Goal: Task Accomplishment & Management: Manage account settings

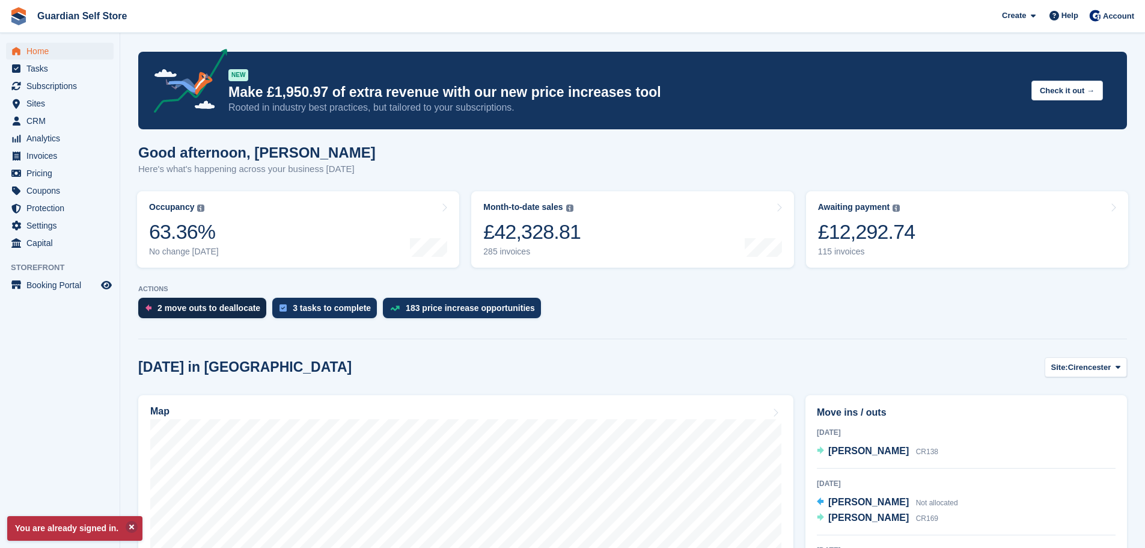
click at [173, 310] on div "2 move outs to deallocate" at bounding box center [209, 308] width 103 height 10
click at [56, 150] on span "Invoices" at bounding box center [62, 155] width 72 height 17
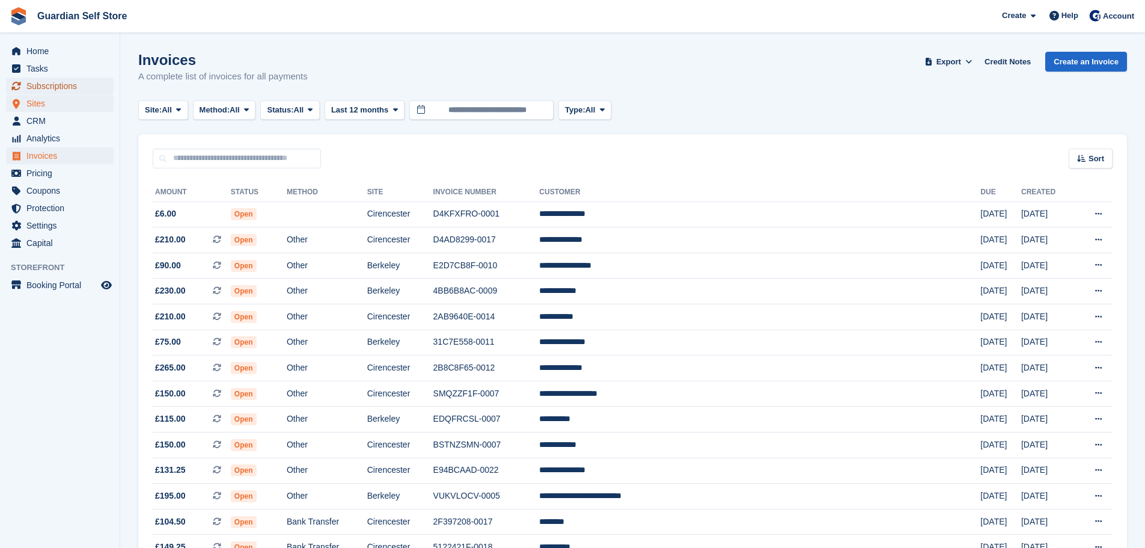
drag, startPoint x: 58, startPoint y: 92, endPoint x: 47, endPoint y: 95, distance: 11.2
click at [58, 92] on span "Subscriptions" at bounding box center [62, 86] width 72 height 17
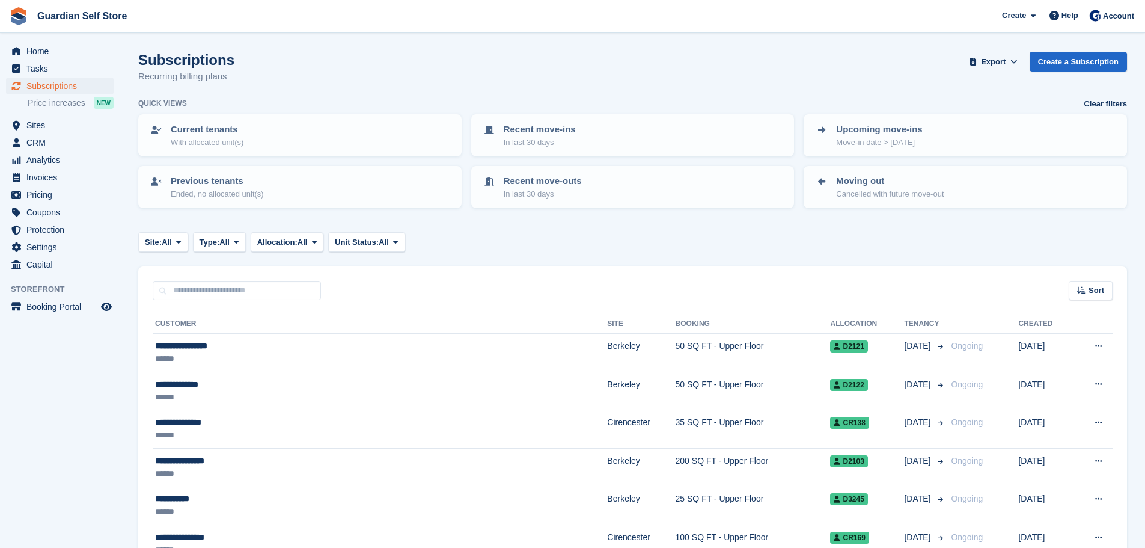
click at [215, 278] on div "Sort Sort by Customer name Date created Move in date Move out date Created (old…" at bounding box center [632, 283] width 989 height 34
click at [209, 287] on input "text" at bounding box center [237, 291] width 168 height 20
type input "****"
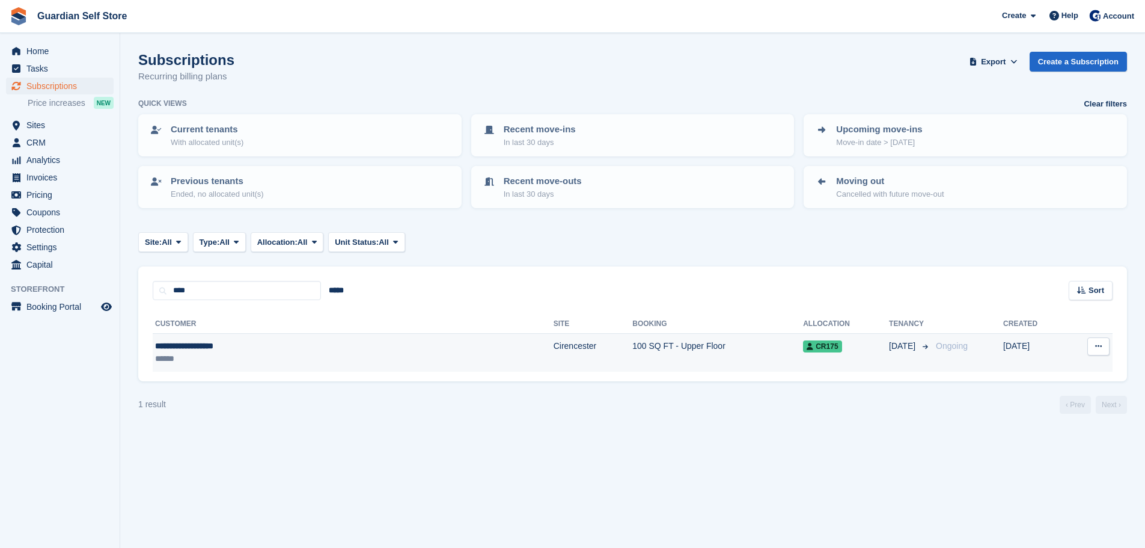
click at [237, 341] on div "**********" at bounding box center [263, 346] width 216 height 13
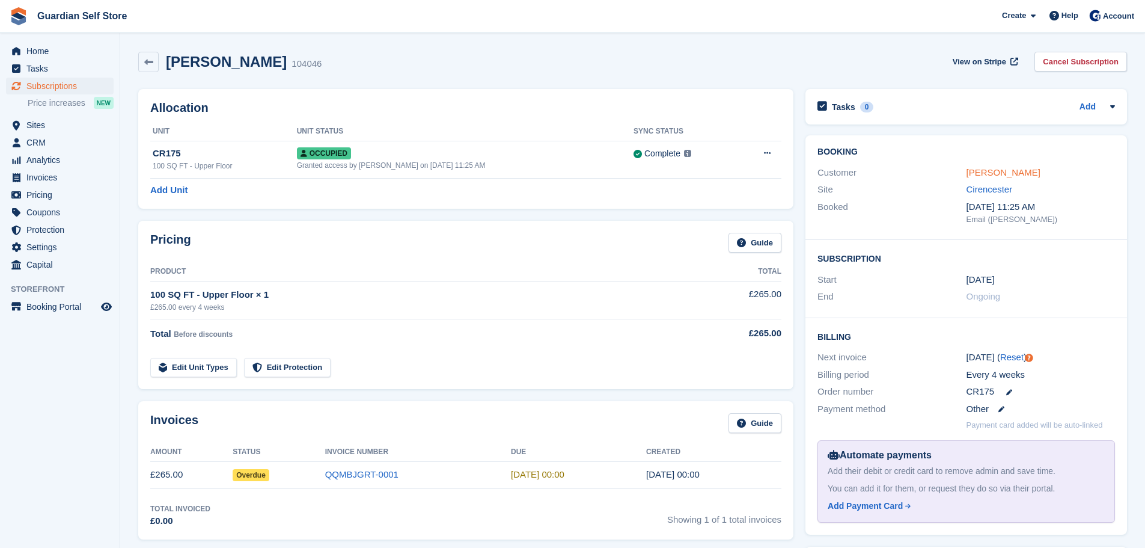
click at [1028, 171] on link "[PERSON_NAME]" at bounding box center [1004, 172] width 74 height 10
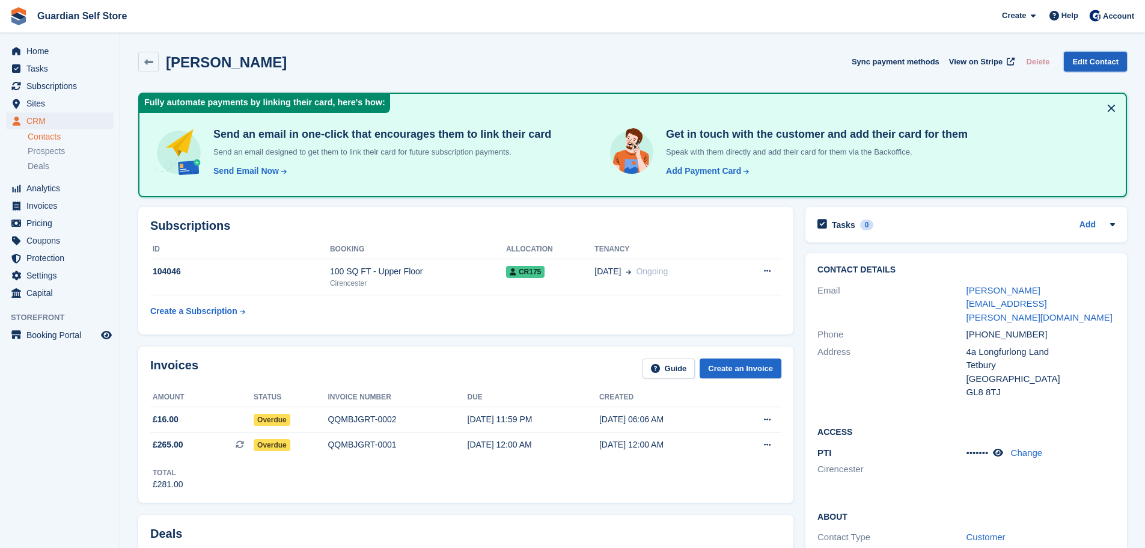
click at [1085, 64] on link "Edit Contact" at bounding box center [1095, 62] width 63 height 20
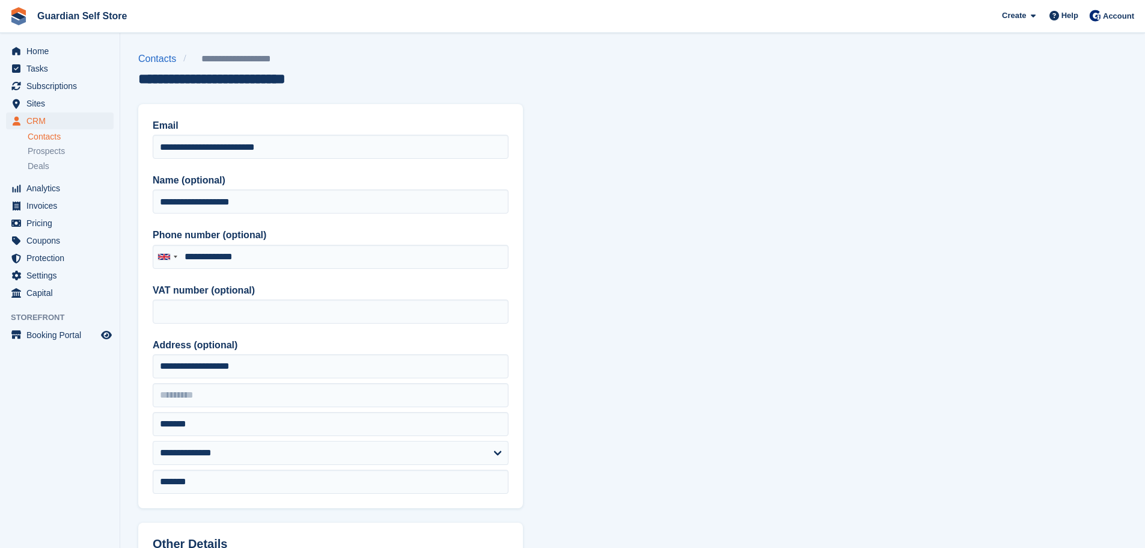
type input "**********"
drag, startPoint x: 288, startPoint y: 139, endPoint x: -37, endPoint y: 97, distance: 327.3
click at [0, 97] on html "Guardian Self Store Create Subscription Invoice Contact Deal Discount Page Help…" at bounding box center [572, 274] width 1145 height 548
paste input "email"
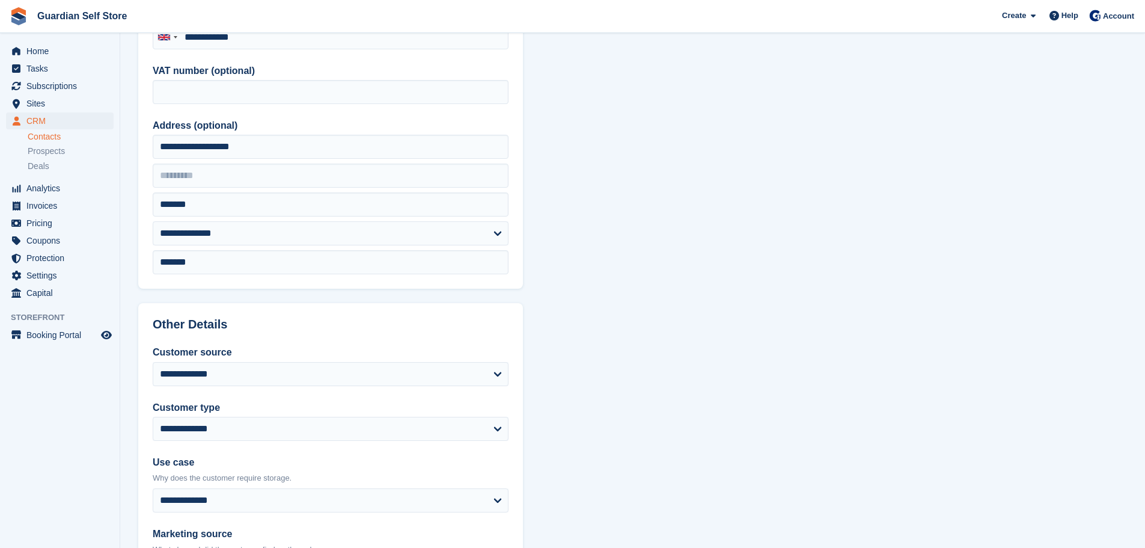
scroll to position [477, 0]
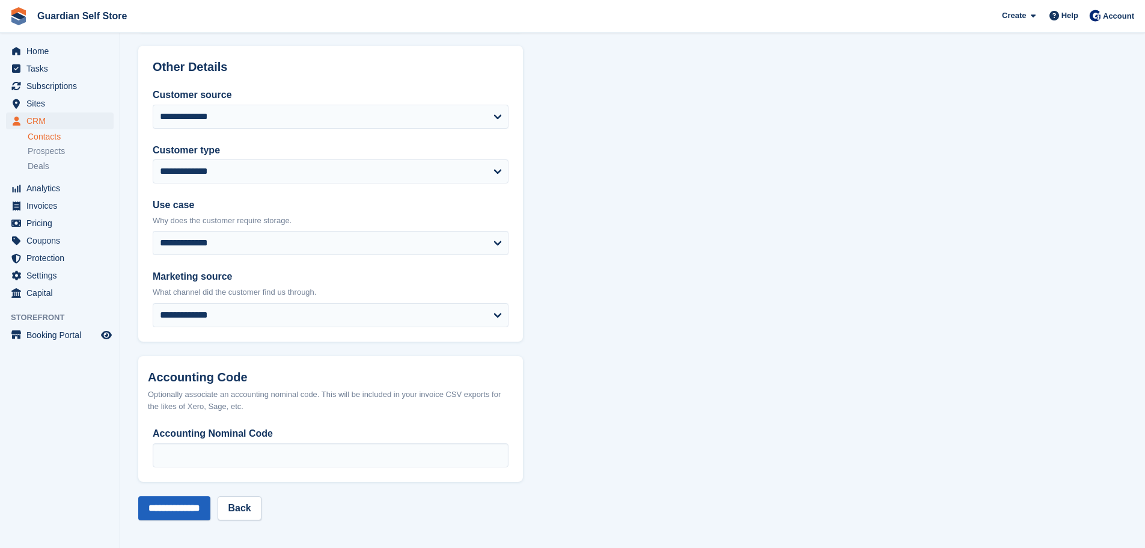
type input "**********"
click at [175, 501] on input "**********" at bounding box center [174, 508] width 72 height 24
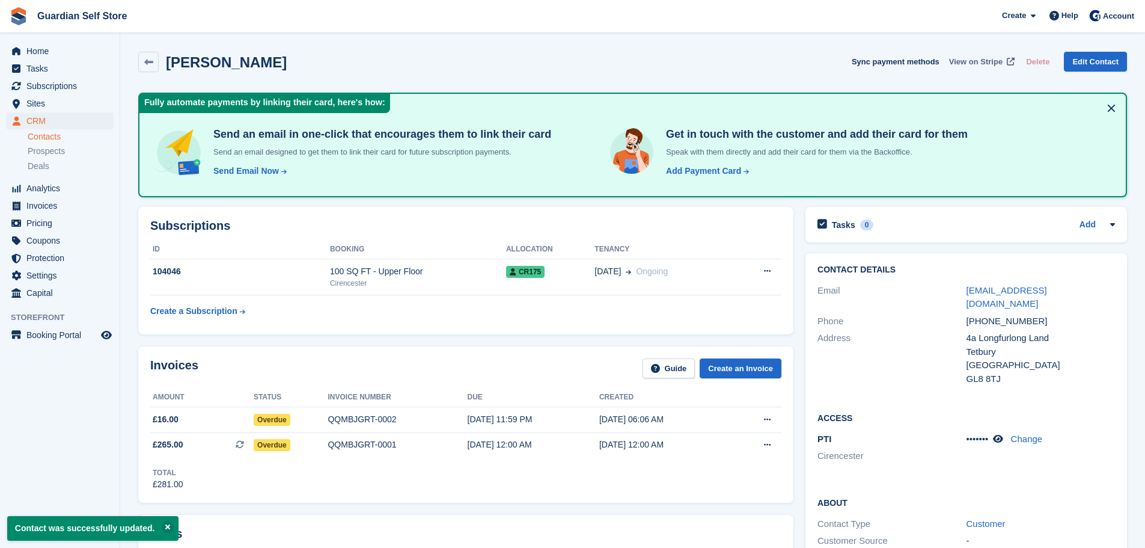
click at [983, 60] on span "View on Stripe" at bounding box center [976, 62] width 54 height 12
click at [59, 207] on span "Invoices" at bounding box center [62, 205] width 72 height 17
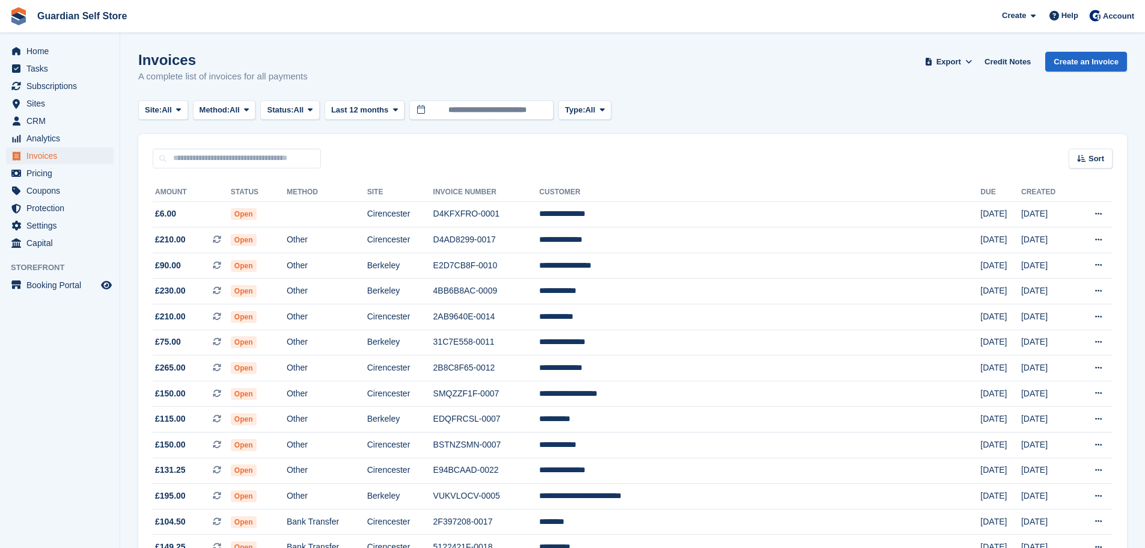
click at [191, 143] on div "Sort Sort by Date created Created (oldest first) Created (newest first)" at bounding box center [632, 151] width 989 height 34
click at [193, 155] on input "text" at bounding box center [237, 158] width 168 height 20
type input "****"
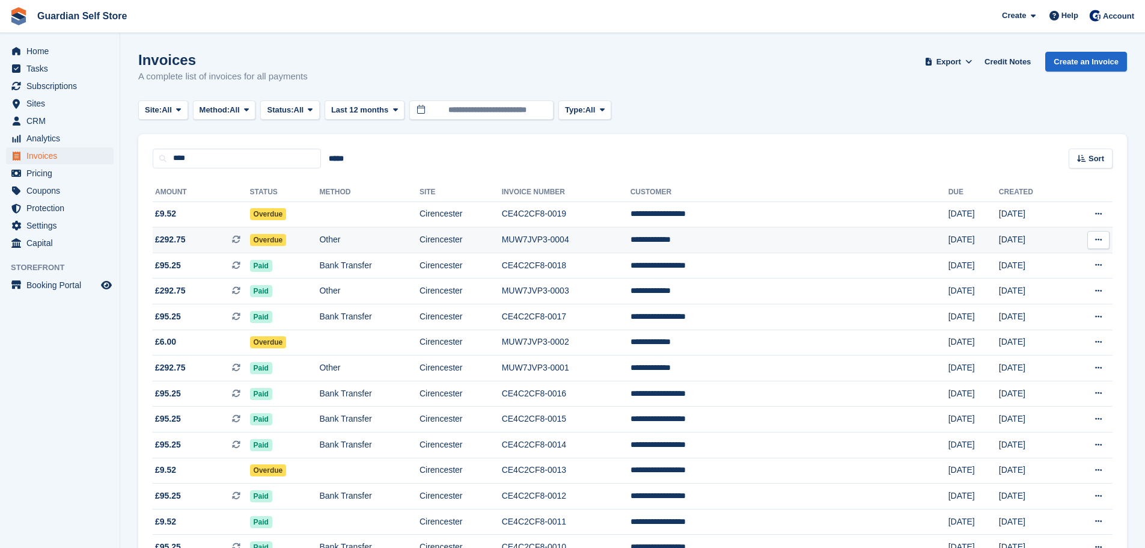
click at [209, 245] on span "£292.75 This is a recurring subscription invoice." at bounding box center [201, 239] width 97 height 13
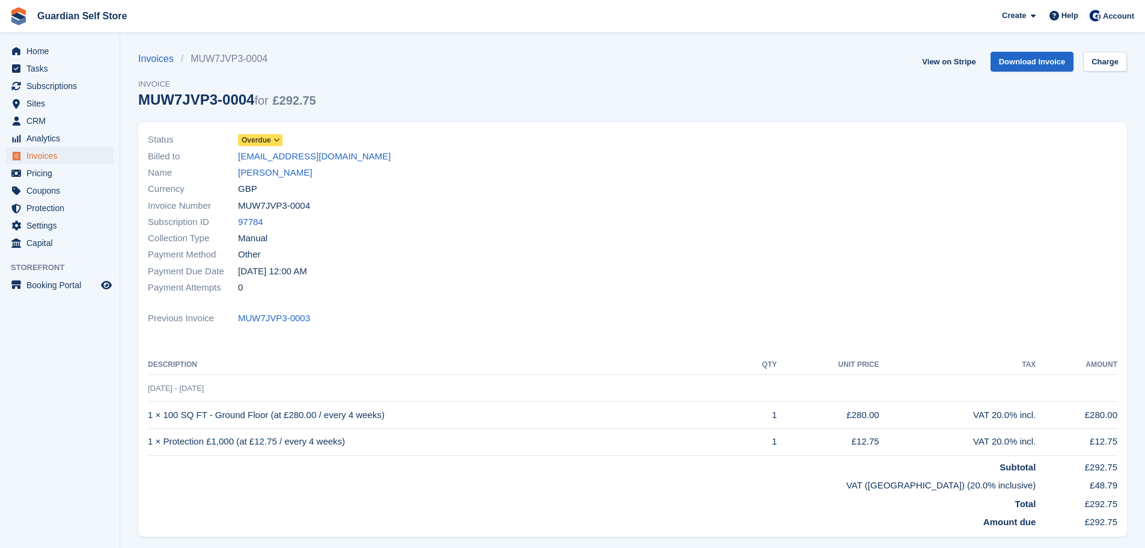
click at [259, 138] on span "Overdue" at bounding box center [256, 140] width 29 height 11
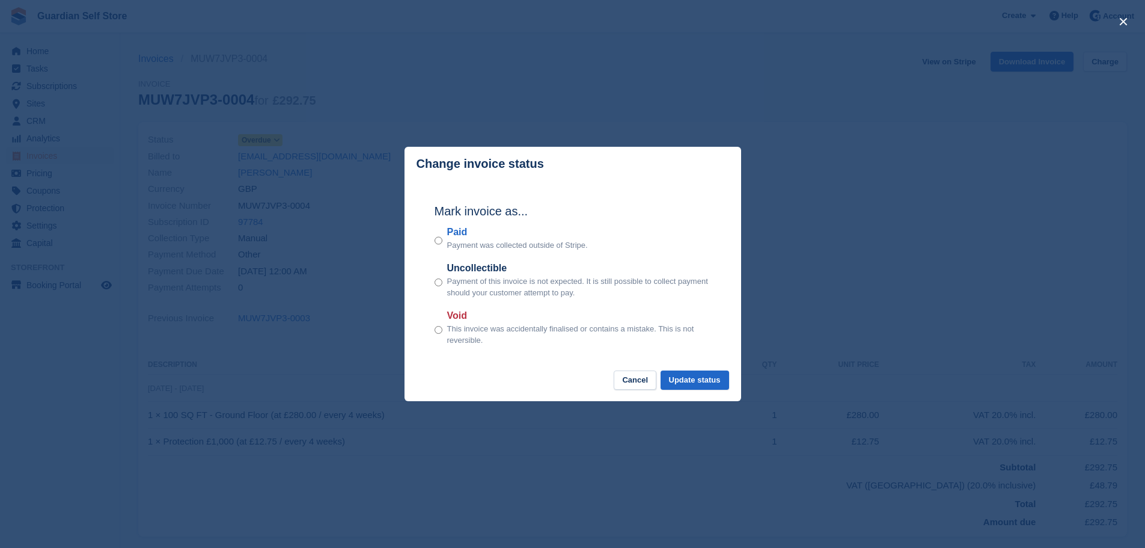
click at [459, 231] on label "Paid" at bounding box center [517, 232] width 141 height 14
click at [705, 384] on button "Update status" at bounding box center [695, 380] width 69 height 20
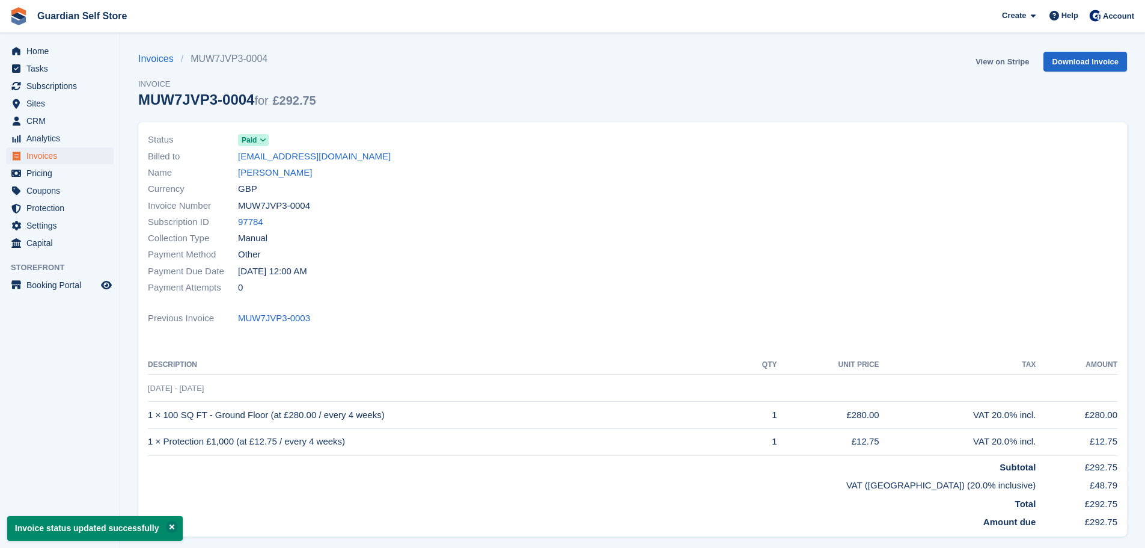
click at [1001, 68] on link "View on Stripe" at bounding box center [1002, 62] width 63 height 20
click at [54, 159] on span "Invoices" at bounding box center [62, 155] width 72 height 17
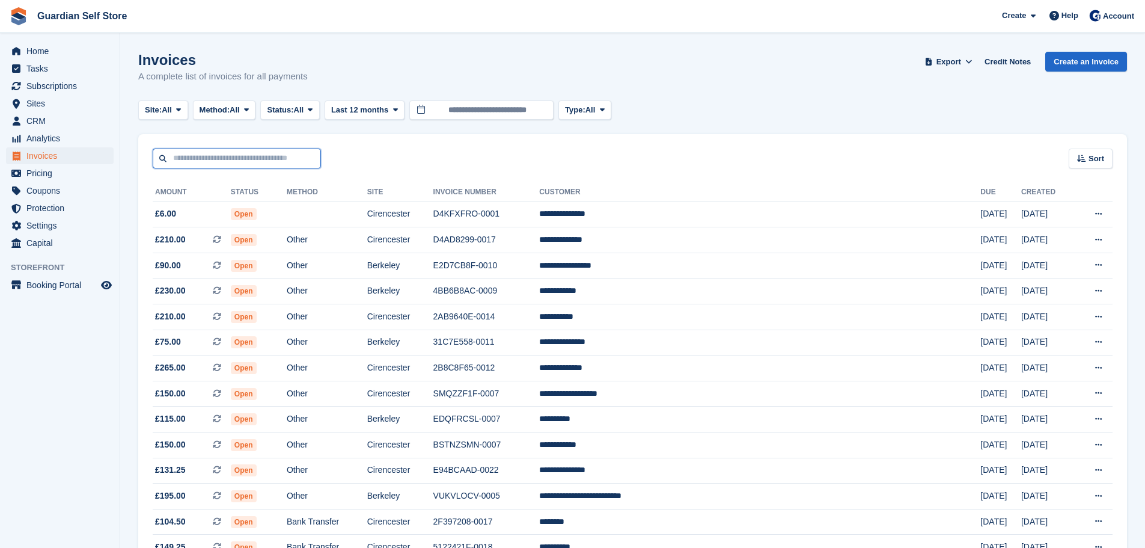
click at [209, 157] on input "text" at bounding box center [237, 158] width 168 height 20
type input "****"
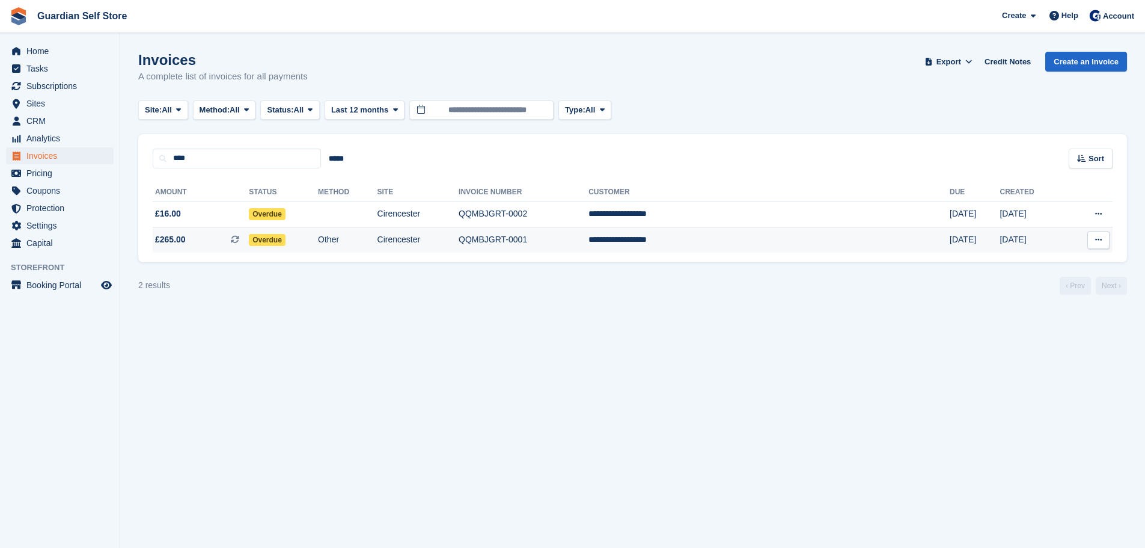
click at [198, 233] on span "£265.00 This is a recurring subscription invoice." at bounding box center [201, 239] width 96 height 13
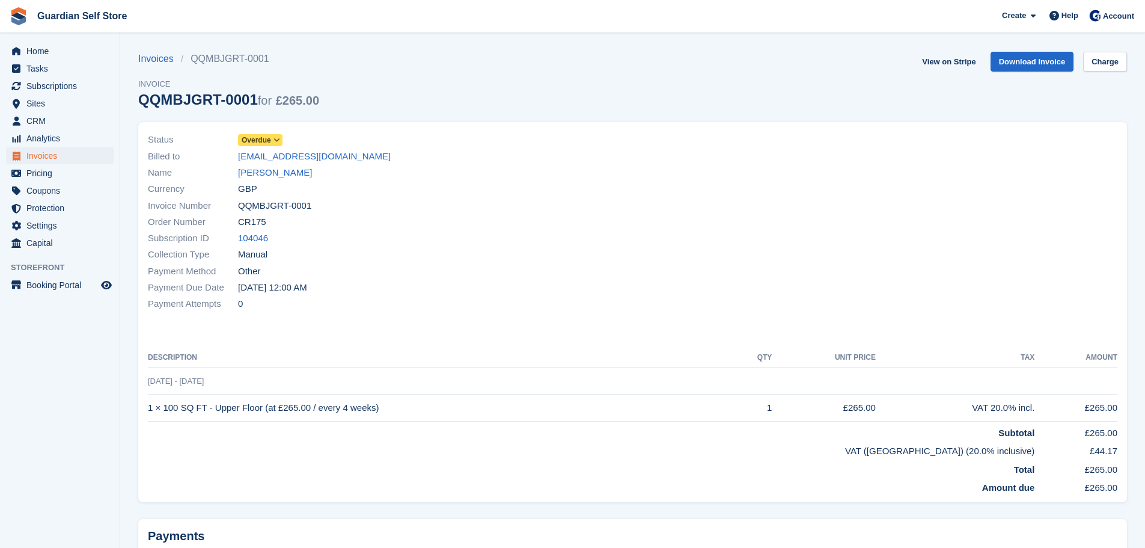
click at [258, 137] on span "Overdue" at bounding box center [256, 140] width 29 height 11
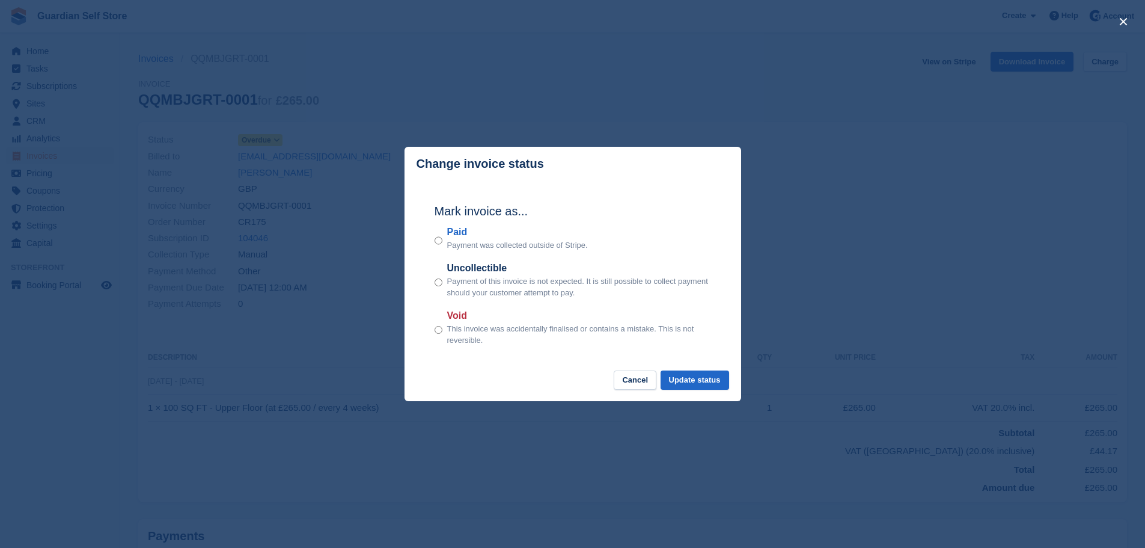
click at [462, 230] on label "Paid" at bounding box center [517, 232] width 141 height 14
click at [689, 375] on button "Update status" at bounding box center [695, 380] width 69 height 20
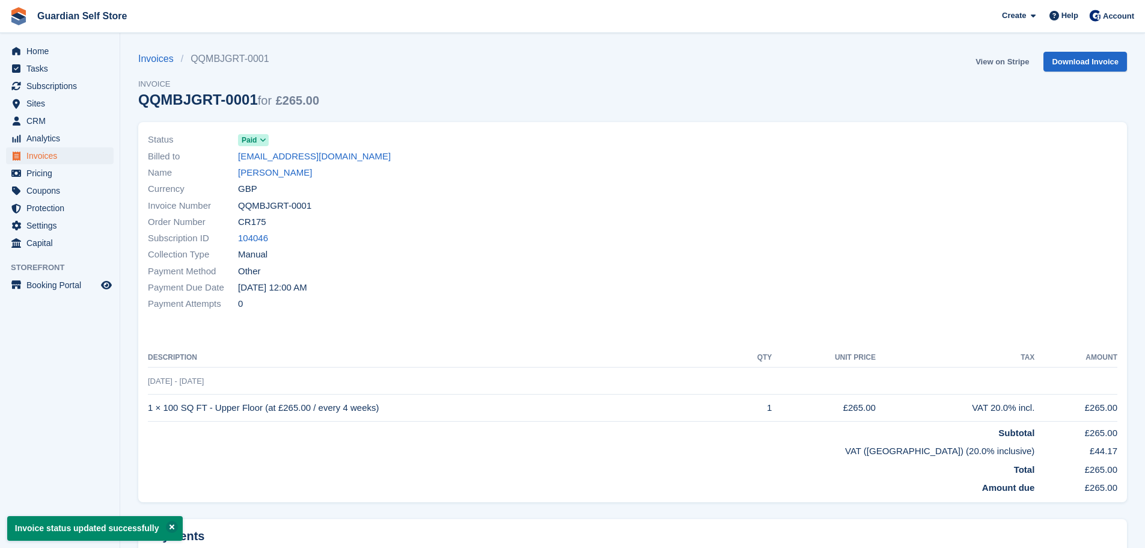
click at [985, 61] on link "View on Stripe" at bounding box center [1002, 62] width 63 height 20
click at [54, 152] on span "Invoices" at bounding box center [62, 155] width 72 height 17
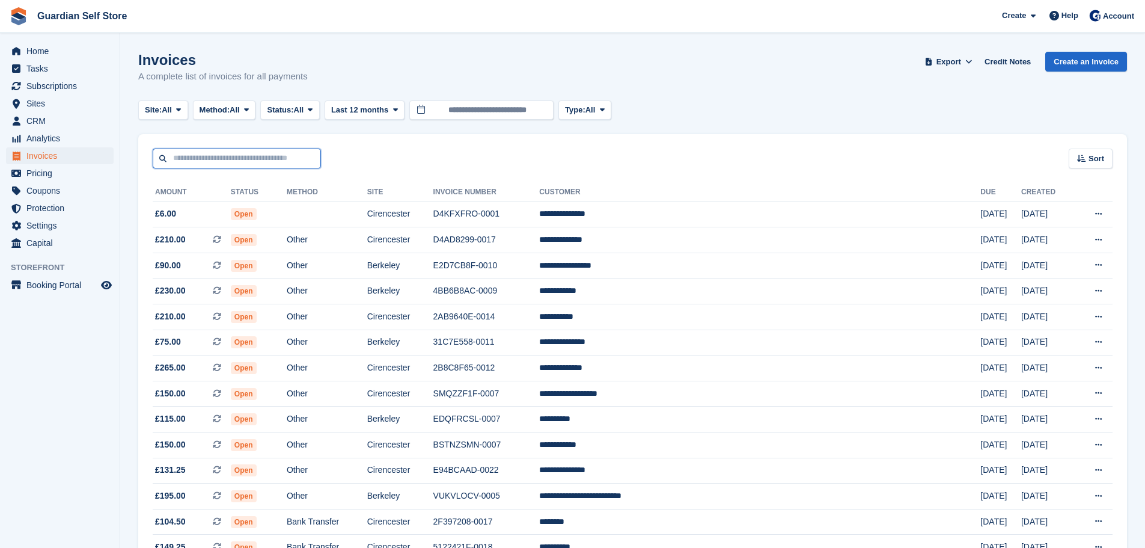
click at [182, 158] on input "text" at bounding box center [237, 158] width 168 height 20
type input "****"
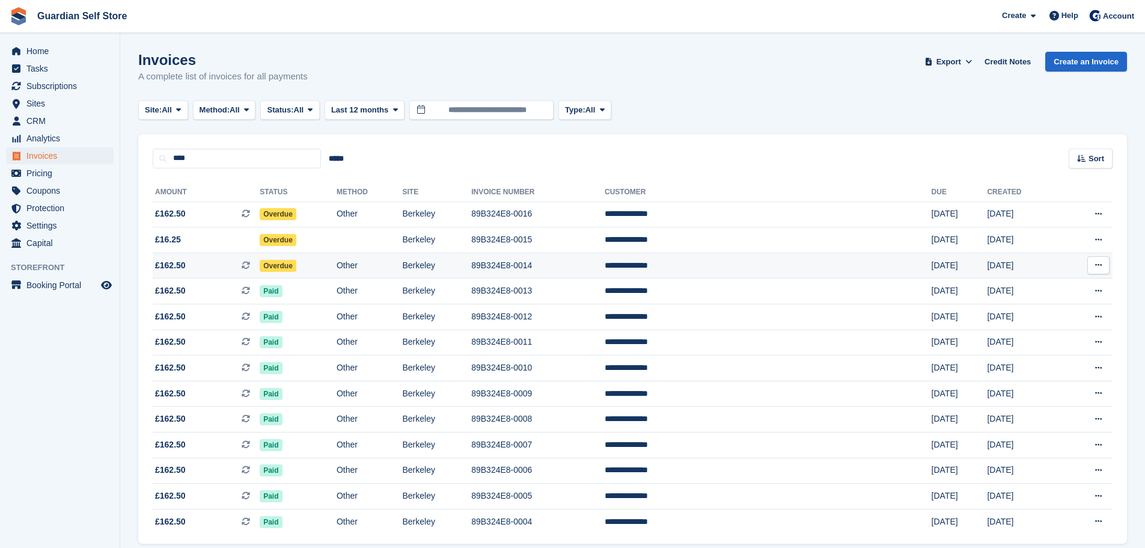
click at [206, 271] on span "£162.50 This is a recurring subscription invoice." at bounding box center [206, 265] width 107 height 13
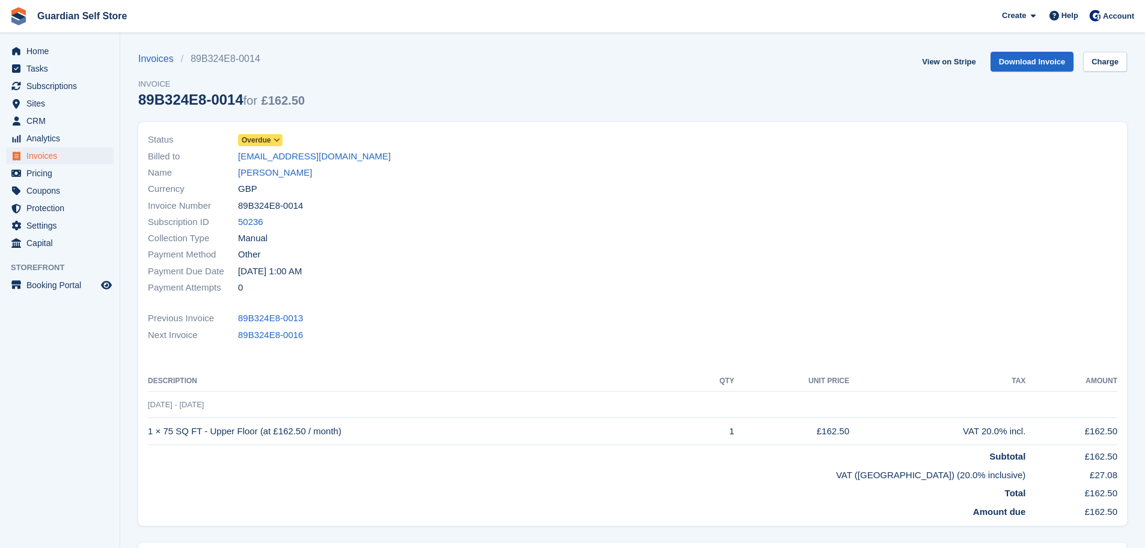
click at [253, 142] on span "Overdue" at bounding box center [256, 140] width 29 height 11
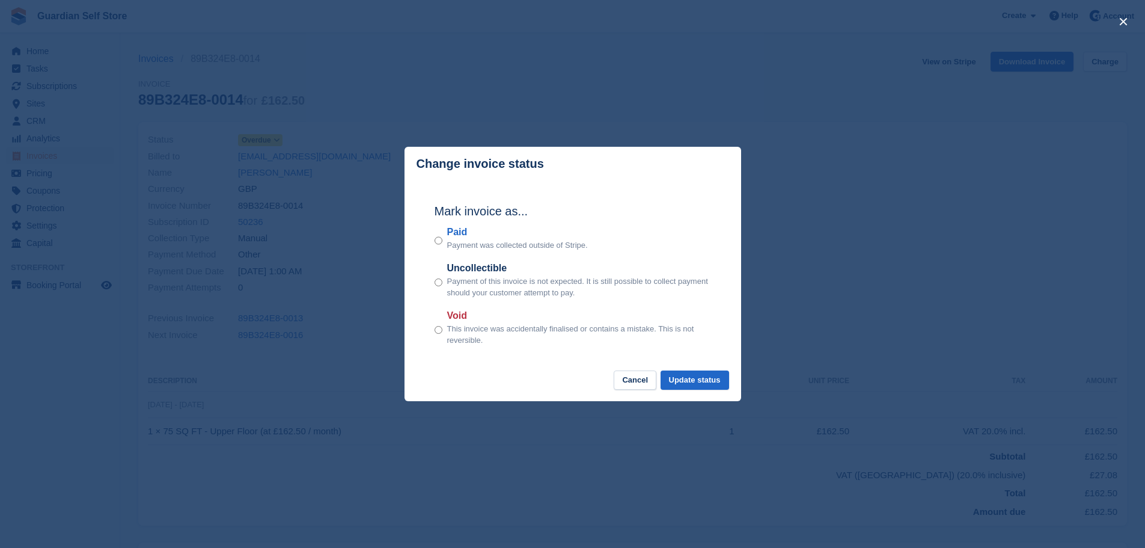
click at [452, 233] on label "Paid" at bounding box center [517, 232] width 141 height 14
click at [691, 379] on button "Update status" at bounding box center [695, 380] width 69 height 20
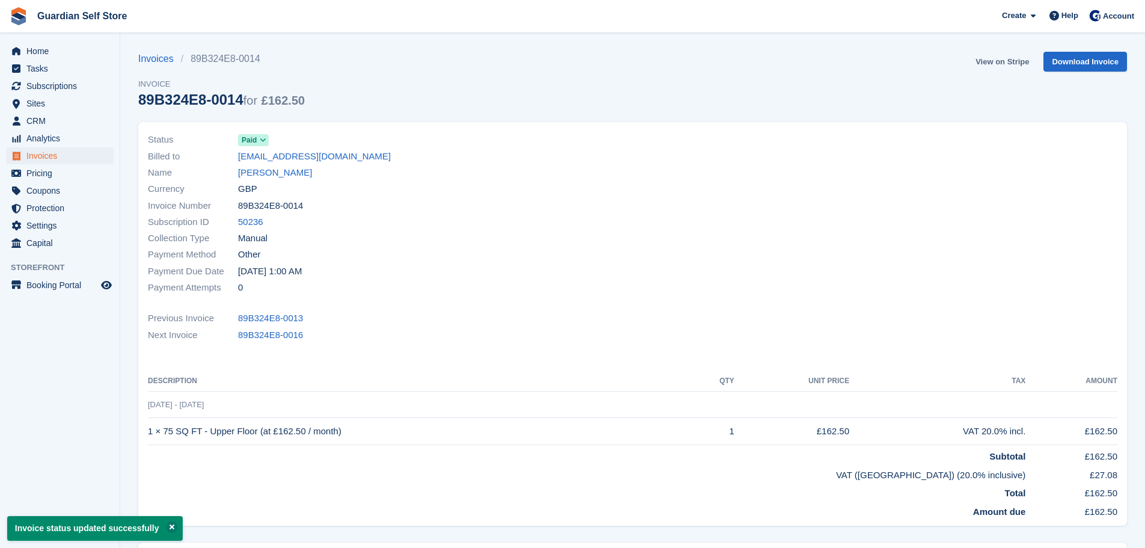
click at [987, 61] on link "View on Stripe" at bounding box center [1002, 62] width 63 height 20
click at [55, 158] on span "Invoices" at bounding box center [62, 155] width 72 height 17
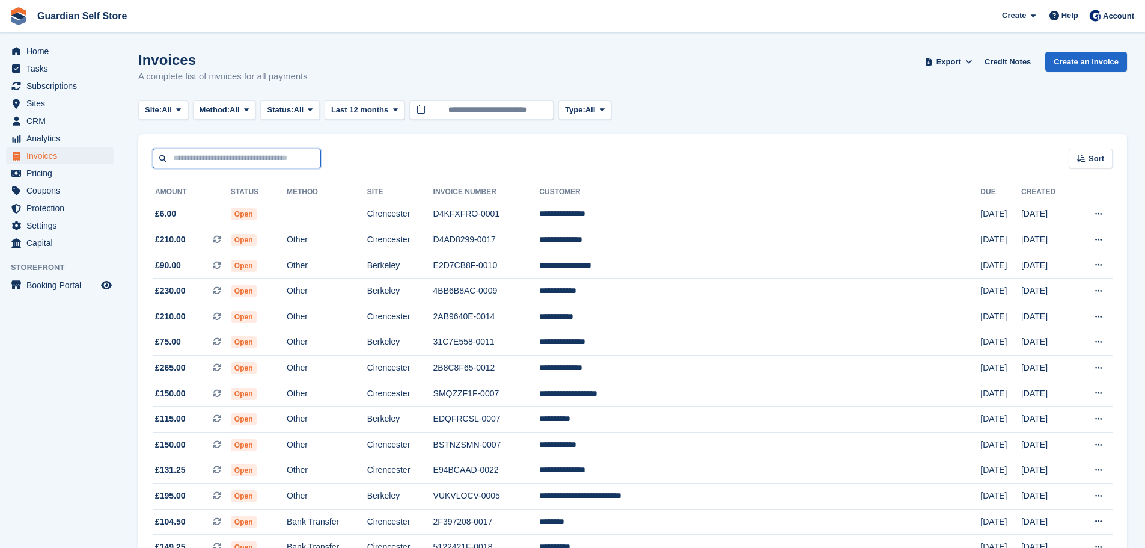
click at [195, 150] on input "text" at bounding box center [237, 158] width 168 height 20
type input "****"
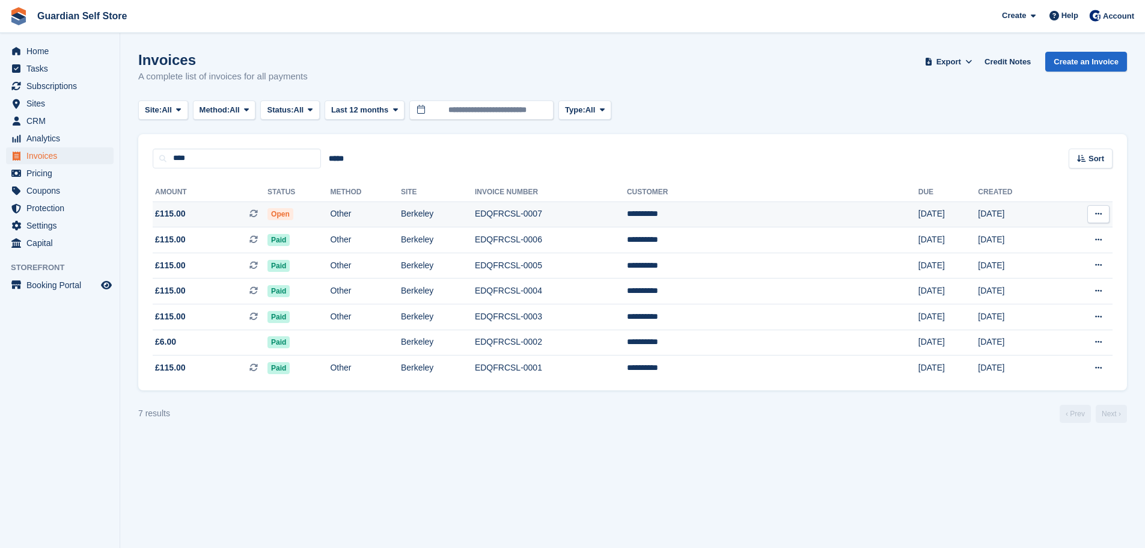
click at [207, 207] on span "£115.00 This is a recurring subscription invoice." at bounding box center [210, 213] width 115 height 13
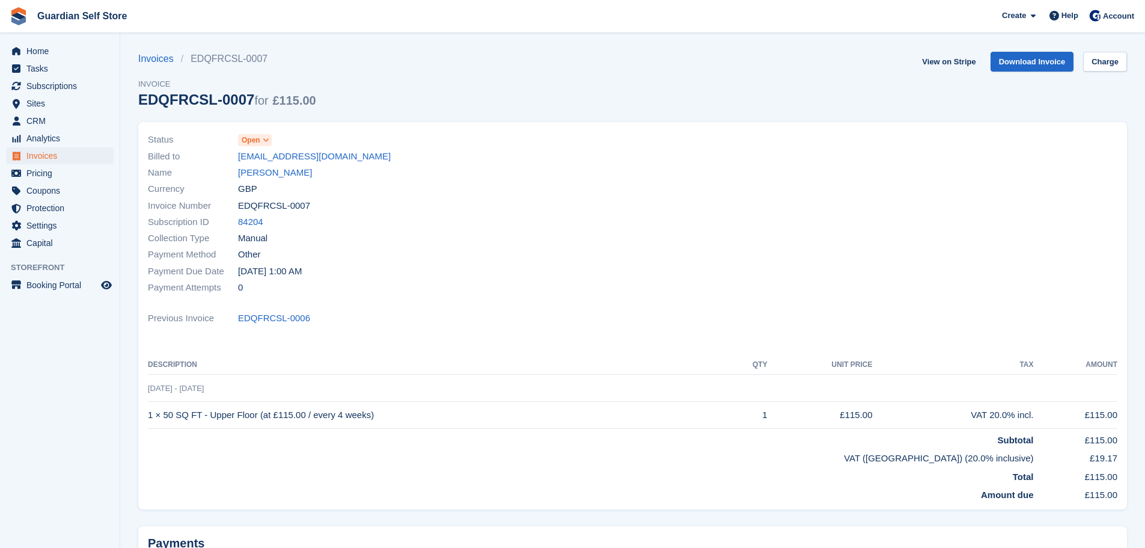
click at [253, 139] on span "Open" at bounding box center [251, 140] width 19 height 11
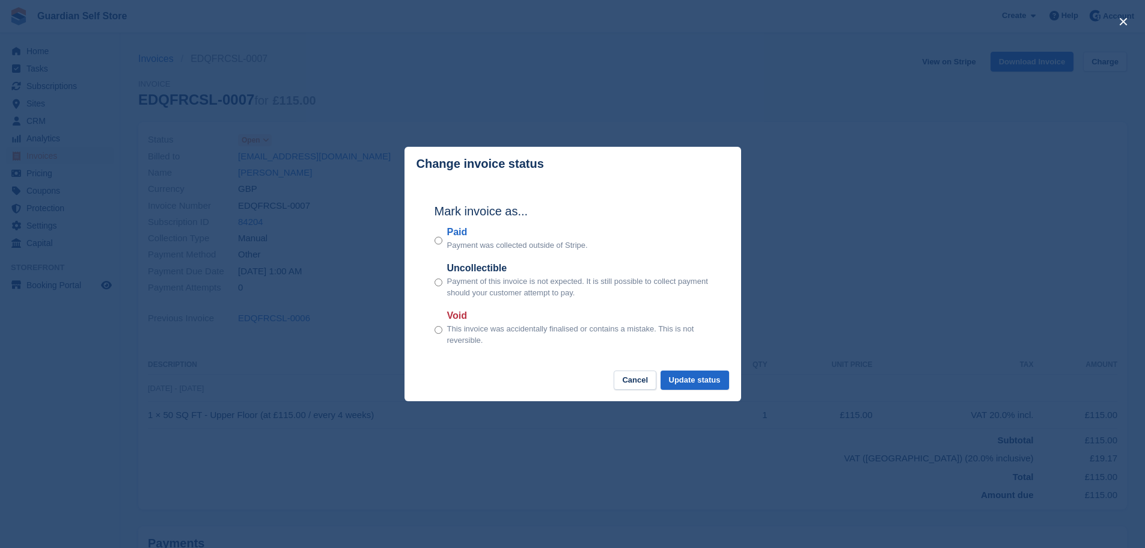
click at [458, 234] on label "Paid" at bounding box center [517, 232] width 141 height 14
click at [681, 383] on button "Update status" at bounding box center [695, 380] width 69 height 20
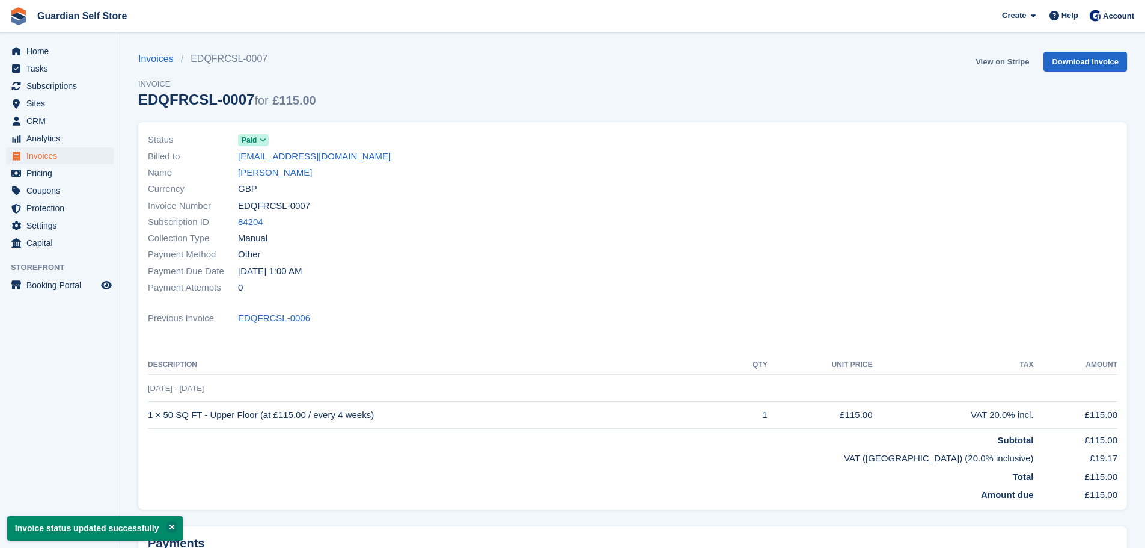
click at [988, 61] on link "View on Stripe" at bounding box center [1002, 62] width 63 height 20
click at [47, 159] on span "Invoices" at bounding box center [62, 155] width 72 height 17
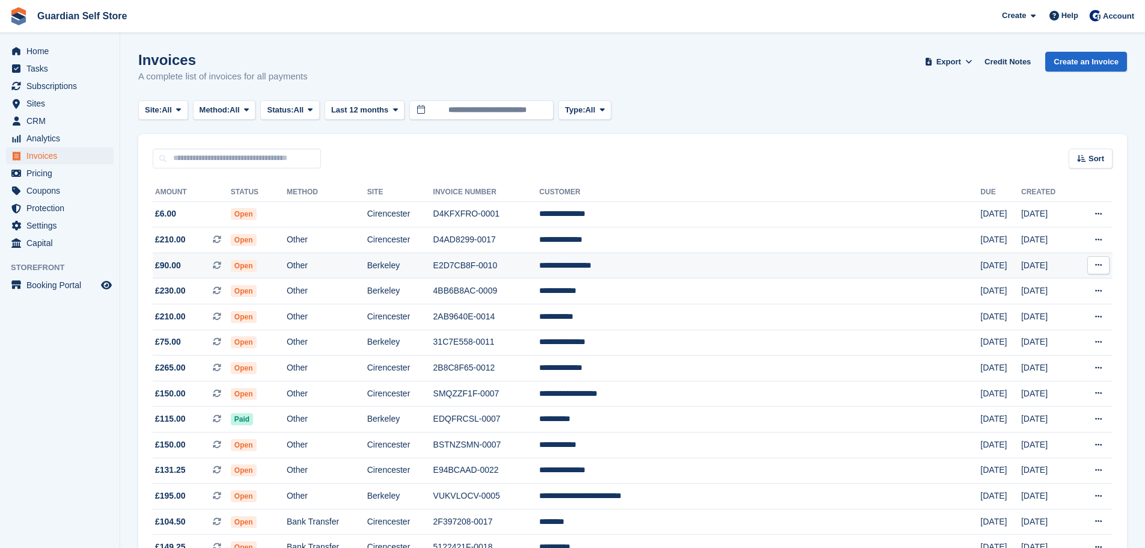
click at [433, 270] on td "Berkeley" at bounding box center [400, 266] width 66 height 26
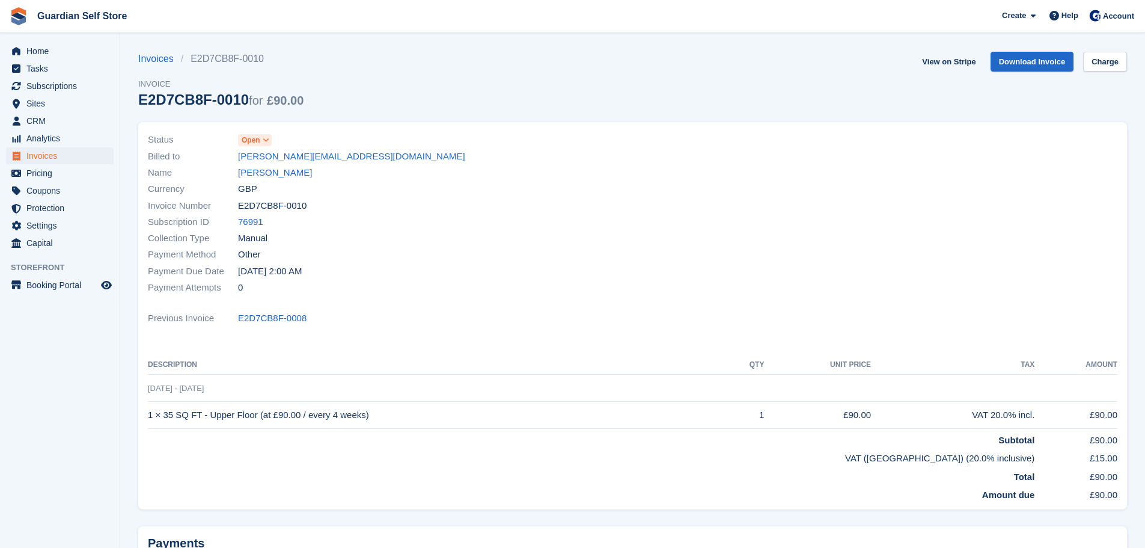
click at [256, 140] on span "Open" at bounding box center [251, 140] width 19 height 11
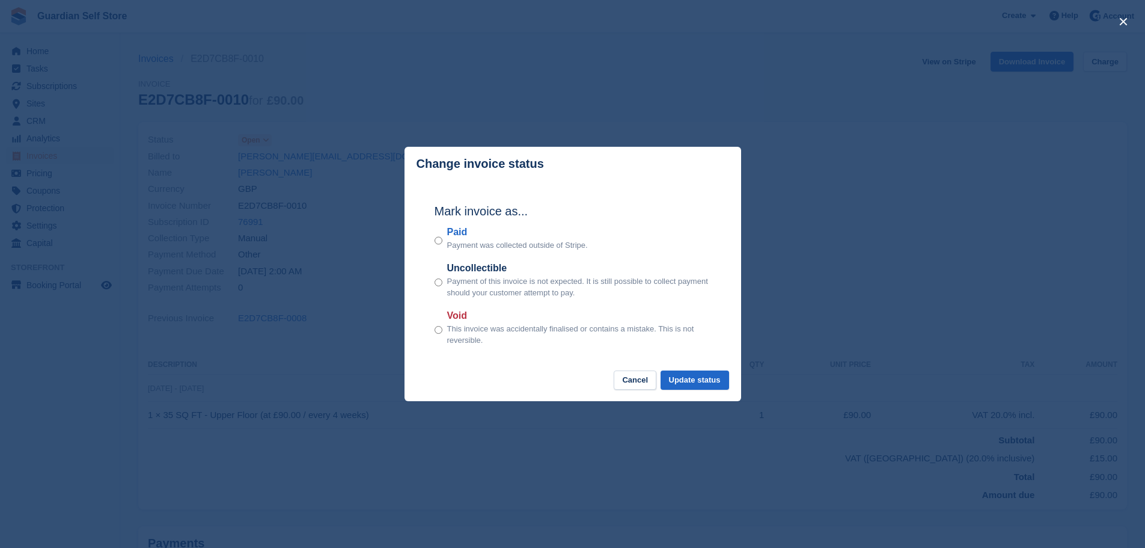
drag, startPoint x: 452, startPoint y: 229, endPoint x: 475, endPoint y: 243, distance: 27.0
click at [452, 229] on label "Paid" at bounding box center [517, 232] width 141 height 14
click at [673, 378] on button "Update status" at bounding box center [695, 380] width 69 height 20
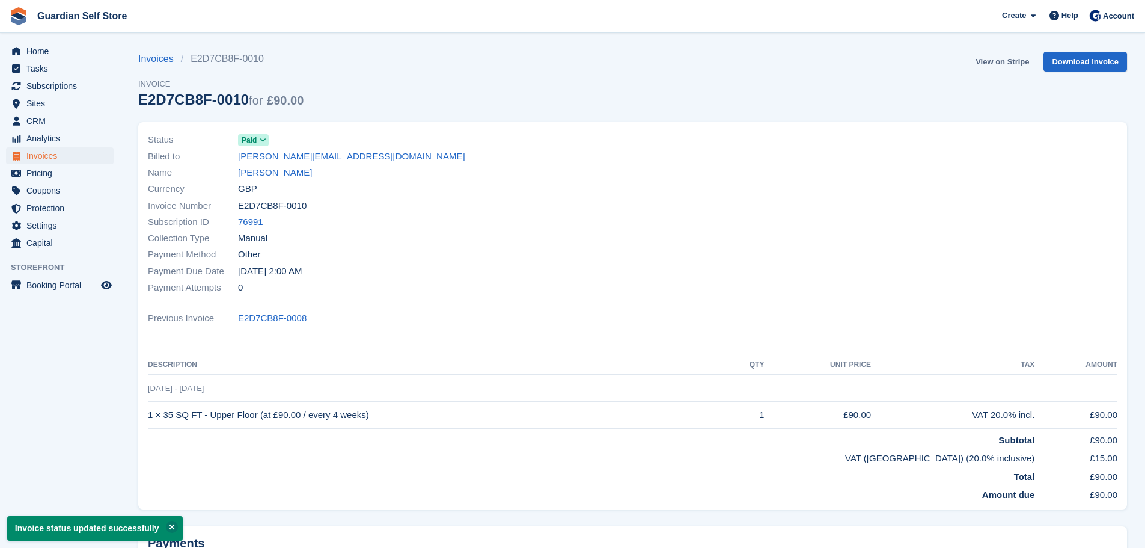
click at [1004, 58] on link "View on Stripe" at bounding box center [1002, 62] width 63 height 20
click at [75, 152] on span "Invoices" at bounding box center [62, 155] width 72 height 17
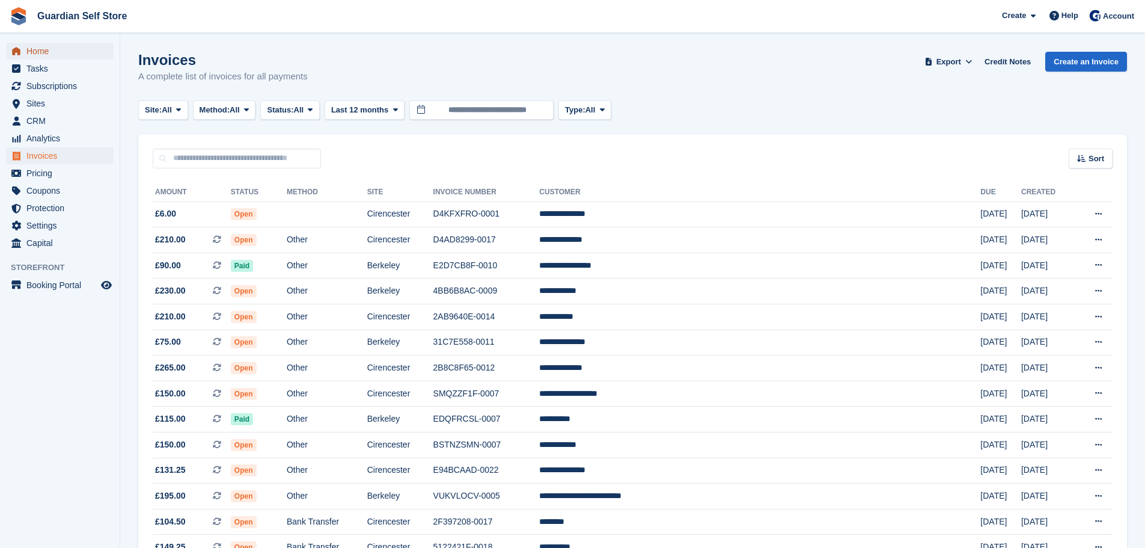
click at [76, 47] on span "Home" at bounding box center [62, 51] width 72 height 17
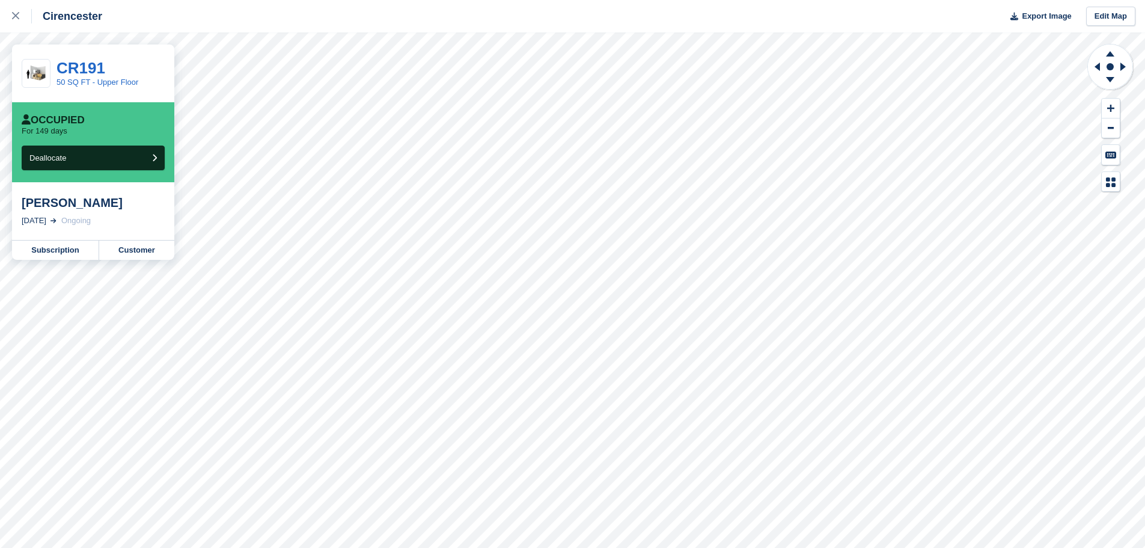
click at [73, 208] on div "[PERSON_NAME]" at bounding box center [93, 202] width 143 height 14
click at [60, 250] on link "Subscription" at bounding box center [55, 249] width 87 height 19
click at [14, 24] on link at bounding box center [16, 16] width 32 height 32
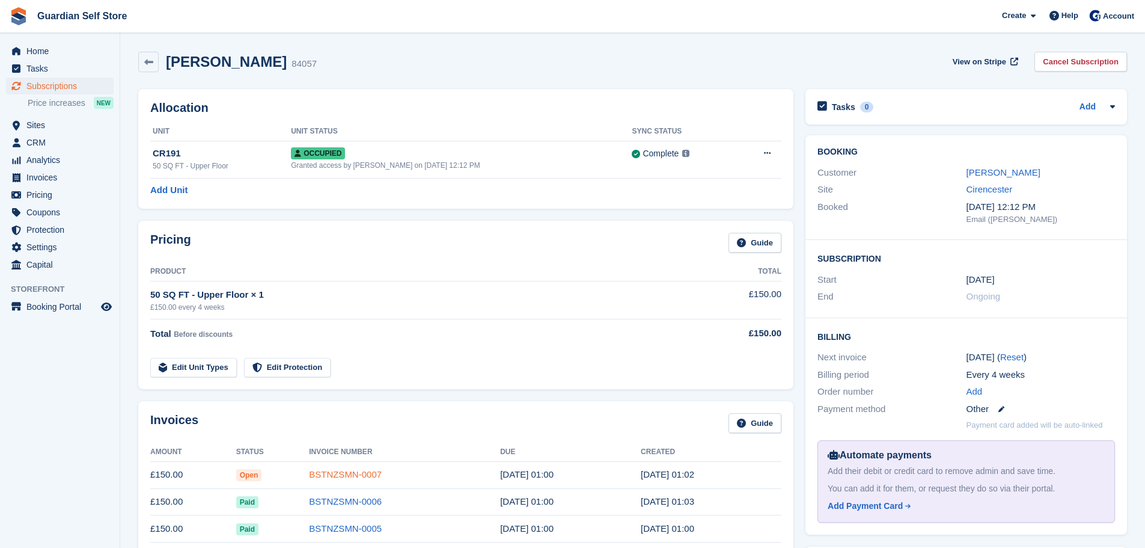
click at [340, 473] on link "BSTNZSMN-0007" at bounding box center [345, 474] width 73 height 10
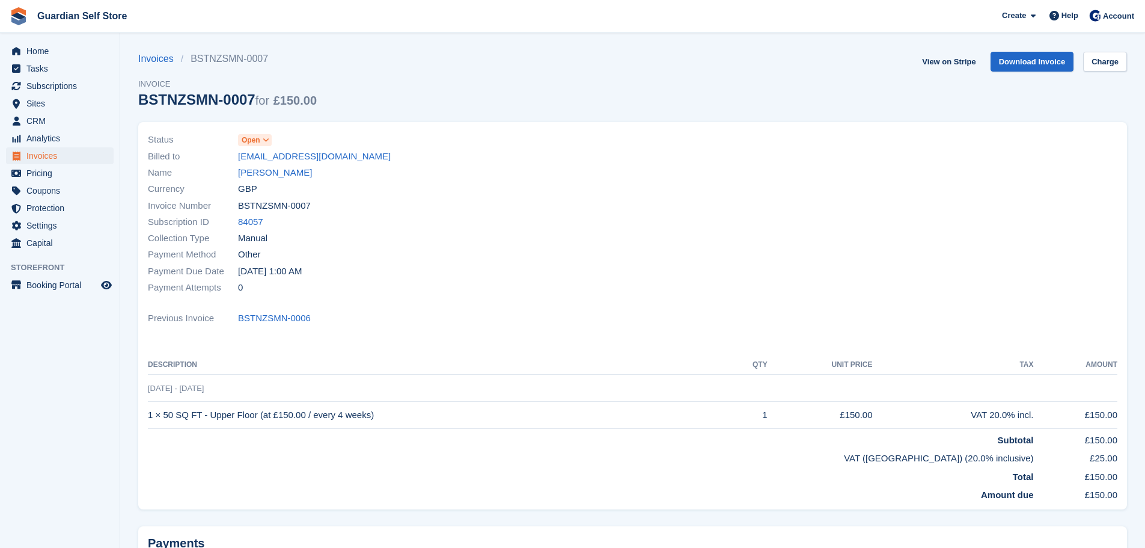
click at [255, 141] on span "Open" at bounding box center [251, 140] width 19 height 11
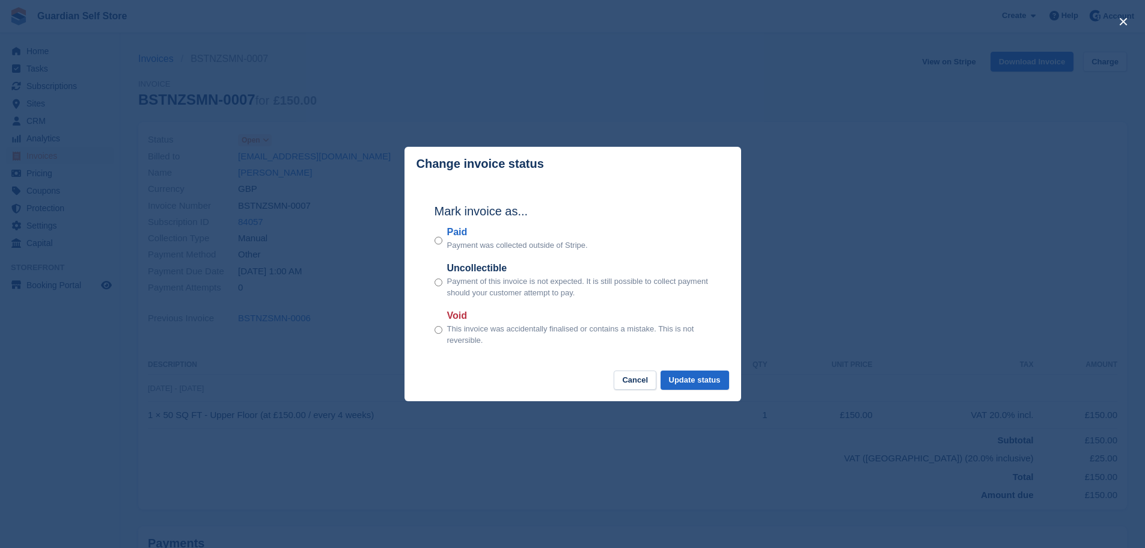
click at [462, 234] on label "Paid" at bounding box center [517, 232] width 141 height 14
click at [673, 381] on button "Update status" at bounding box center [695, 380] width 69 height 20
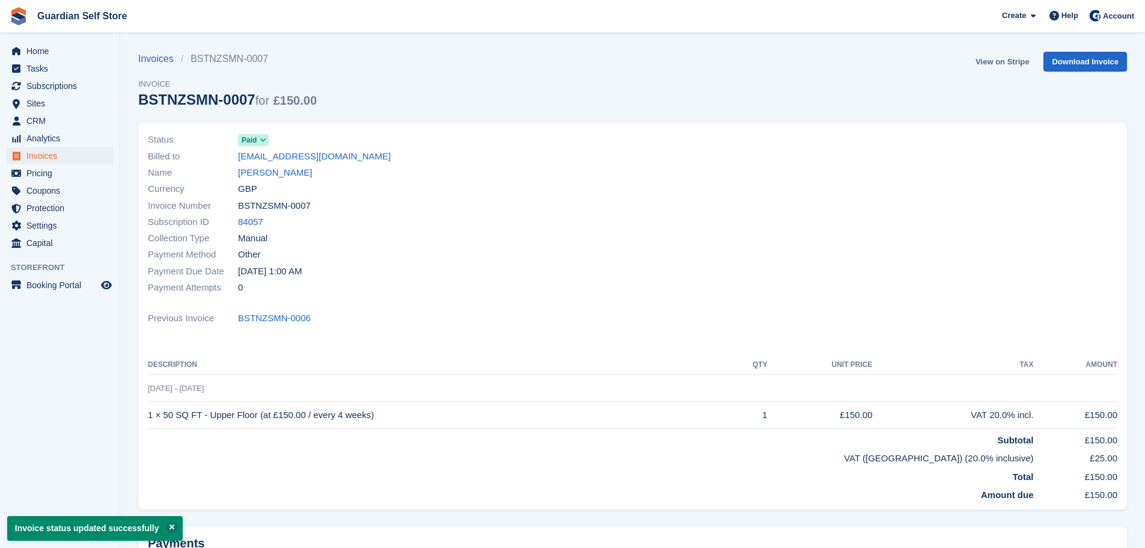
click at [997, 61] on link "View on Stripe" at bounding box center [1002, 62] width 63 height 20
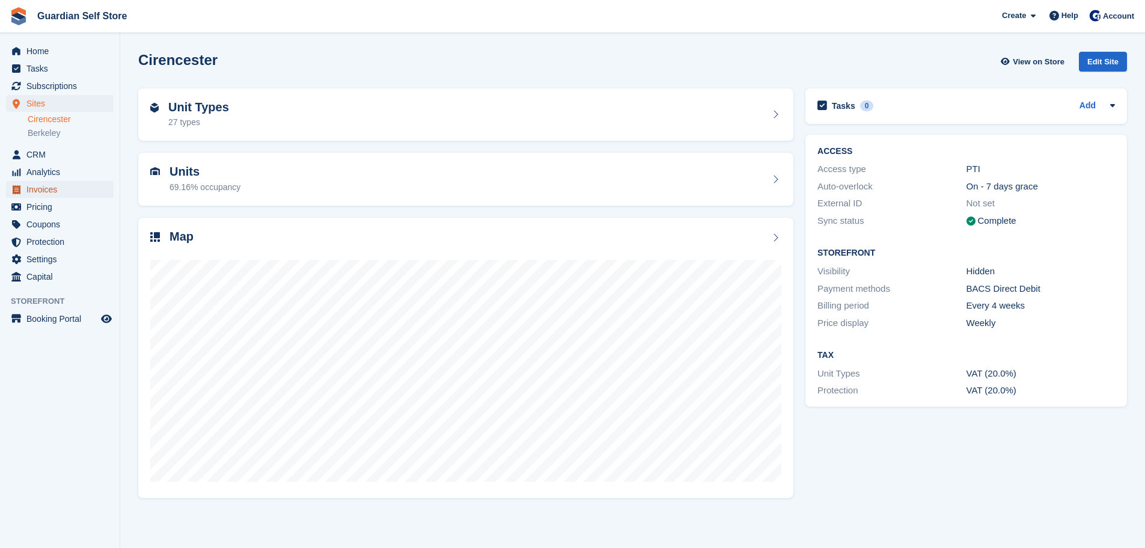
click at [66, 188] on span "Invoices" at bounding box center [62, 189] width 72 height 17
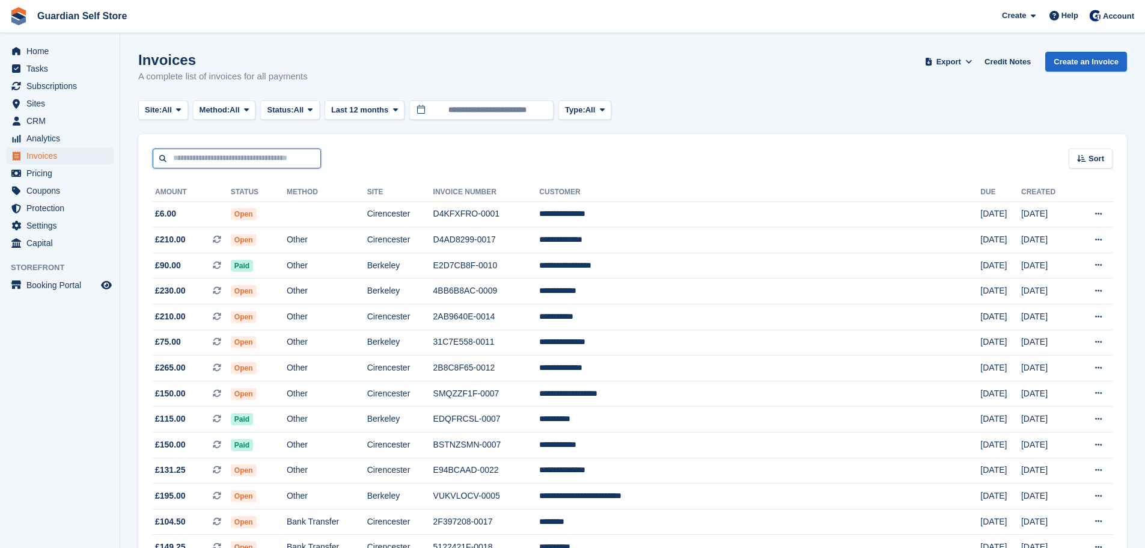
click at [215, 165] on input "text" at bounding box center [237, 158] width 168 height 20
type input "****"
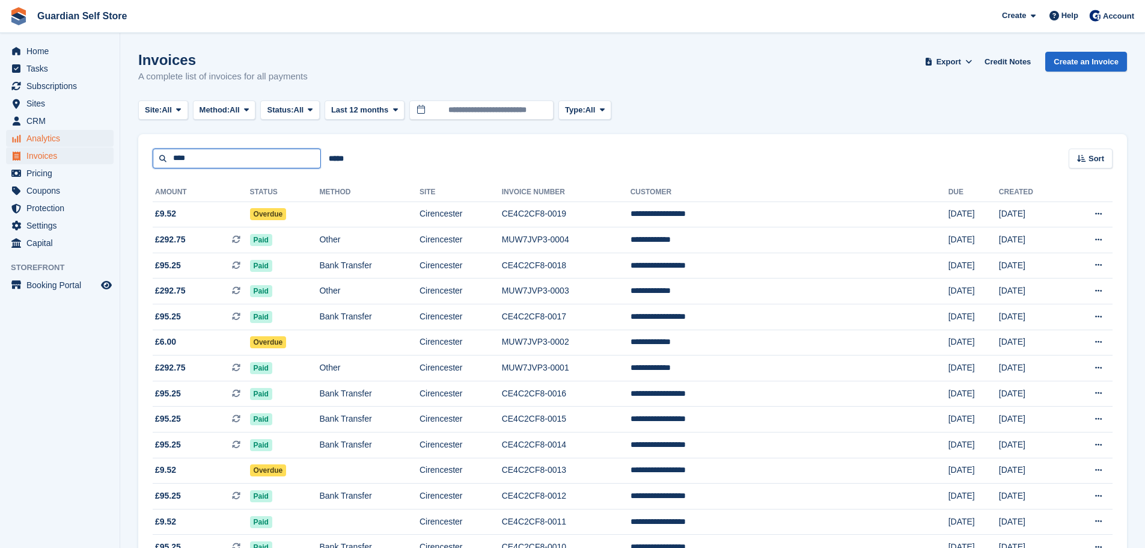
drag, startPoint x: 242, startPoint y: 163, endPoint x: 112, endPoint y: 139, distance: 132.0
click at [109, 141] on div "Home Tasks Subscriptions Subscriptions Subscriptions Price increases NEW Price …" at bounding box center [572, 387] width 1145 height 774
type input "*****"
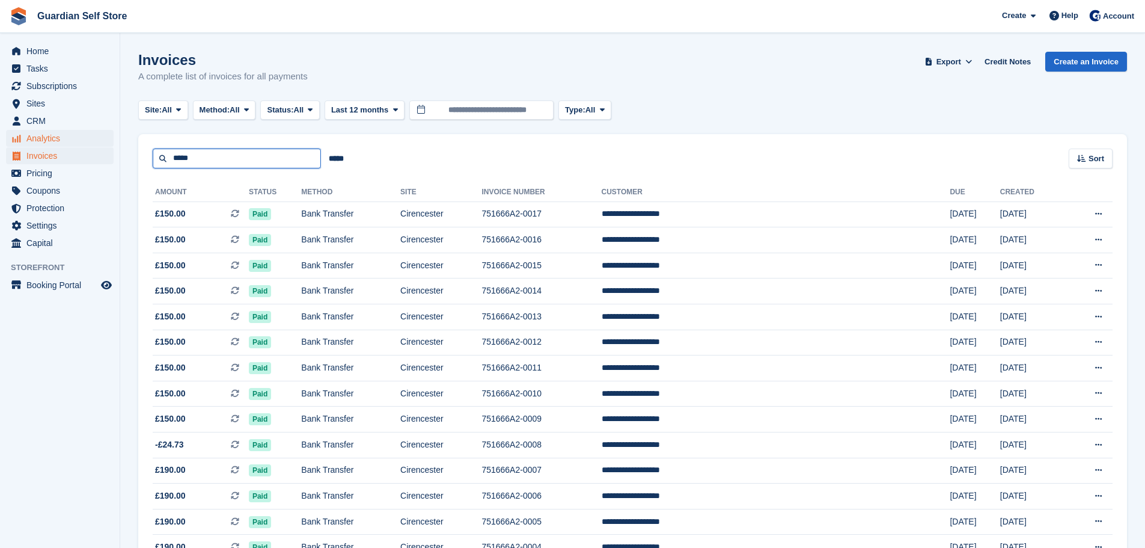
drag, startPoint x: 267, startPoint y: 156, endPoint x: 82, endPoint y: 132, distance: 186.1
click at [82, 132] on div "Home Tasks Subscriptions Subscriptions Subscriptions Price increases NEW Price …" at bounding box center [572, 323] width 1145 height 646
type input "****"
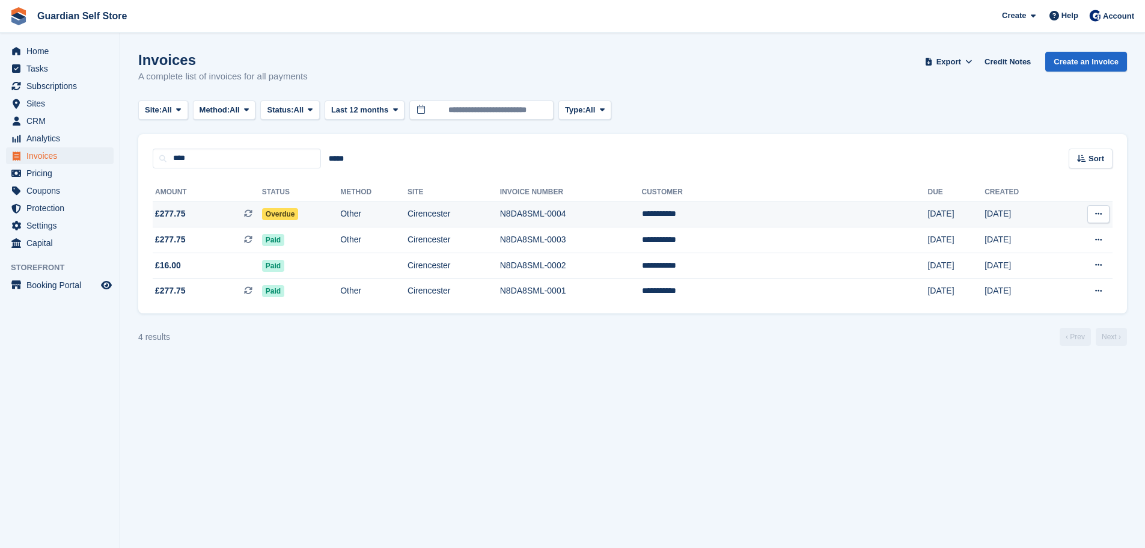
click at [191, 211] on span "£277.75 This is a recurring subscription invoice." at bounding box center [207, 213] width 109 height 13
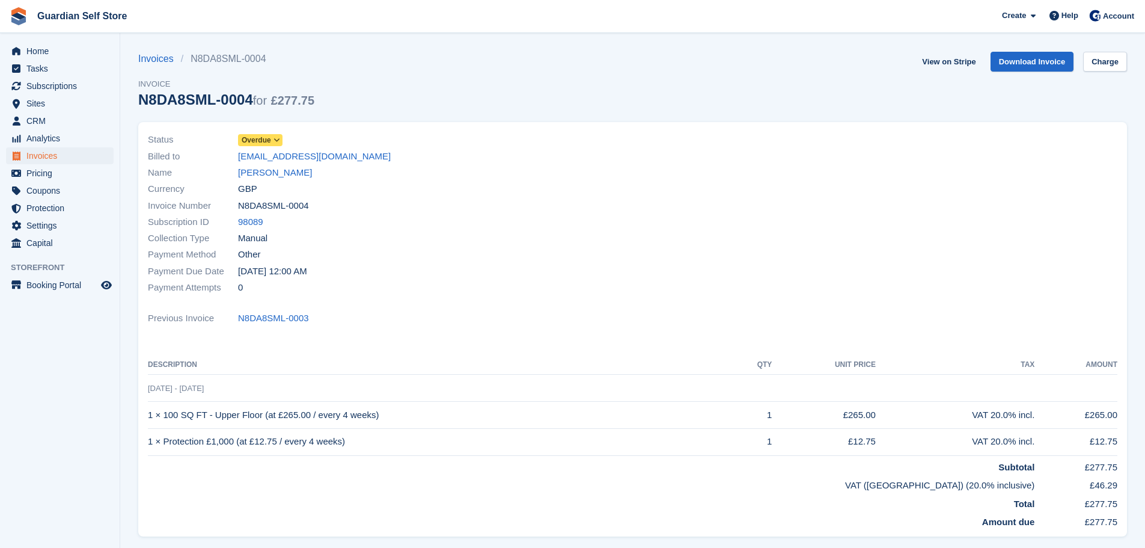
click at [262, 141] on span "Overdue" at bounding box center [256, 140] width 29 height 11
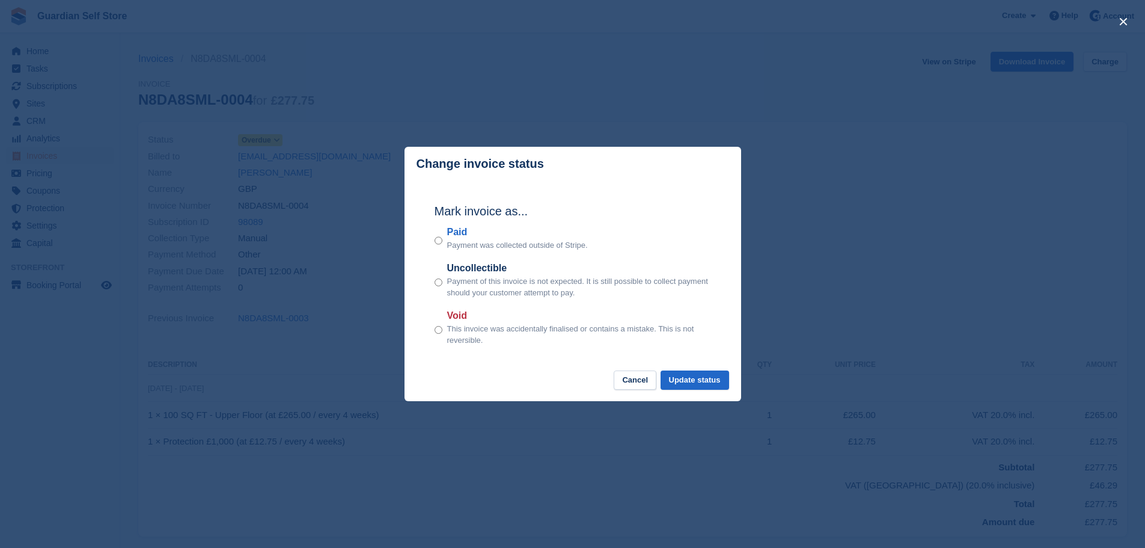
click at [452, 235] on label "Paid" at bounding box center [517, 232] width 141 height 14
click at [678, 377] on button "Update status" at bounding box center [695, 380] width 69 height 20
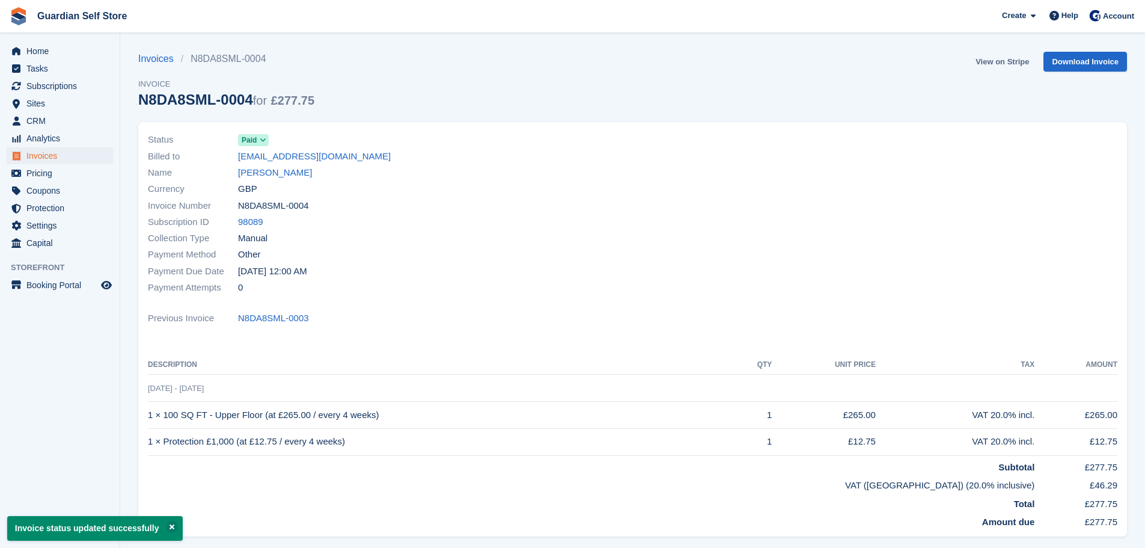
click at [993, 60] on link "View on Stripe" at bounding box center [1002, 62] width 63 height 20
click at [38, 158] on span "Invoices" at bounding box center [62, 155] width 72 height 17
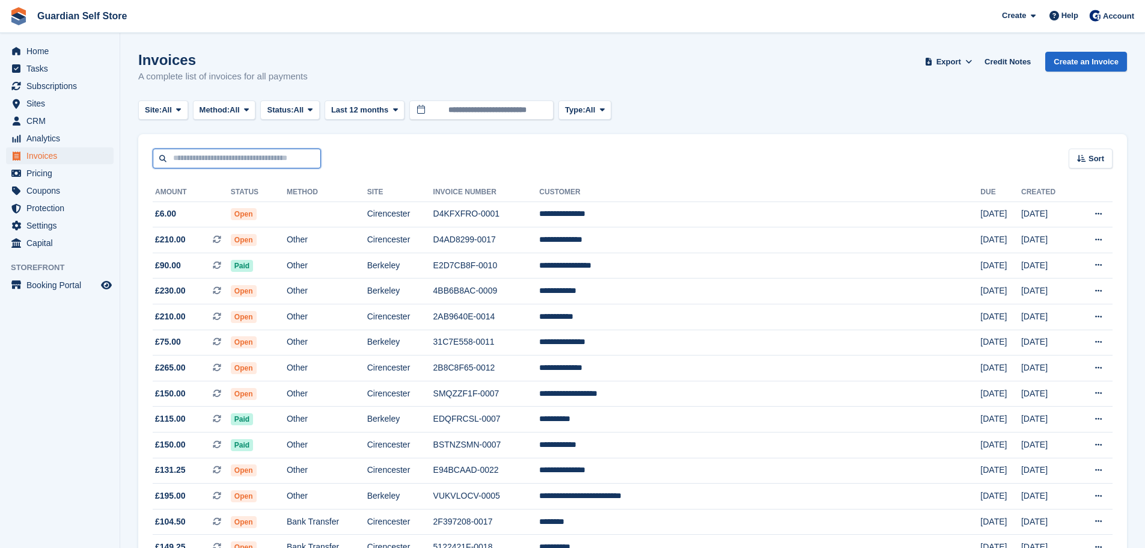
click at [226, 165] on input "text" at bounding box center [237, 158] width 168 height 20
type input "*****"
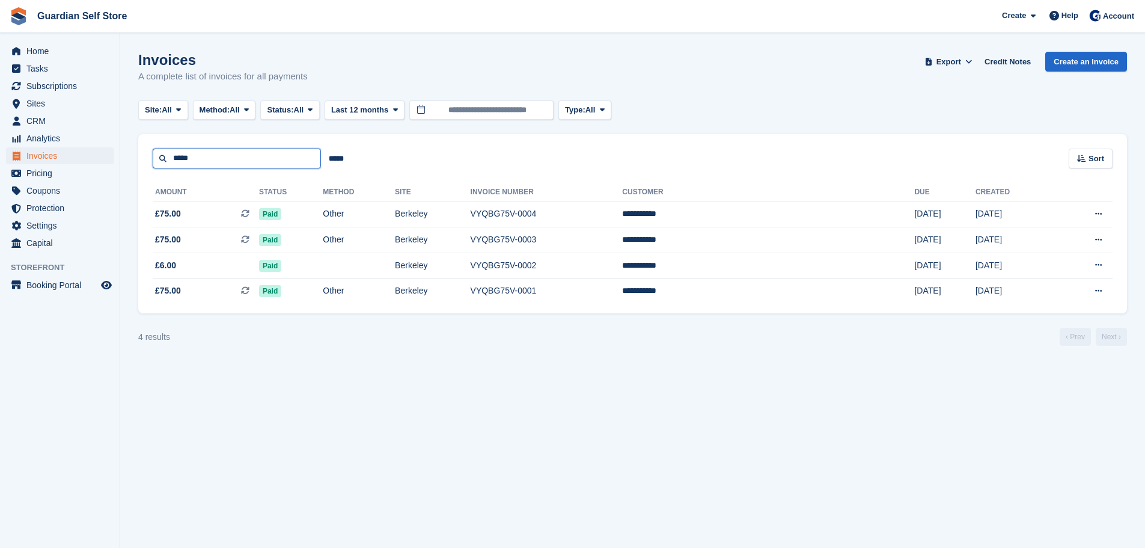
drag, startPoint x: 136, startPoint y: 152, endPoint x: 112, endPoint y: 147, distance: 24.5
click at [112, 147] on div "Home Tasks Subscriptions Subscriptions Subscriptions Price increases NEW Price …" at bounding box center [572, 274] width 1145 height 548
type input "*****"
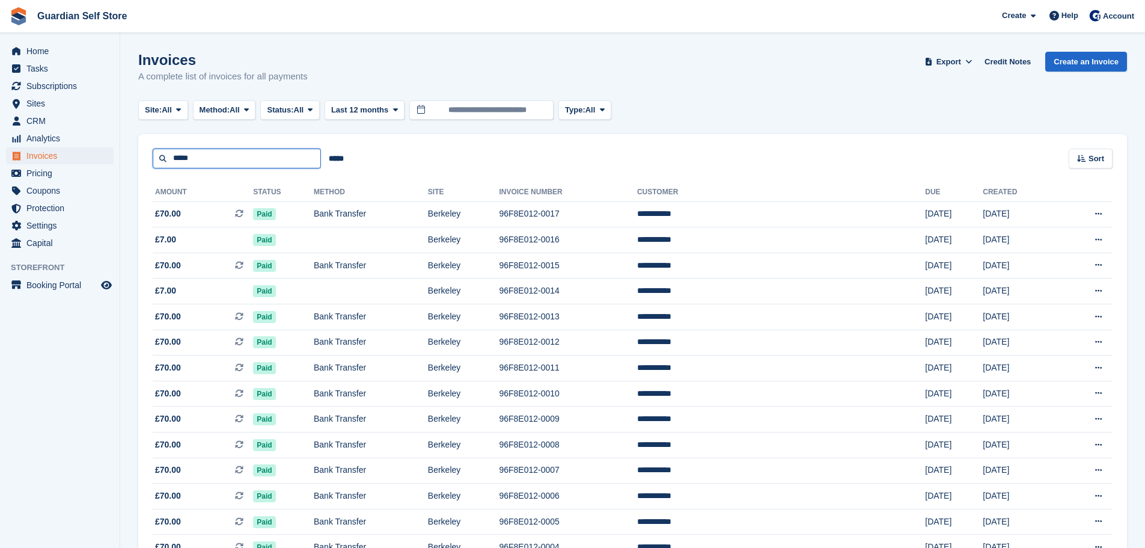
drag, startPoint x: 214, startPoint y: 160, endPoint x: 107, endPoint y: 158, distance: 107.0
click at [105, 159] on div "Home Tasks Subscriptions Subscriptions Subscriptions Price increases NEW Price …" at bounding box center [572, 323] width 1145 height 646
type input "****"
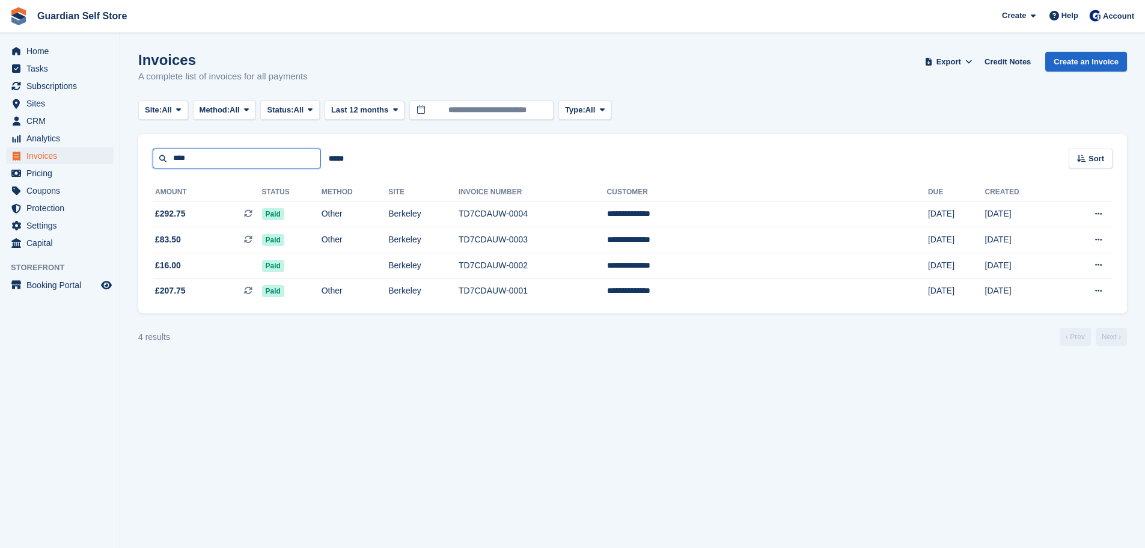
drag, startPoint x: 224, startPoint y: 165, endPoint x: 91, endPoint y: 150, distance: 134.3
click at [91, 150] on div "Home Tasks Subscriptions Subscriptions Subscriptions Price increases NEW Price …" at bounding box center [572, 274] width 1145 height 548
type input "****"
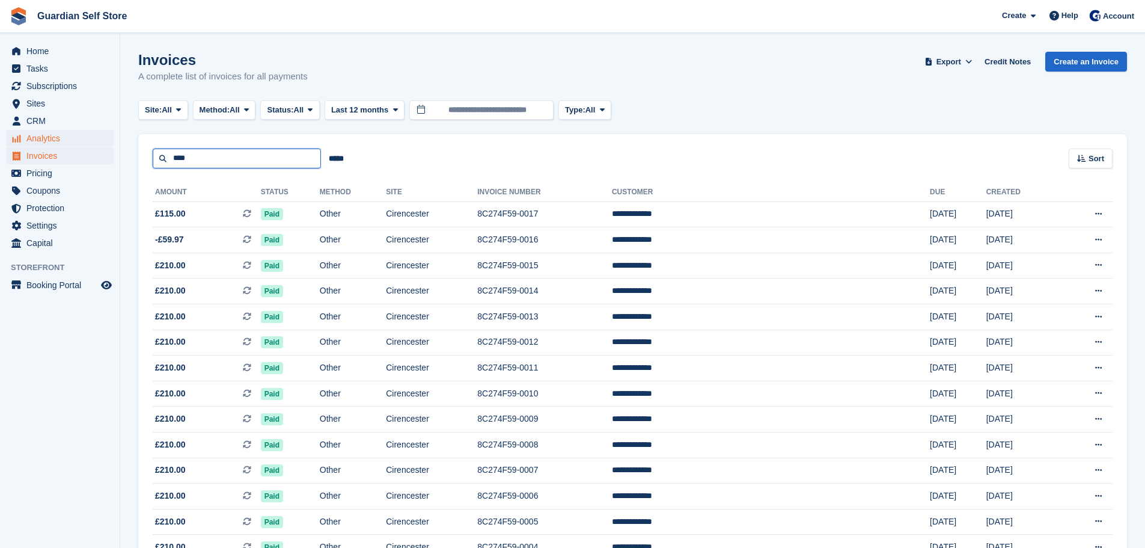
drag, startPoint x: 231, startPoint y: 163, endPoint x: 84, endPoint y: 145, distance: 149.0
click at [86, 145] on div "Home Tasks Subscriptions Subscriptions Subscriptions Price increases NEW Price …" at bounding box center [572, 323] width 1145 height 646
type input "*****"
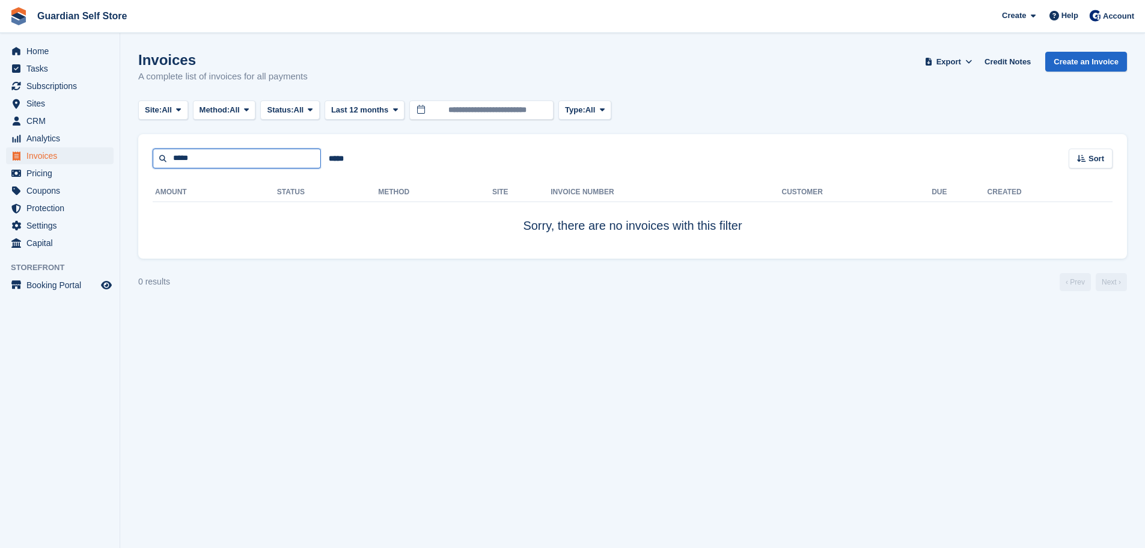
click at [205, 157] on input "*****" at bounding box center [237, 158] width 168 height 20
type input "******"
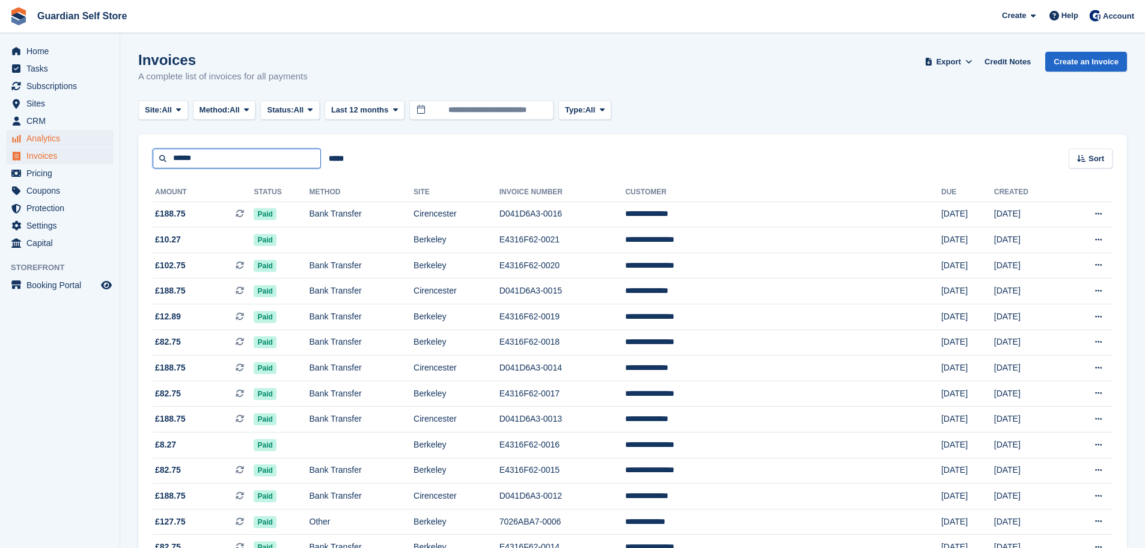
drag, startPoint x: 201, startPoint y: 165, endPoint x: 70, endPoint y: 139, distance: 132.9
type input "***"
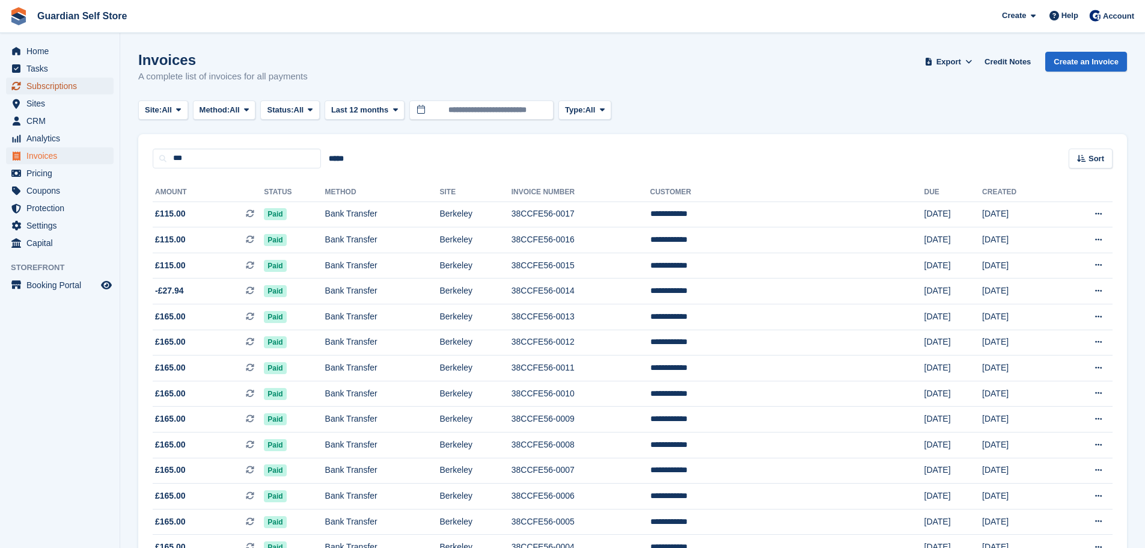
click at [72, 85] on span "Subscriptions" at bounding box center [62, 86] width 72 height 17
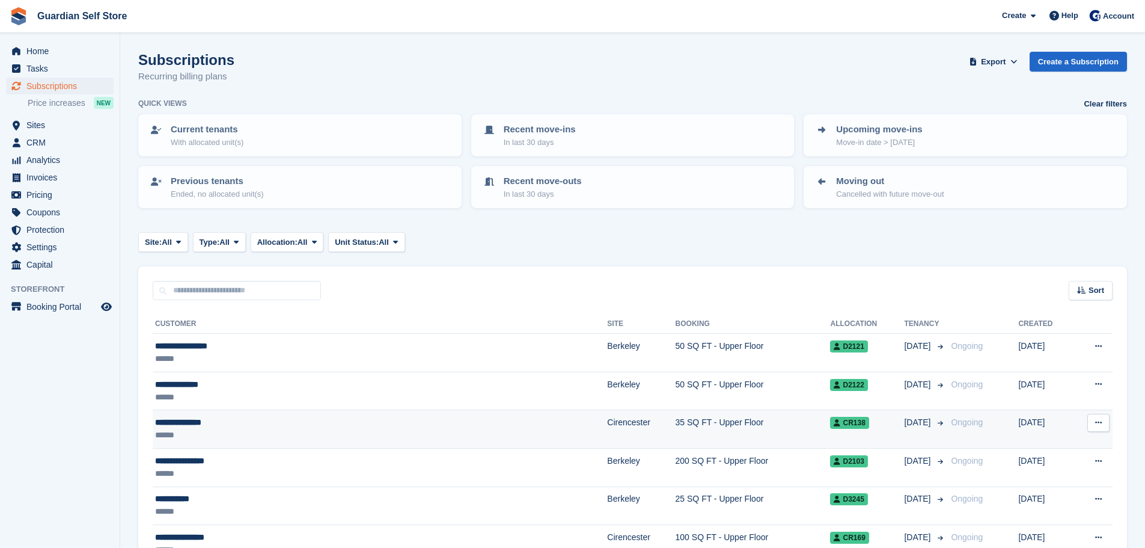
click at [230, 420] on div "**********" at bounding box center [297, 422] width 285 height 13
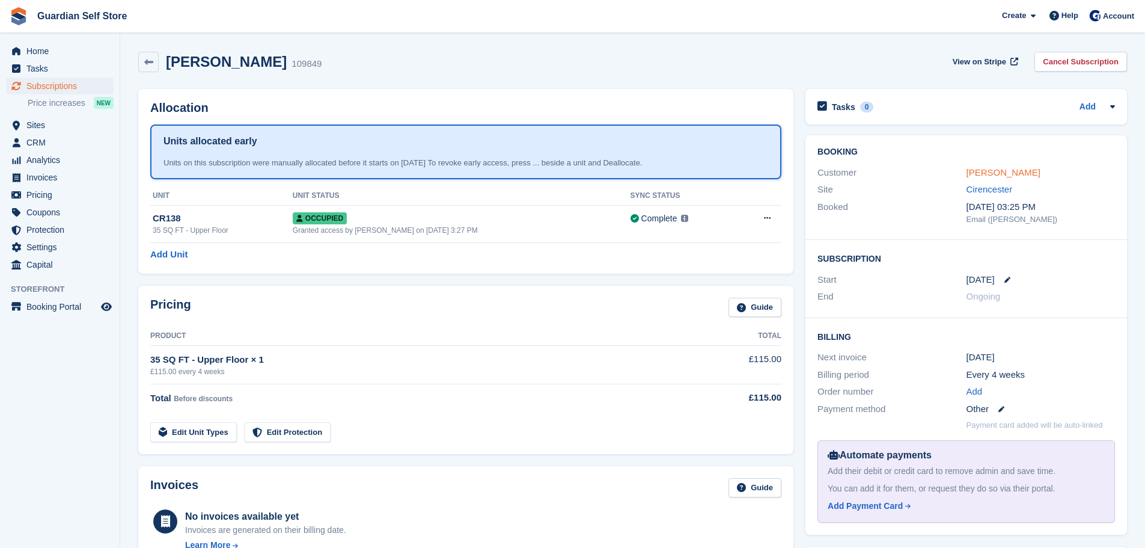
click at [987, 175] on link "[PERSON_NAME]" at bounding box center [1004, 172] width 74 height 10
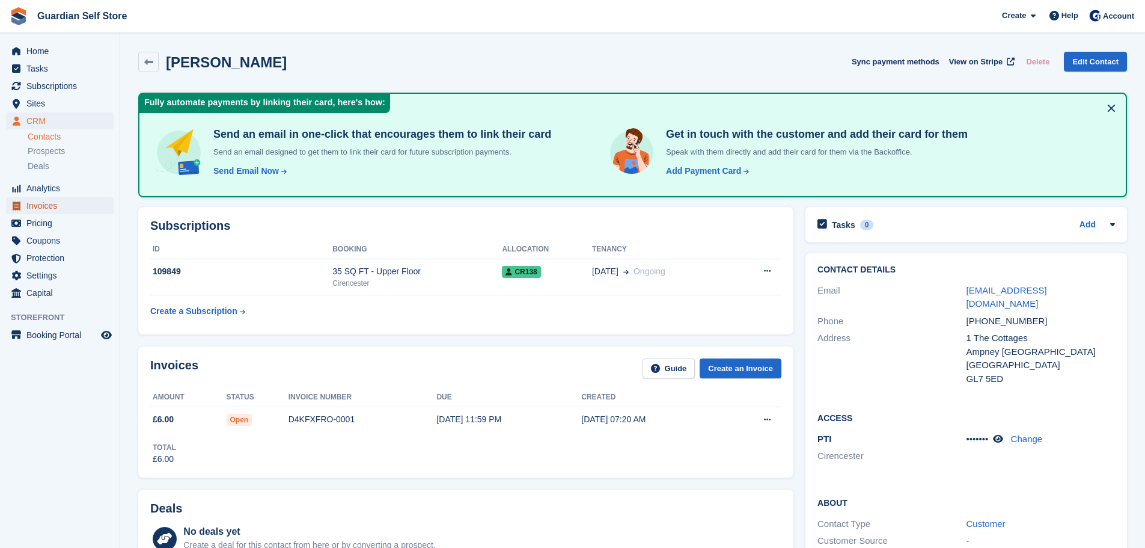
click at [53, 198] on span "Invoices" at bounding box center [62, 205] width 72 height 17
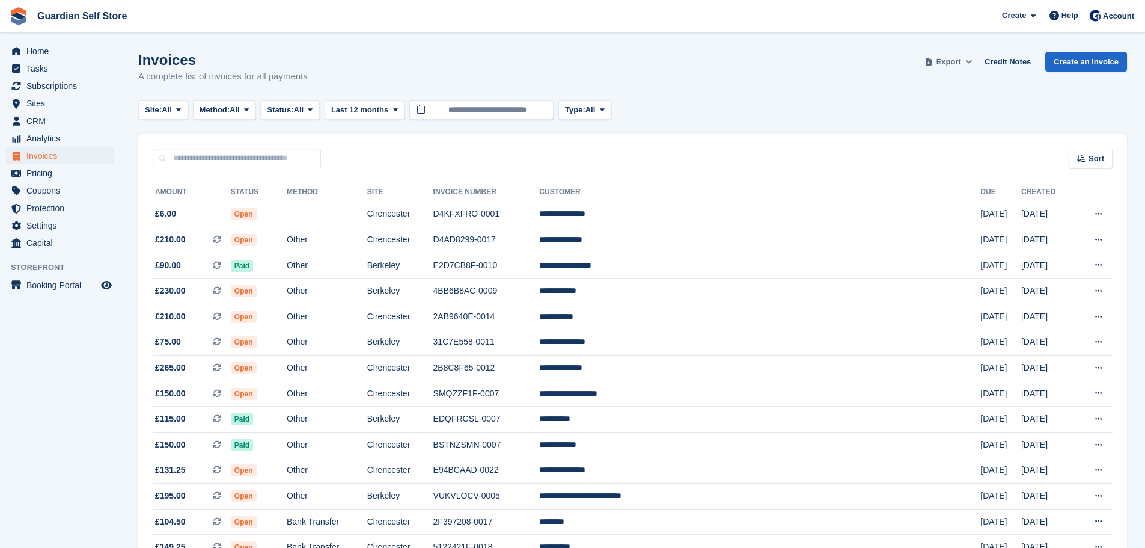
click at [953, 58] on span "Export" at bounding box center [949, 62] width 25 height 12
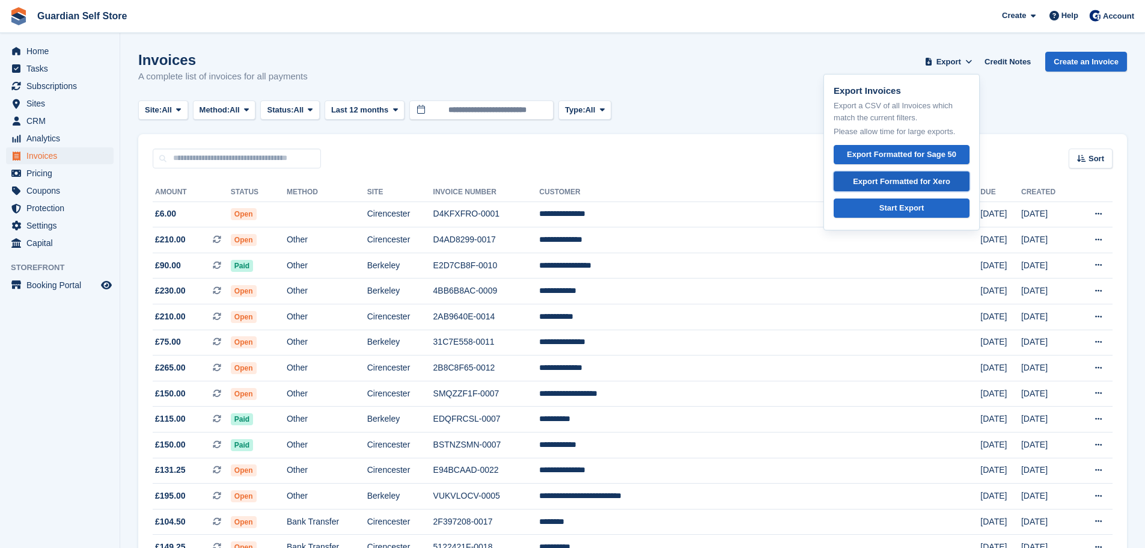
click at [921, 177] on div "Export Formatted for Xero" at bounding box center [901, 182] width 97 height 12
click at [367, 218] on td at bounding box center [327, 214] width 81 height 26
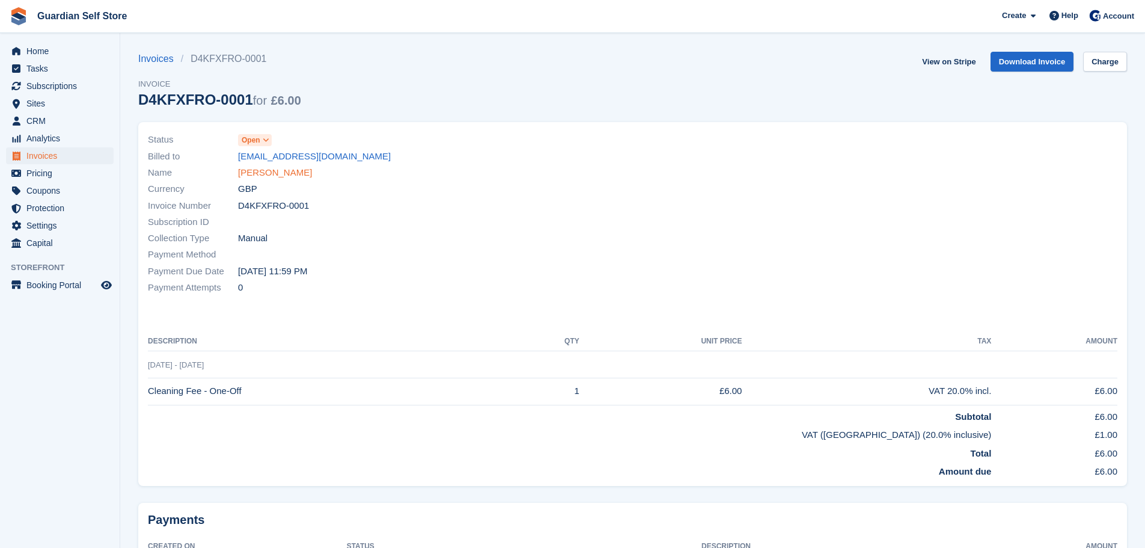
click at [259, 178] on link "[PERSON_NAME]" at bounding box center [275, 173] width 74 height 14
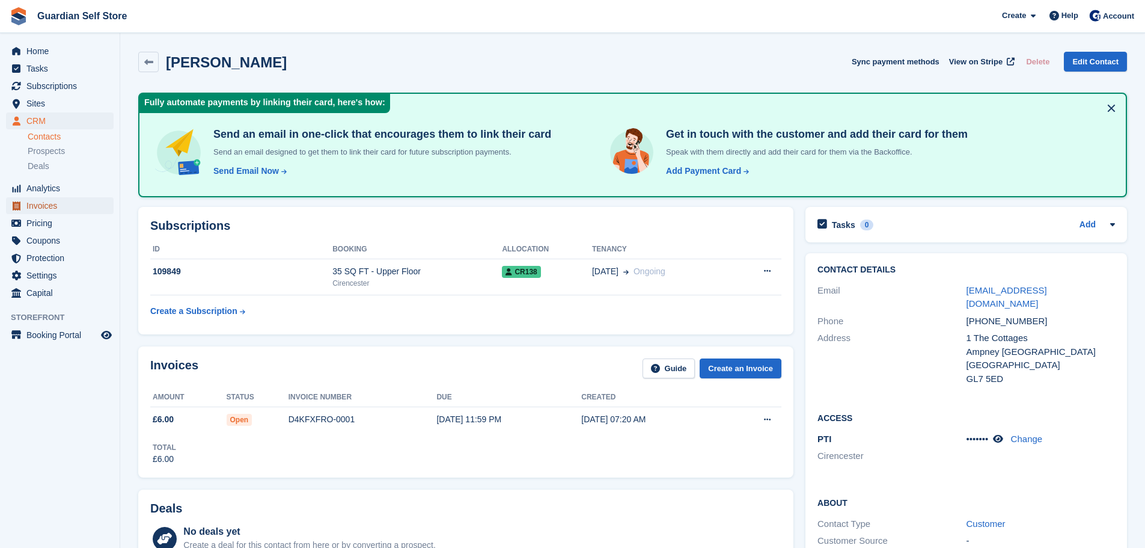
click at [75, 206] on span "Invoices" at bounding box center [62, 205] width 72 height 17
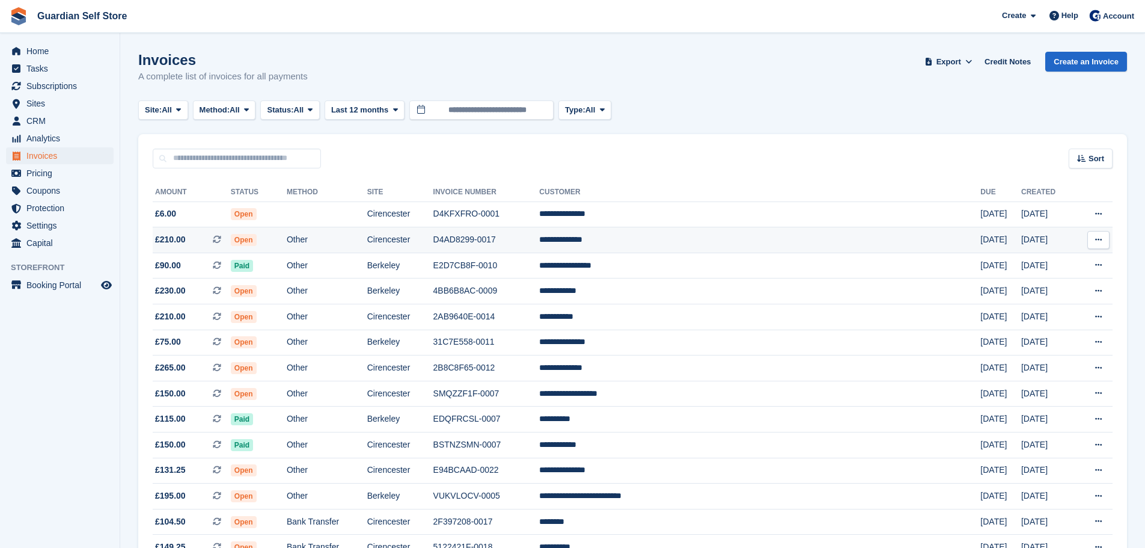
click at [228, 244] on span "£210.00 This is a recurring subscription invoice." at bounding box center [192, 239] width 78 height 13
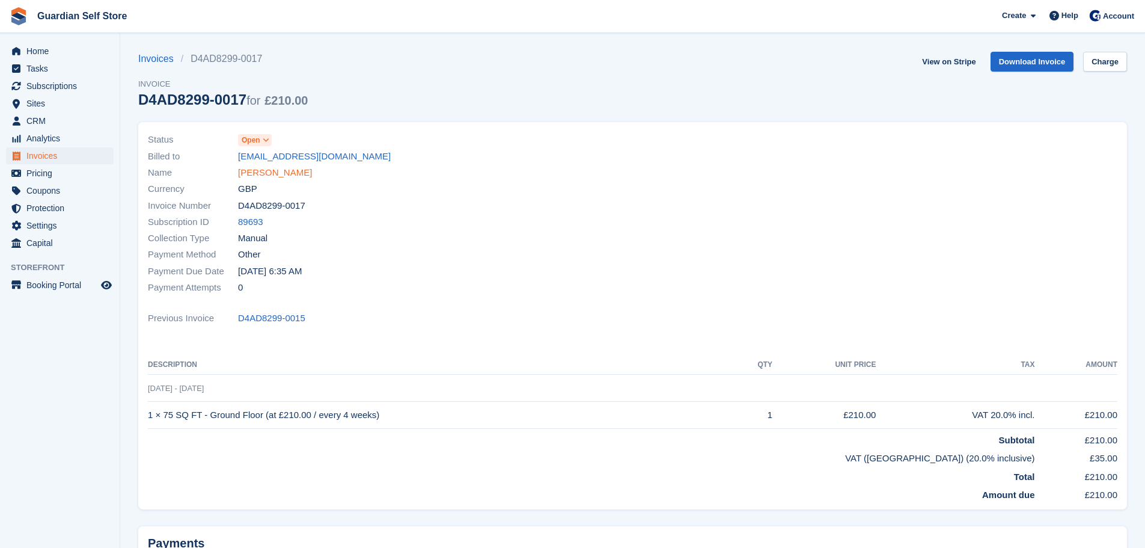
click at [253, 177] on link "Jonathan Cross" at bounding box center [275, 173] width 74 height 14
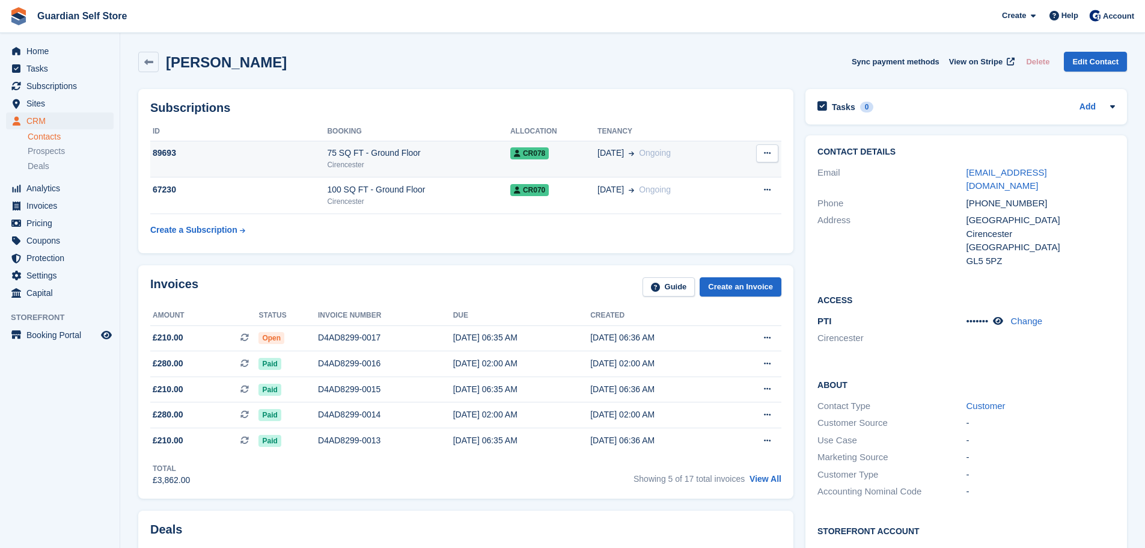
click at [298, 164] on td "89693" at bounding box center [238, 159] width 177 height 37
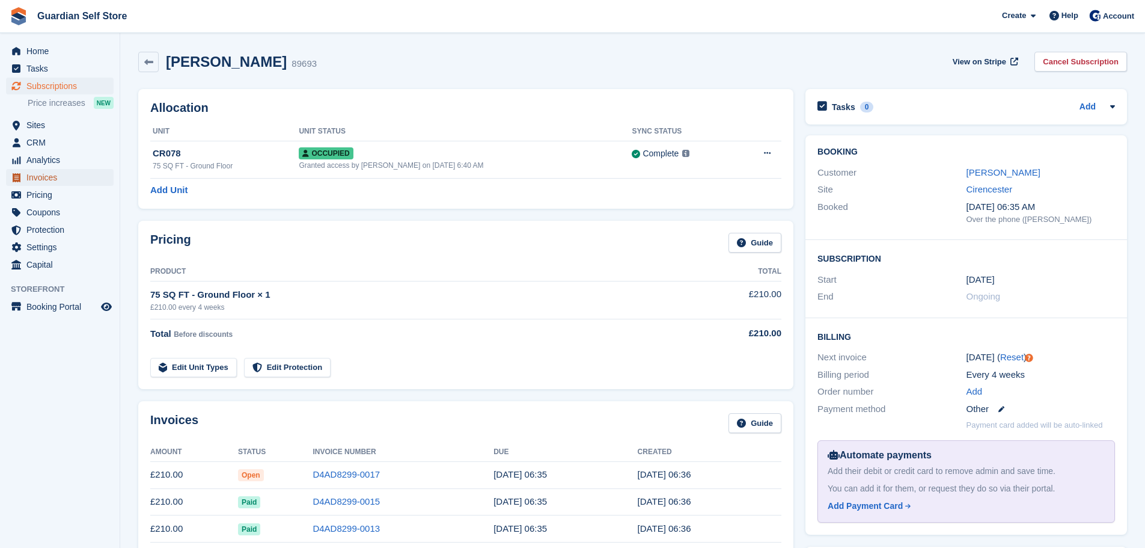
click at [62, 171] on span "Invoices" at bounding box center [62, 177] width 72 height 17
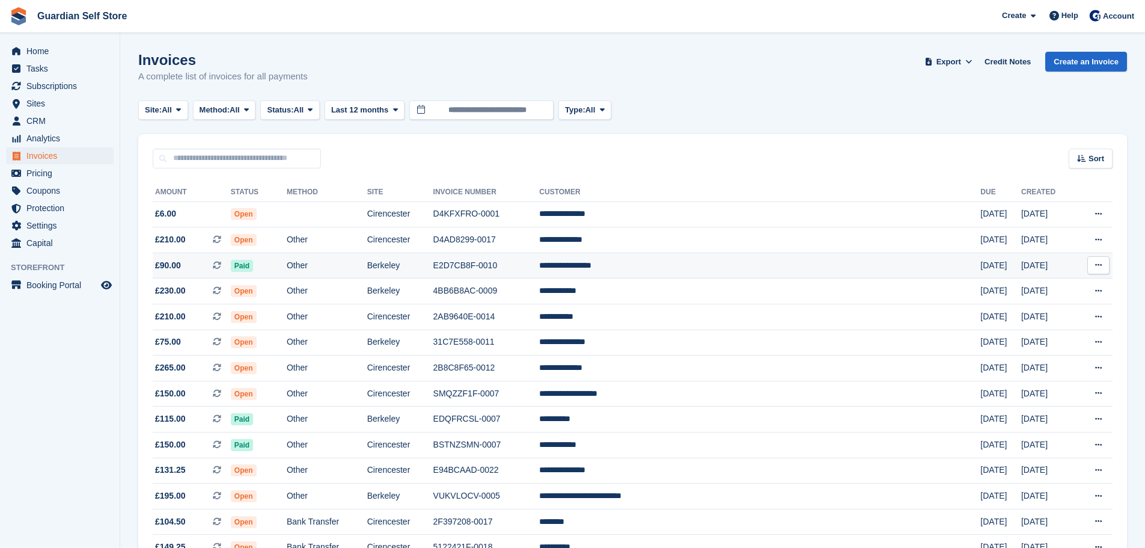
click at [367, 269] on td "Other" at bounding box center [327, 266] width 81 height 26
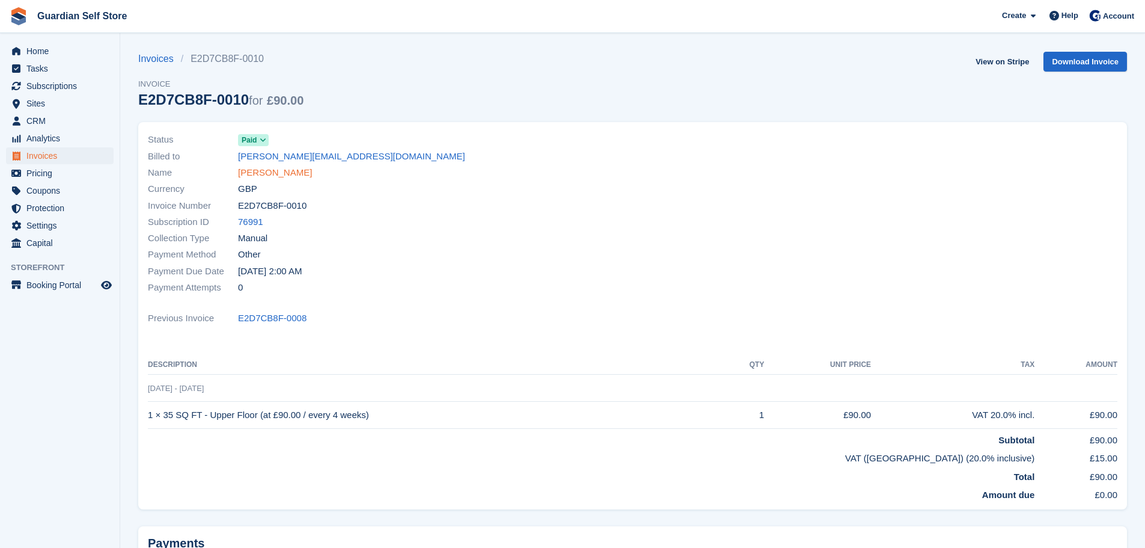
click at [258, 171] on link "[PERSON_NAME]" at bounding box center [275, 173] width 74 height 14
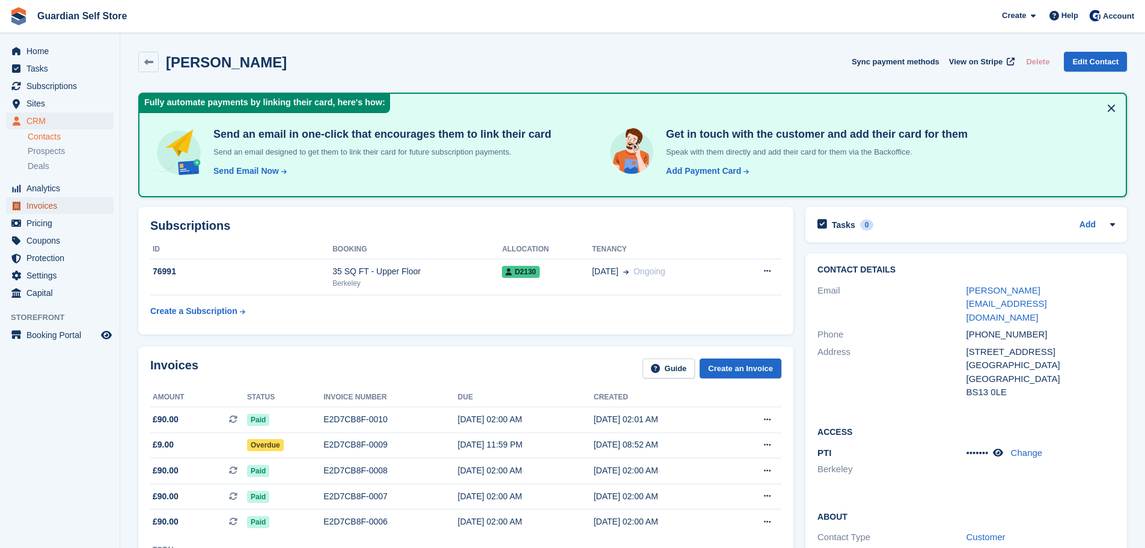
click at [64, 208] on span "Invoices" at bounding box center [62, 205] width 72 height 17
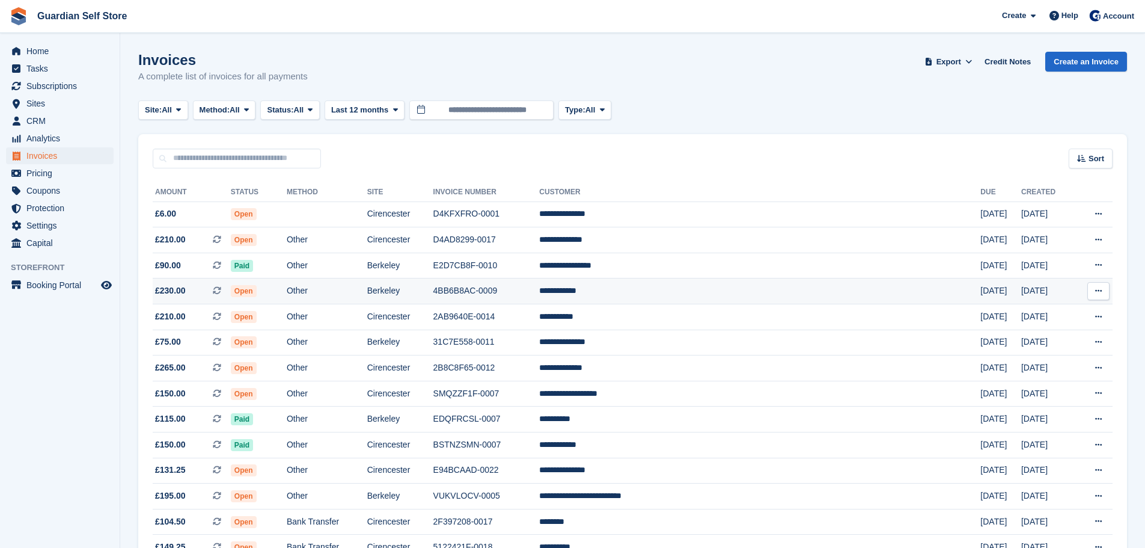
click at [287, 284] on td "Open" at bounding box center [259, 291] width 56 height 26
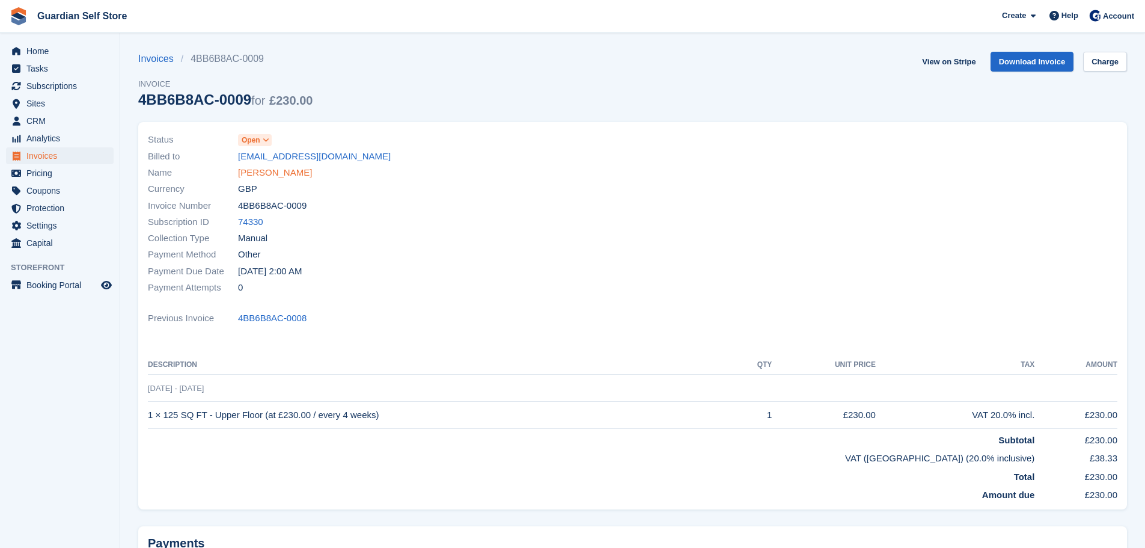
click at [271, 167] on link "[PERSON_NAME]" at bounding box center [275, 173] width 74 height 14
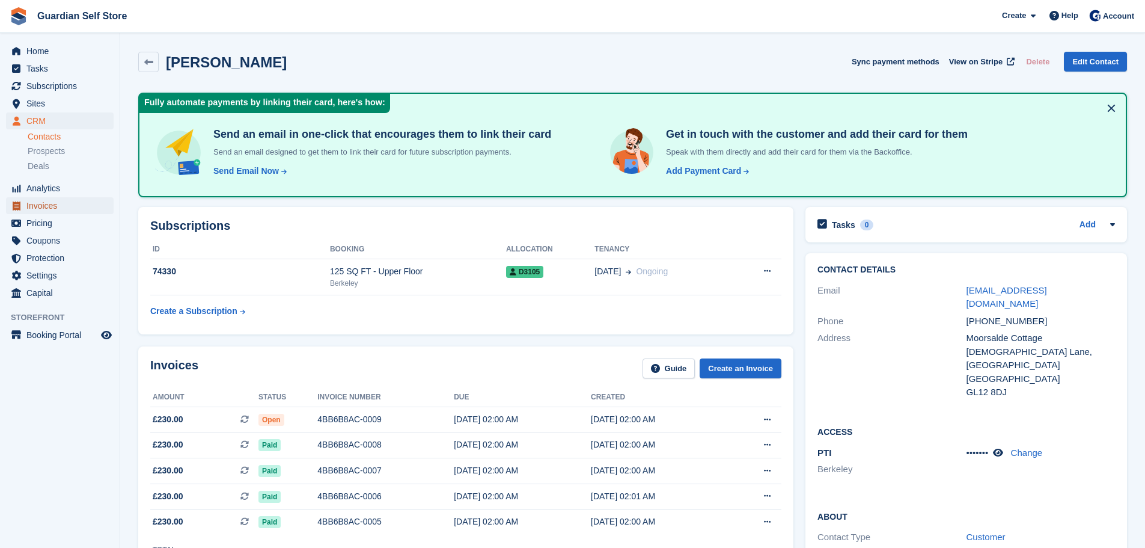
click at [43, 200] on span "Invoices" at bounding box center [62, 205] width 72 height 17
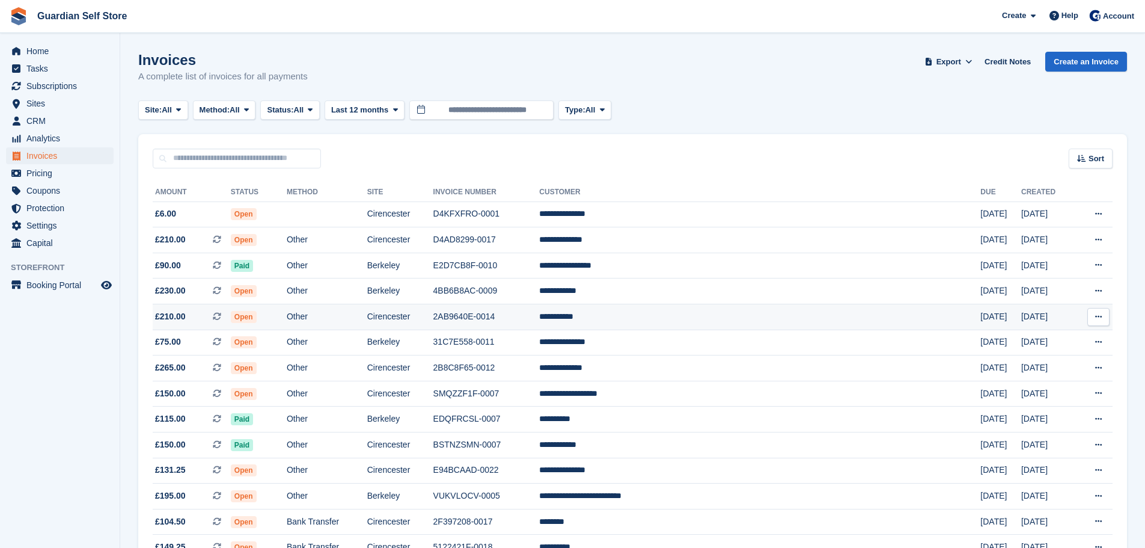
click at [433, 305] on td "Cirencester" at bounding box center [400, 317] width 66 height 26
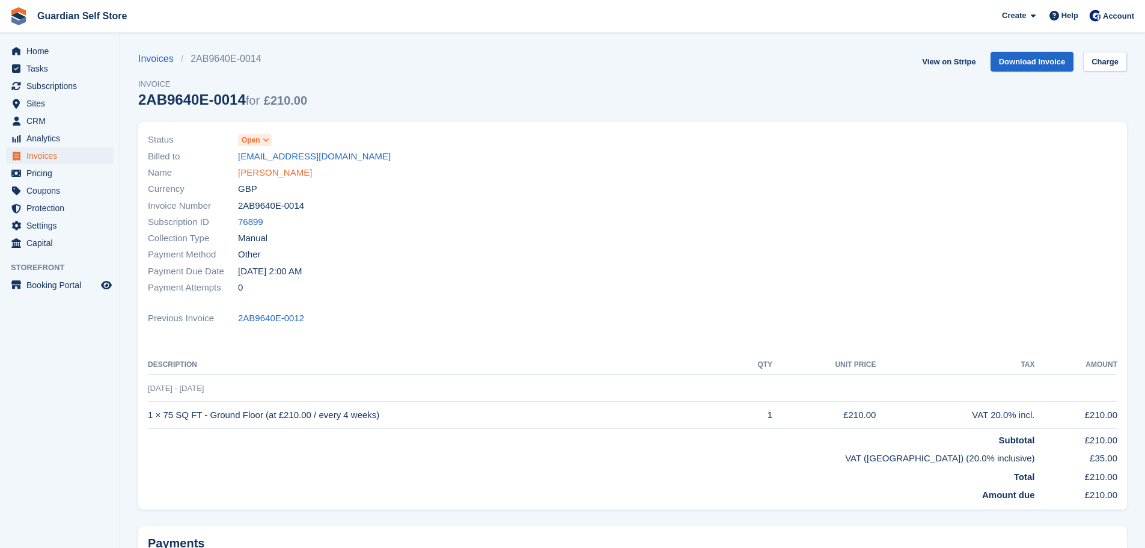
click at [254, 168] on link "[PERSON_NAME]" at bounding box center [275, 173] width 74 height 14
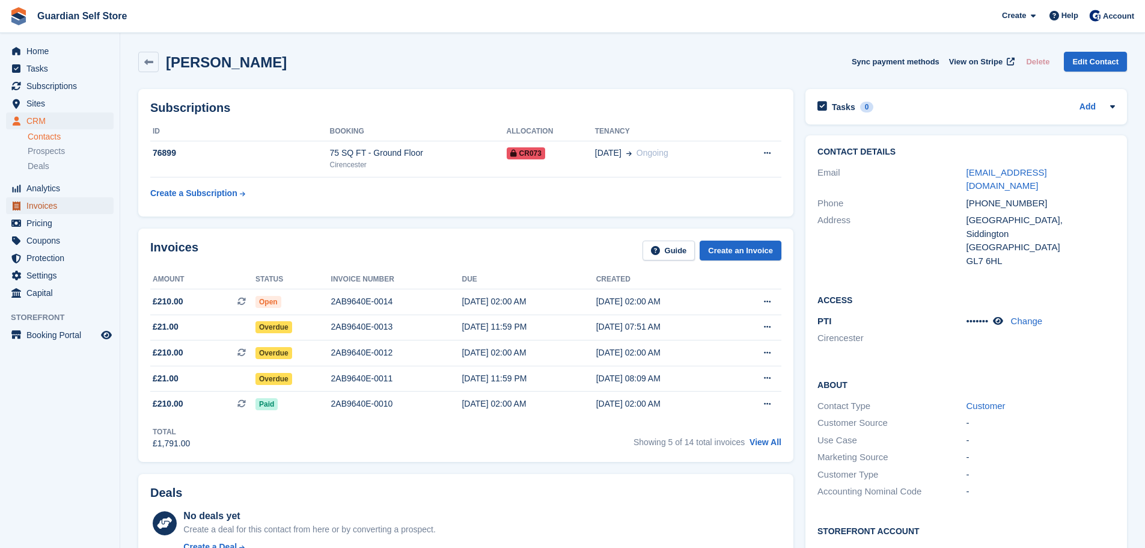
click at [57, 205] on span "Invoices" at bounding box center [62, 205] width 72 height 17
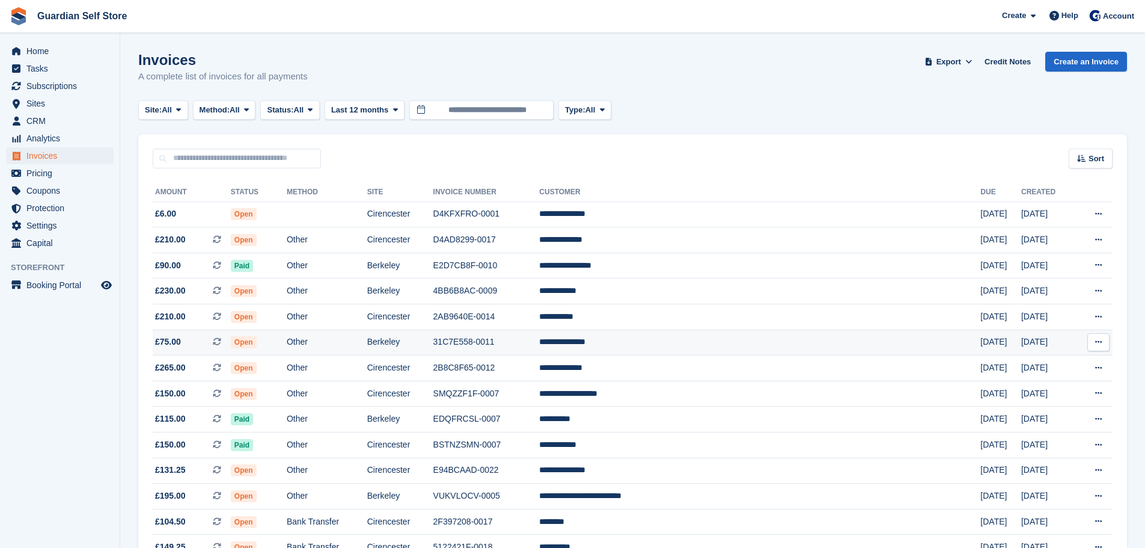
click at [433, 335] on td "Berkeley" at bounding box center [400, 342] width 66 height 26
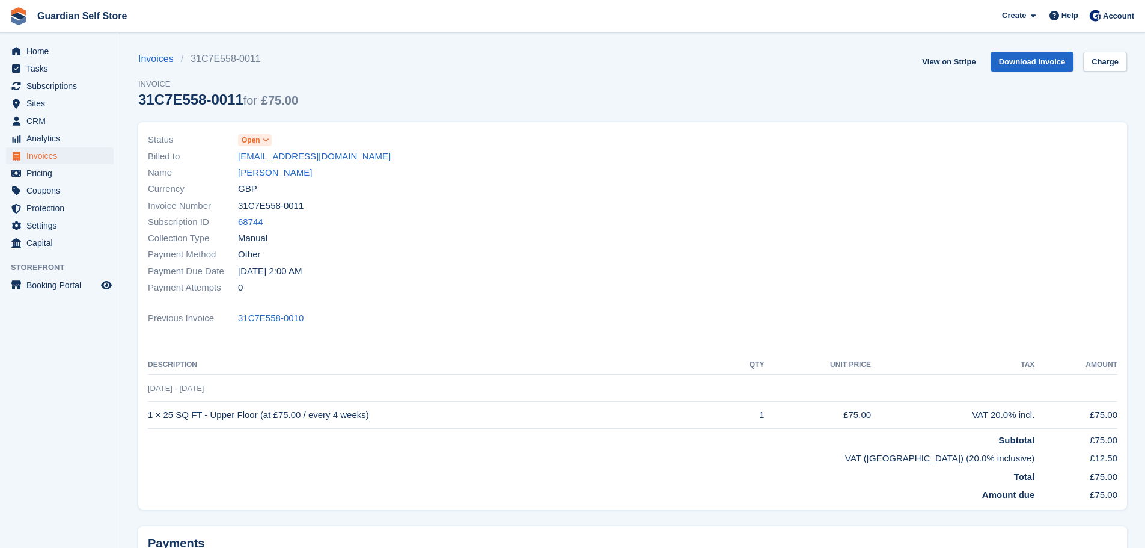
click at [246, 164] on div "Billed to nettypalmer@btinternet.com" at bounding box center [387, 156] width 478 height 16
click at [245, 168] on link "Jeanette Palmer" at bounding box center [275, 173] width 74 height 14
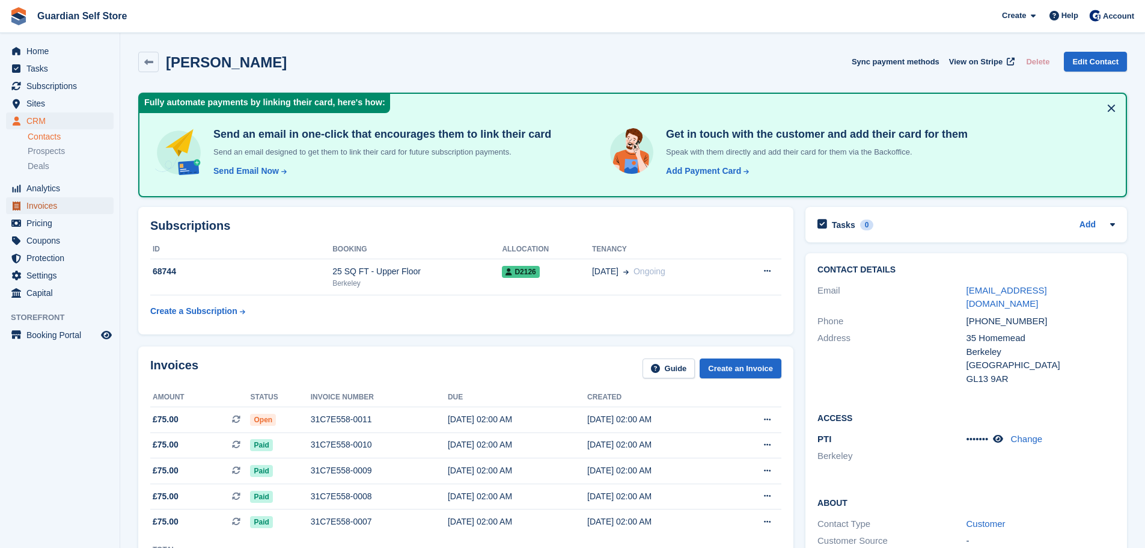
click at [71, 208] on span "Invoices" at bounding box center [62, 205] width 72 height 17
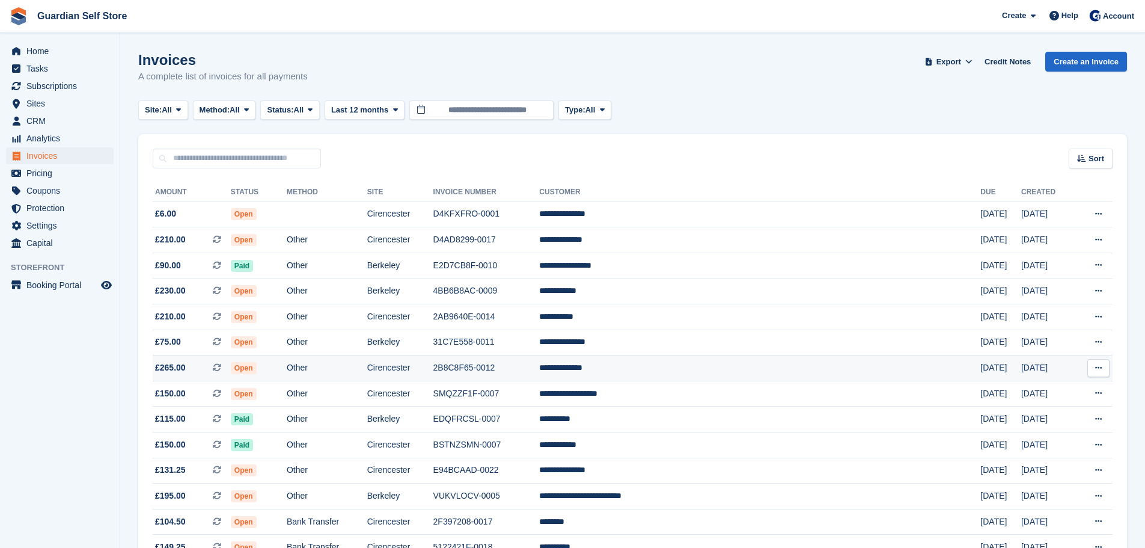
click at [367, 367] on td "Other" at bounding box center [327, 368] width 81 height 26
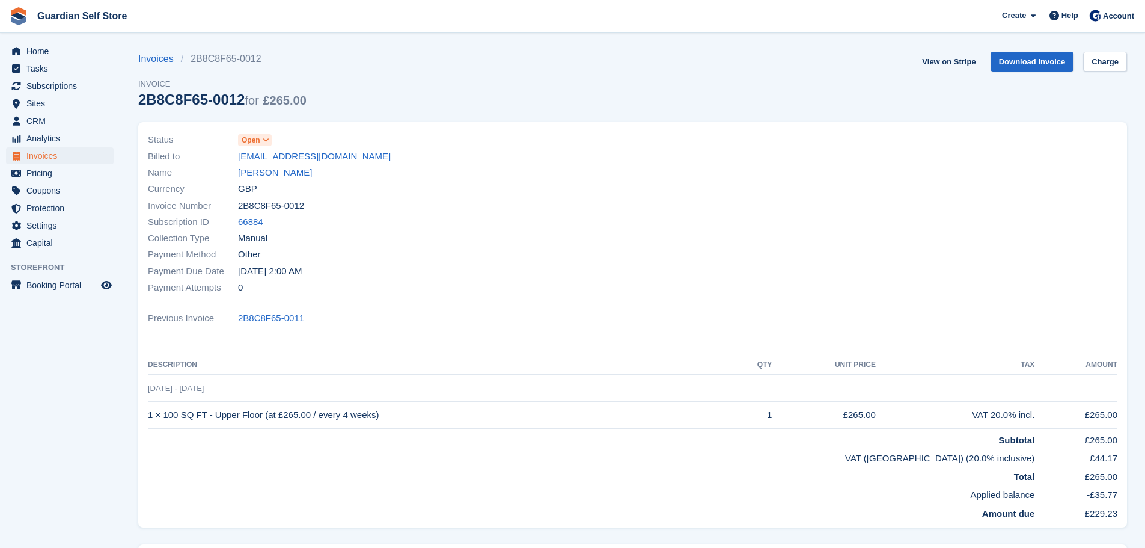
click at [266, 180] on div "Name Trish Jennings" at bounding box center [387, 173] width 478 height 16
click at [262, 175] on link "[PERSON_NAME]" at bounding box center [275, 173] width 74 height 14
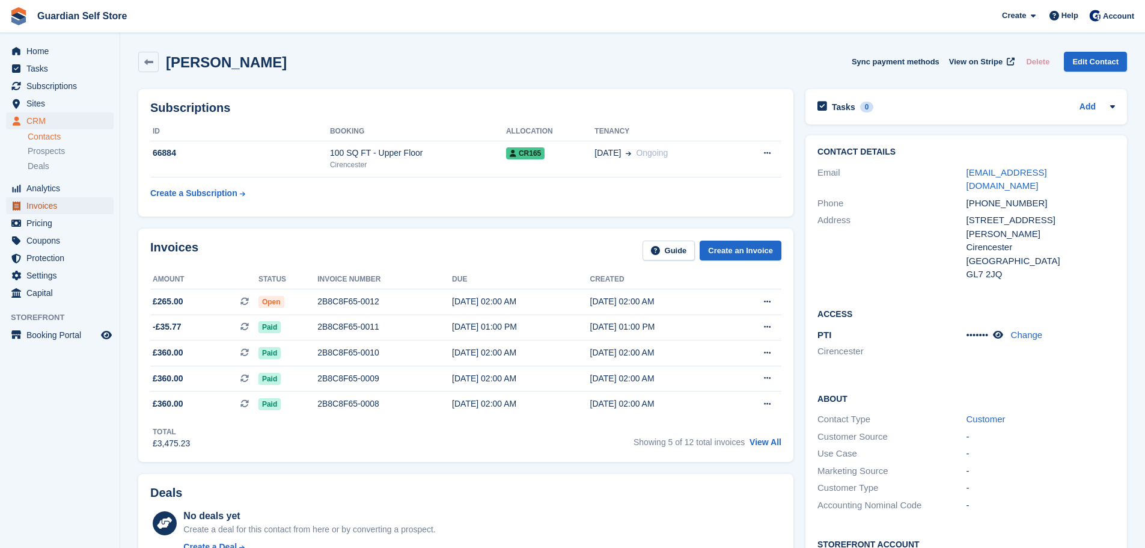
click at [49, 199] on span "Invoices" at bounding box center [62, 205] width 72 height 17
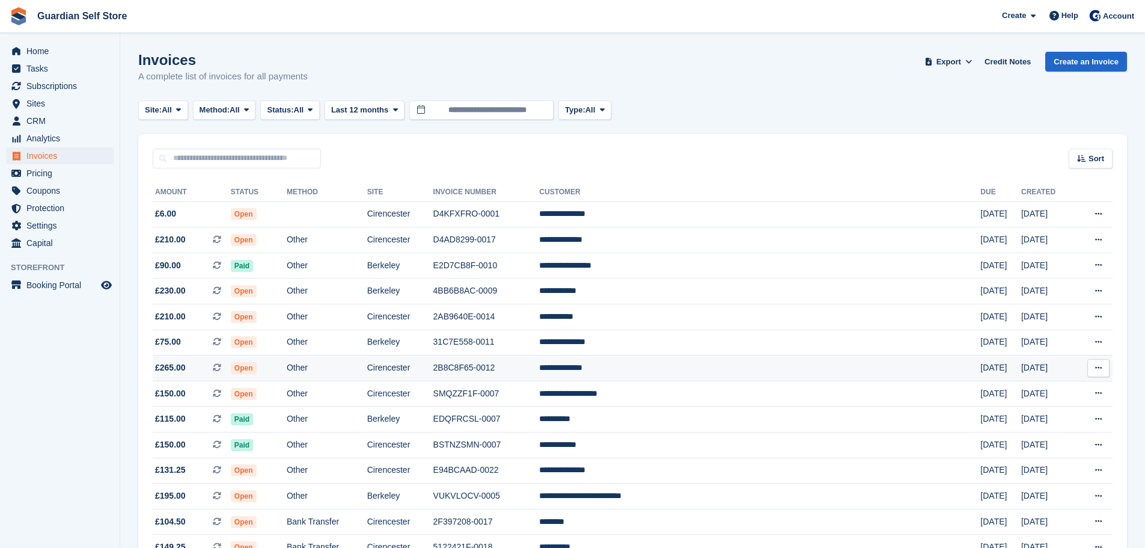
click at [287, 363] on td "Open" at bounding box center [259, 368] width 56 height 26
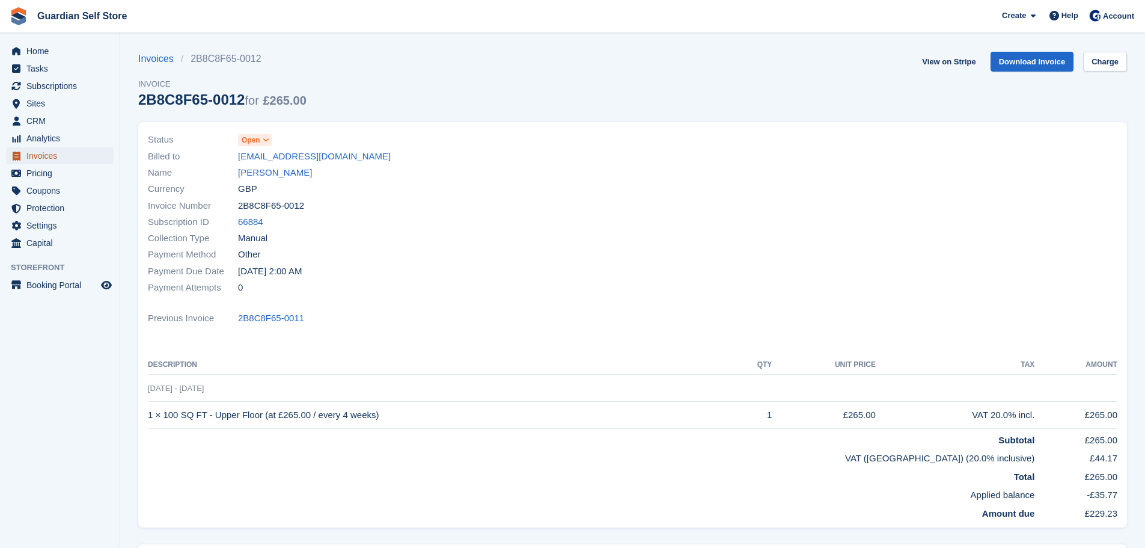
click at [58, 154] on span "Invoices" at bounding box center [62, 155] width 72 height 17
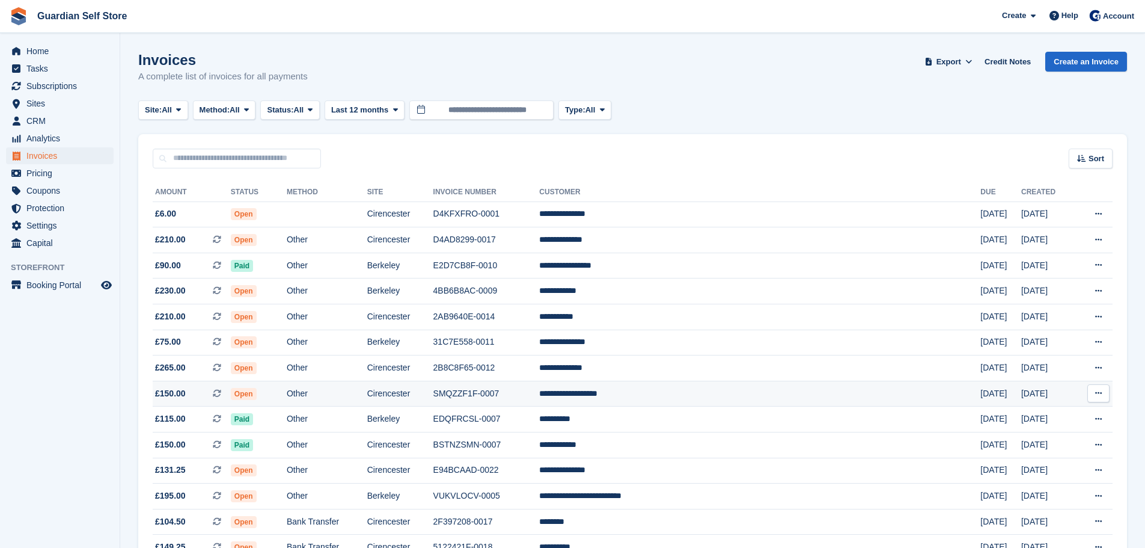
click at [367, 385] on td "Other" at bounding box center [327, 394] width 81 height 26
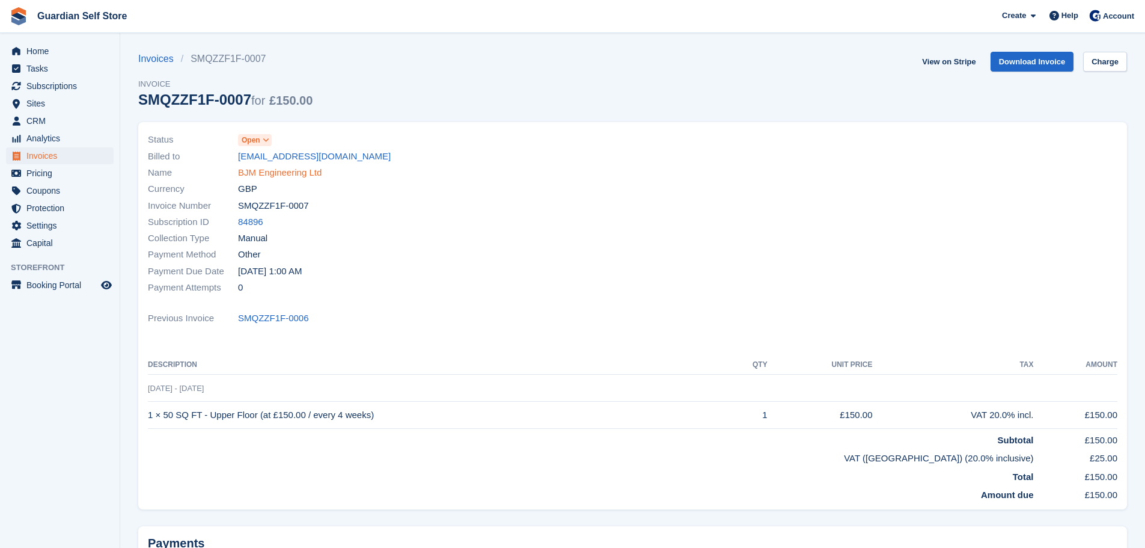
click at [284, 174] on link "BJM Engineering Ltd" at bounding box center [280, 173] width 84 height 14
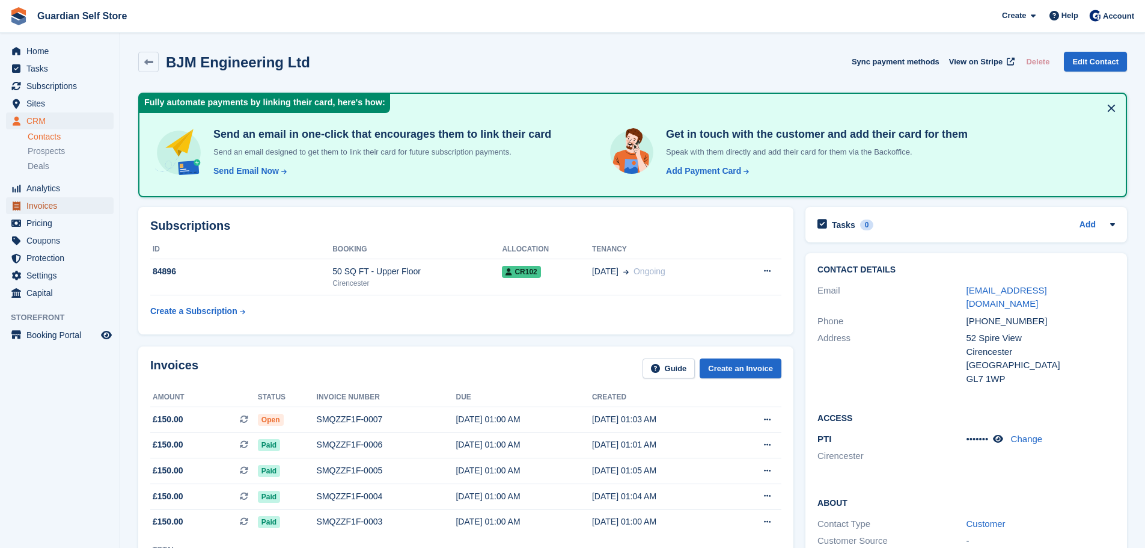
click at [55, 206] on span "Invoices" at bounding box center [62, 205] width 72 height 17
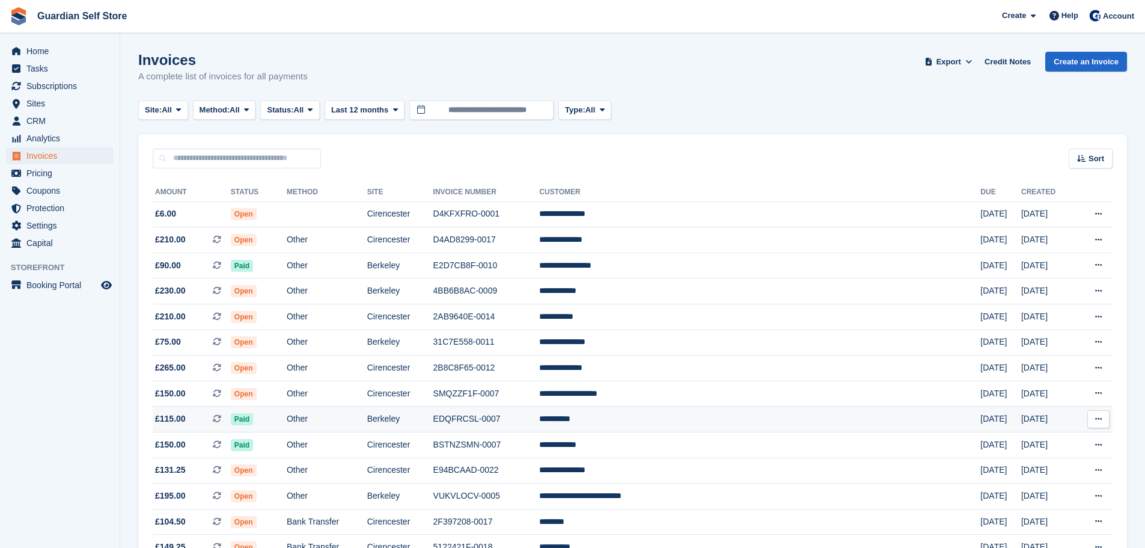
click at [540, 417] on td "EDQFRCSL-0007" at bounding box center [486, 419] width 106 height 26
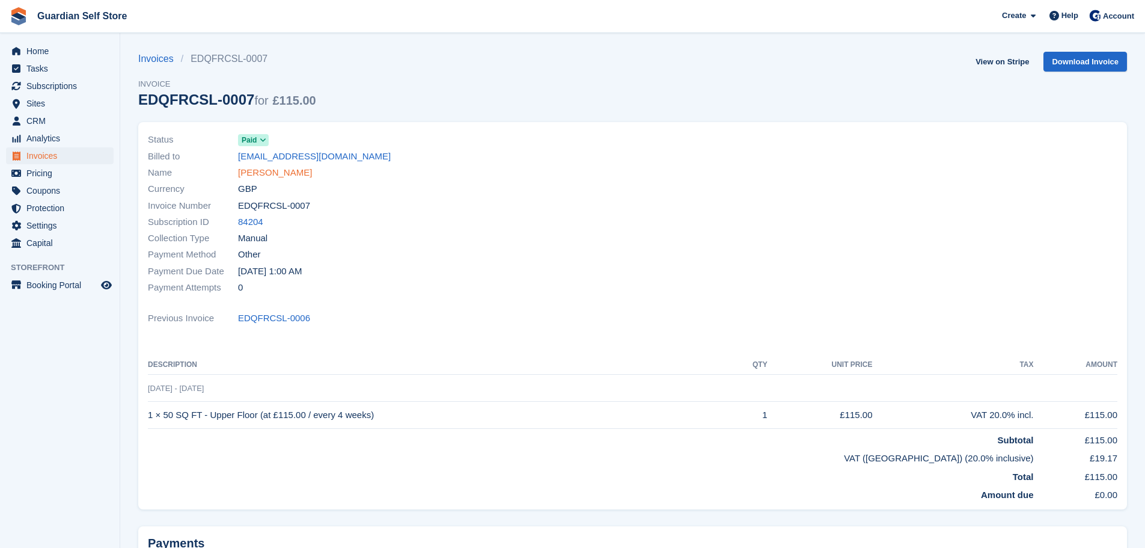
click at [253, 175] on link "[PERSON_NAME]" at bounding box center [275, 173] width 74 height 14
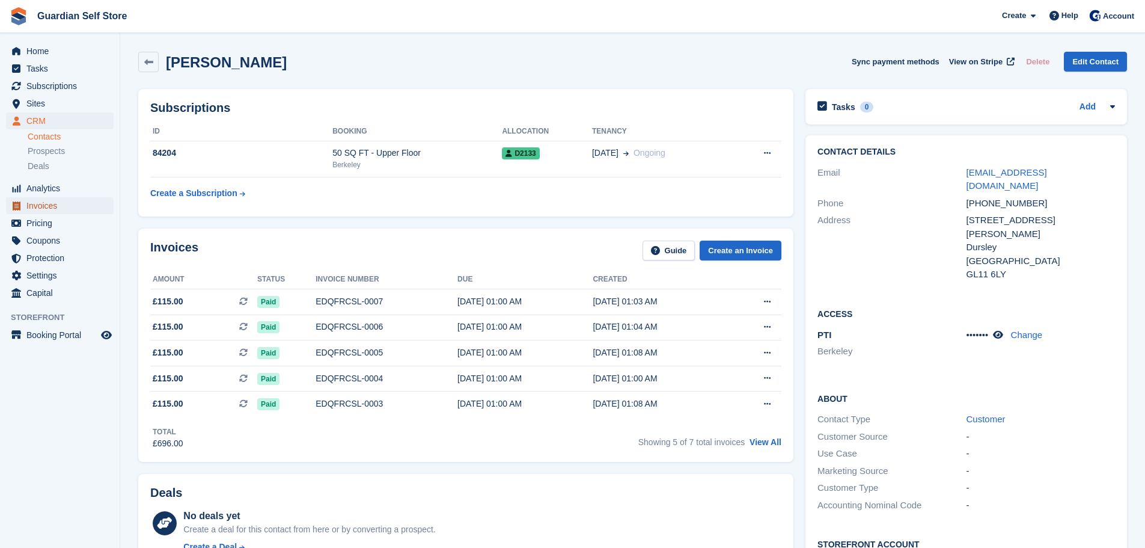
click at [75, 205] on span "Invoices" at bounding box center [62, 205] width 72 height 17
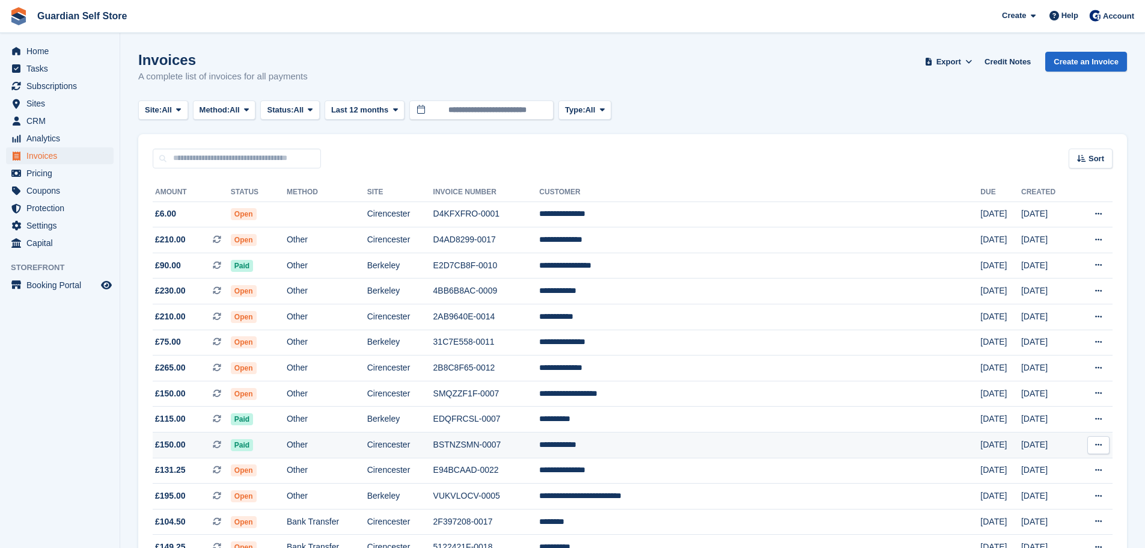
click at [540, 441] on td "BSTNZSMN-0007" at bounding box center [486, 445] width 106 height 26
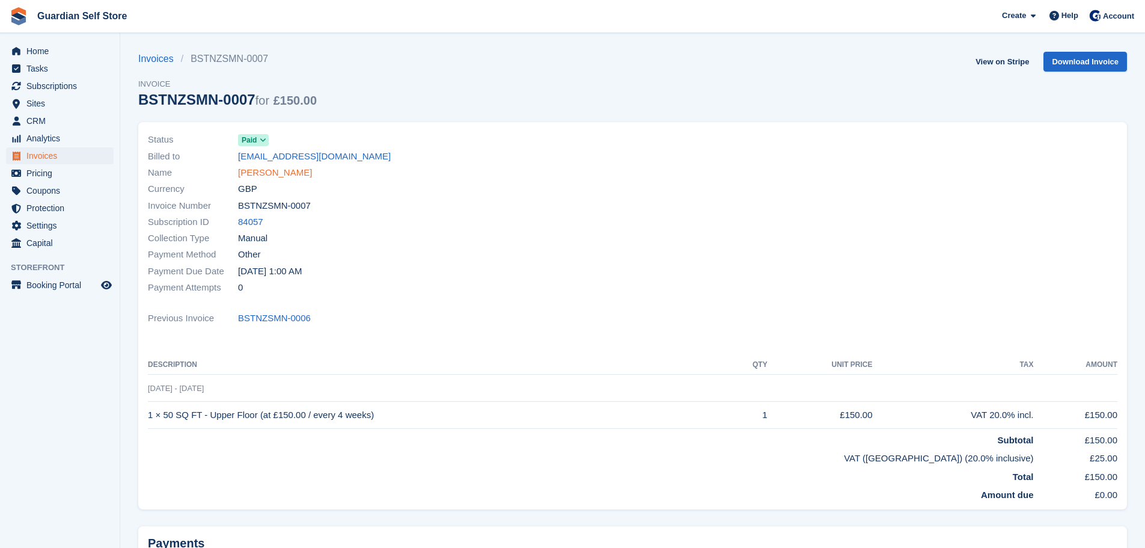
click at [262, 173] on link "Beccy Gorton" at bounding box center [275, 173] width 74 height 14
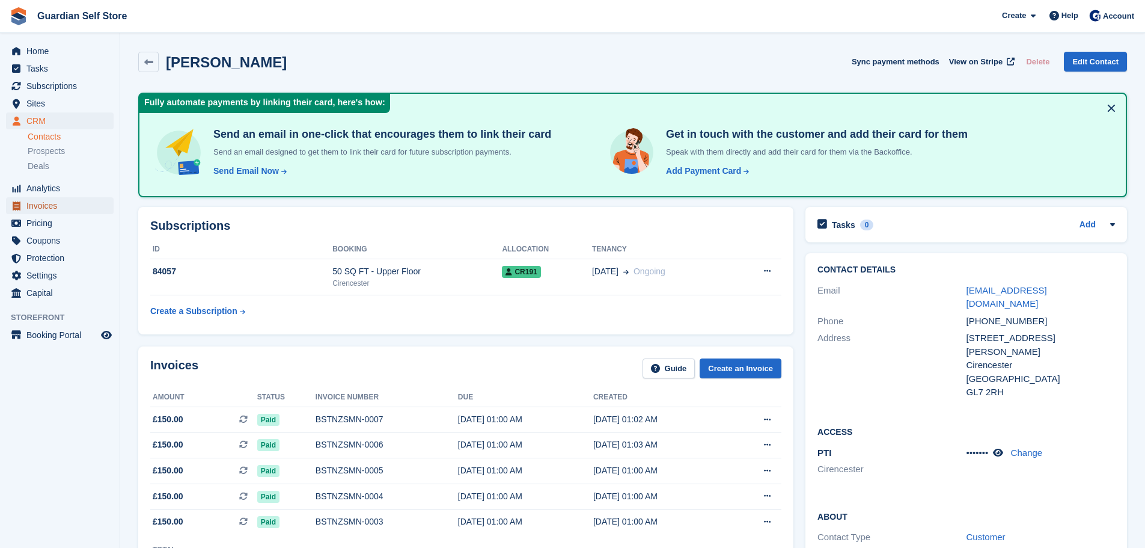
click at [51, 200] on span "Invoices" at bounding box center [62, 205] width 72 height 17
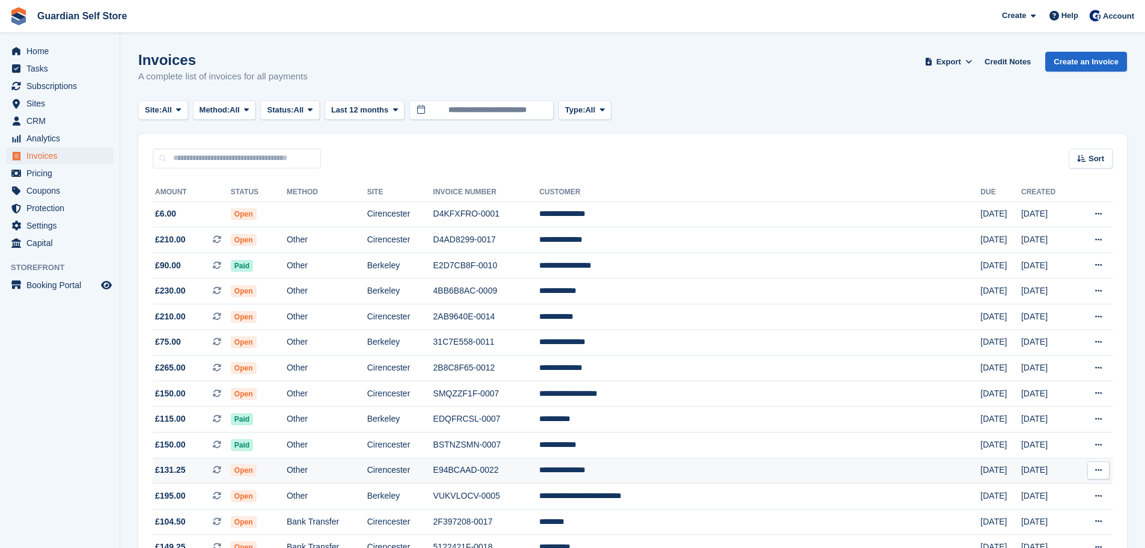
click at [433, 465] on td "Cirencester" at bounding box center [400, 471] width 66 height 26
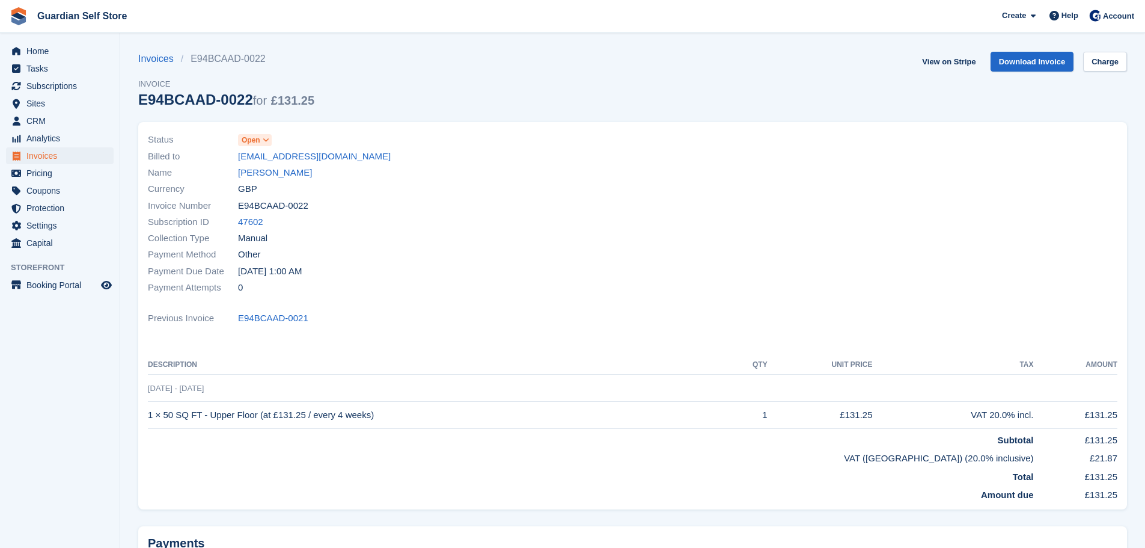
click at [268, 186] on div "Currency GBP" at bounding box center [387, 189] width 478 height 16
click at [265, 177] on link "Kieran Saunders" at bounding box center [275, 173] width 74 height 14
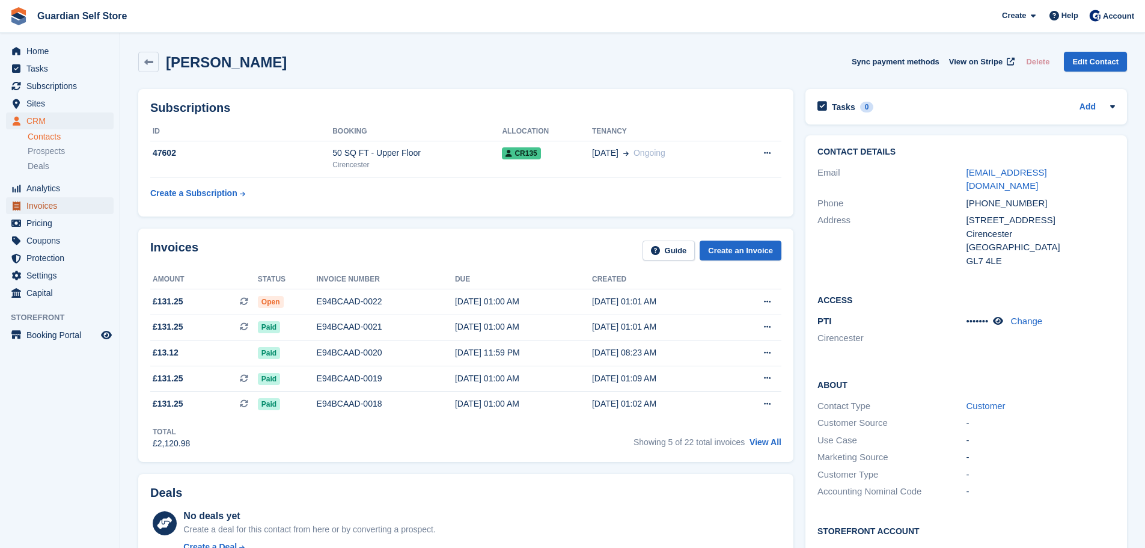
click at [63, 209] on span "Invoices" at bounding box center [62, 205] width 72 height 17
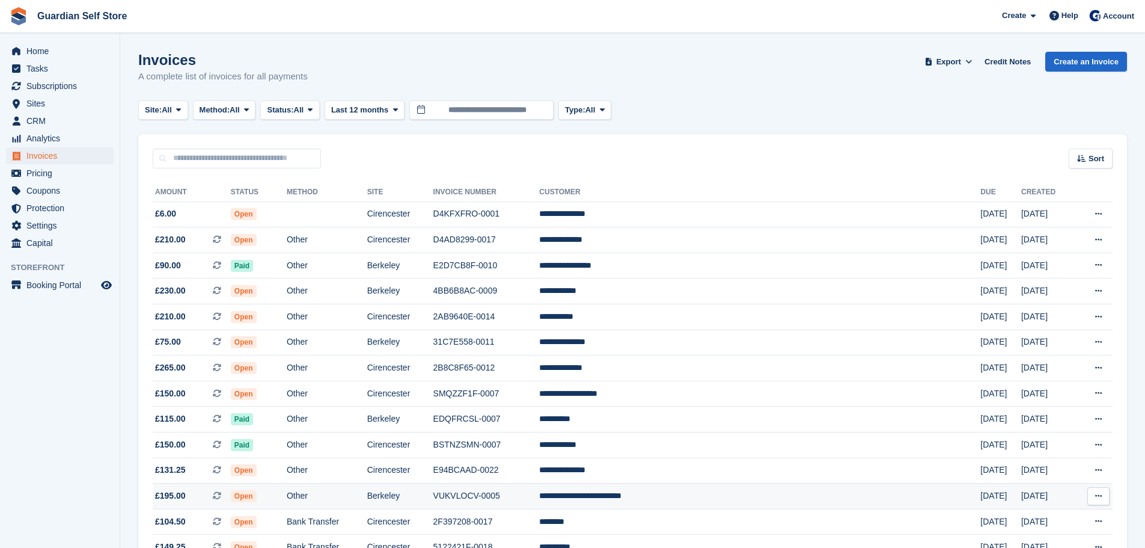
click at [433, 493] on td "Berkeley" at bounding box center [400, 496] width 66 height 26
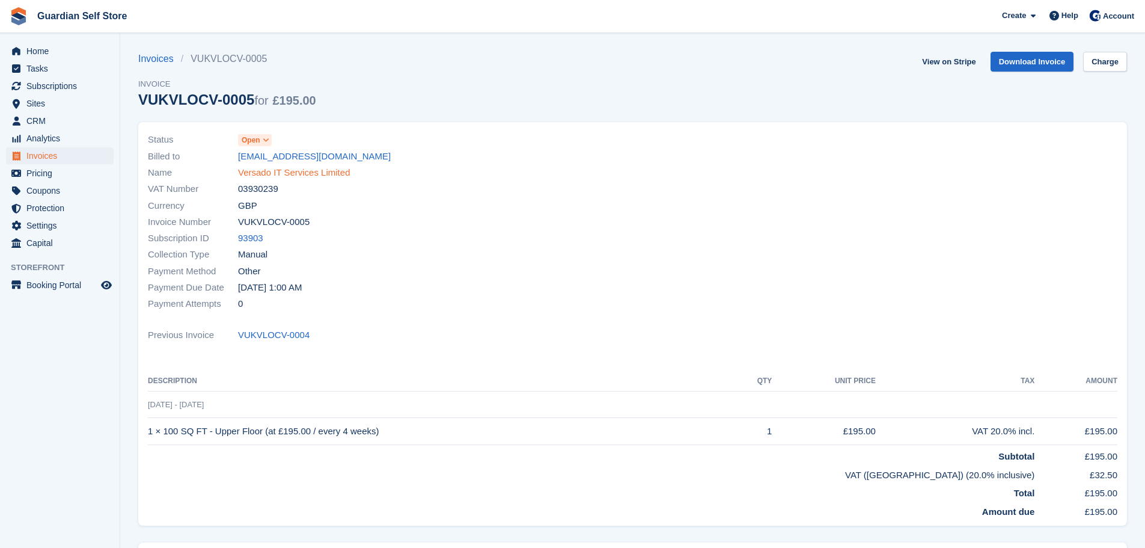
click at [283, 173] on link "Versado IT Services Limited" at bounding box center [294, 173] width 112 height 14
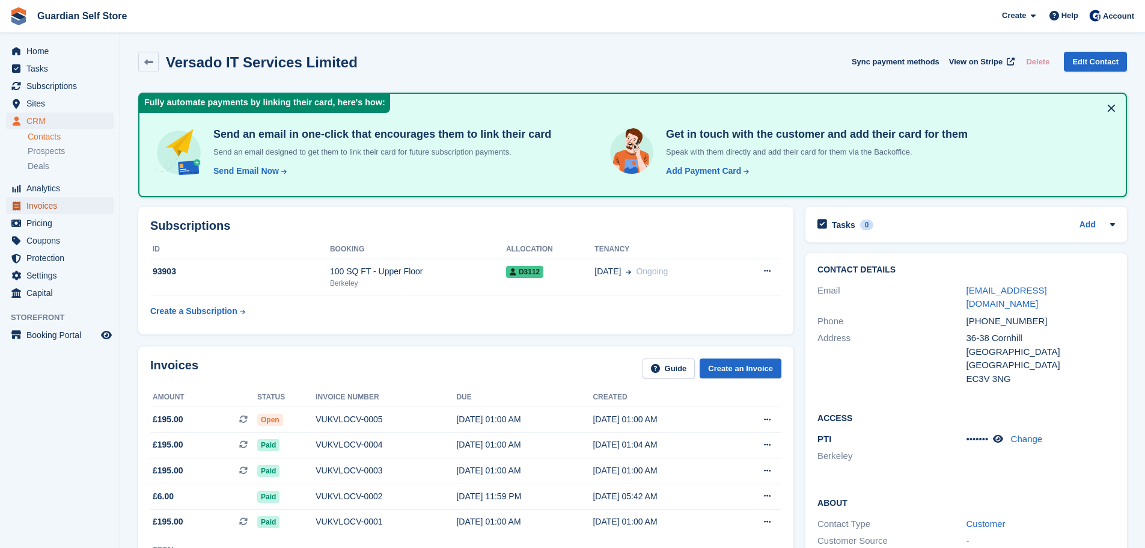
click at [64, 200] on span "Invoices" at bounding box center [62, 205] width 72 height 17
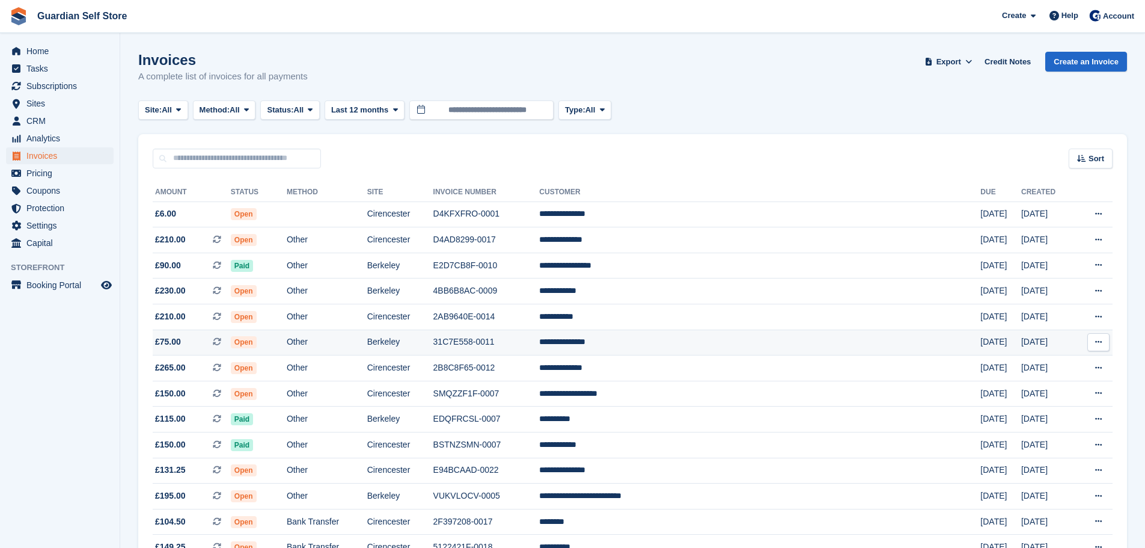
scroll to position [100, 0]
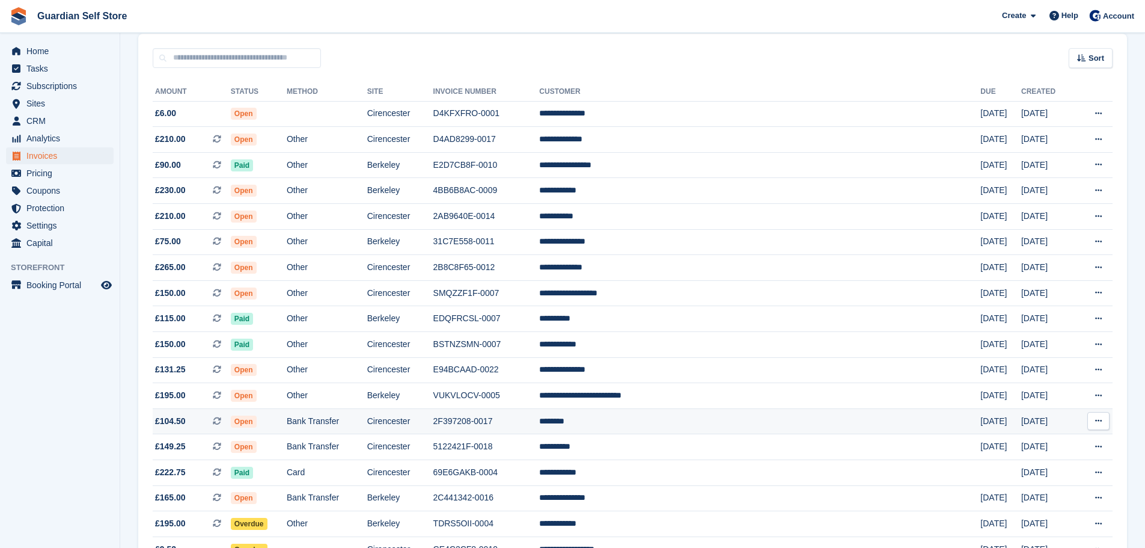
click at [540, 414] on td "2F397208-0017" at bounding box center [486, 421] width 106 height 26
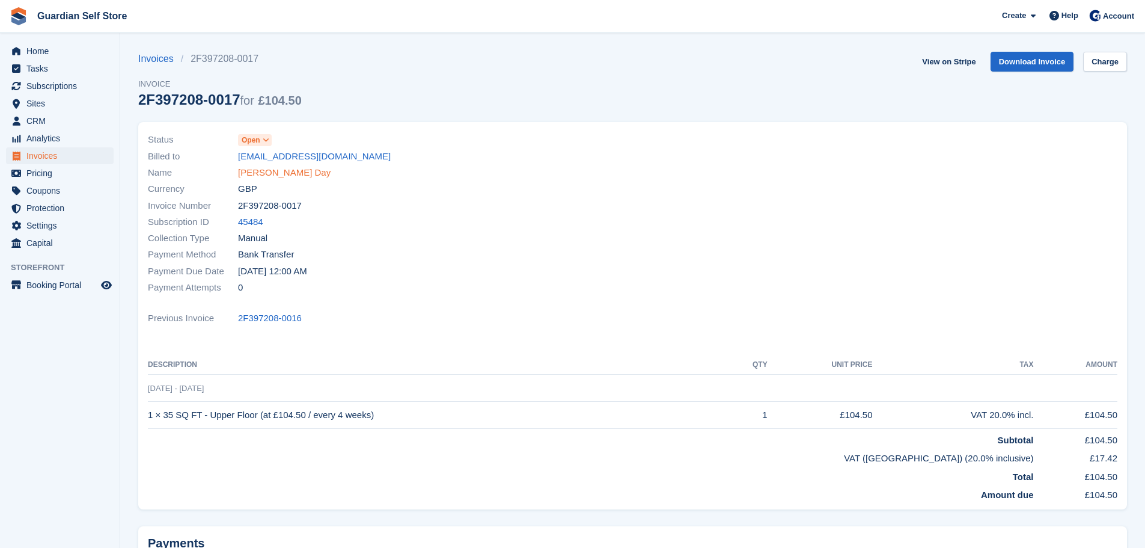
click at [271, 171] on link "[PERSON_NAME] Day" at bounding box center [284, 173] width 93 height 14
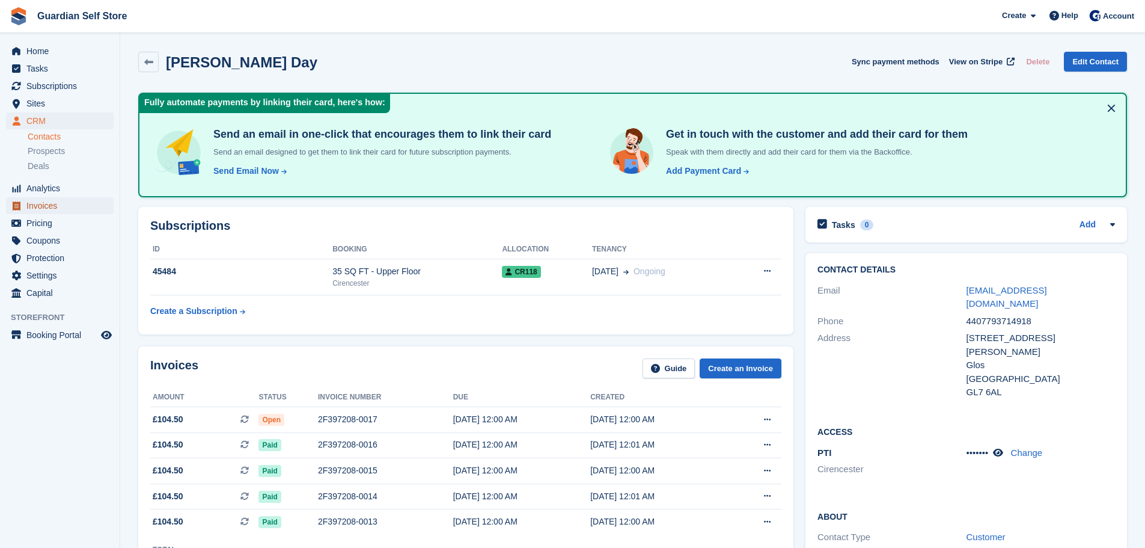
drag, startPoint x: 70, startPoint y: 204, endPoint x: 93, endPoint y: 212, distance: 24.9
click at [70, 204] on span "Invoices" at bounding box center [62, 205] width 72 height 17
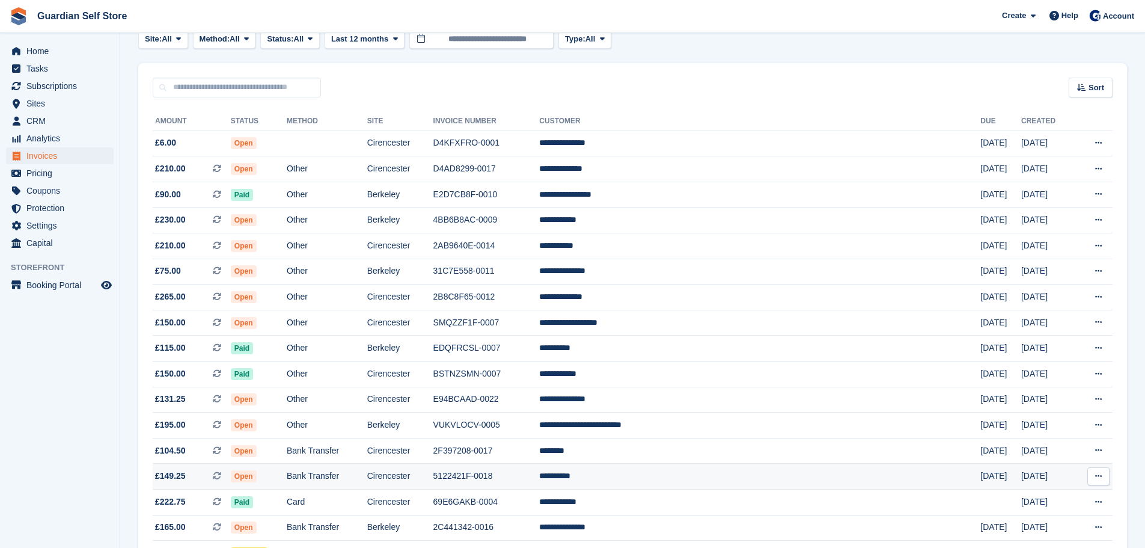
scroll to position [100, 0]
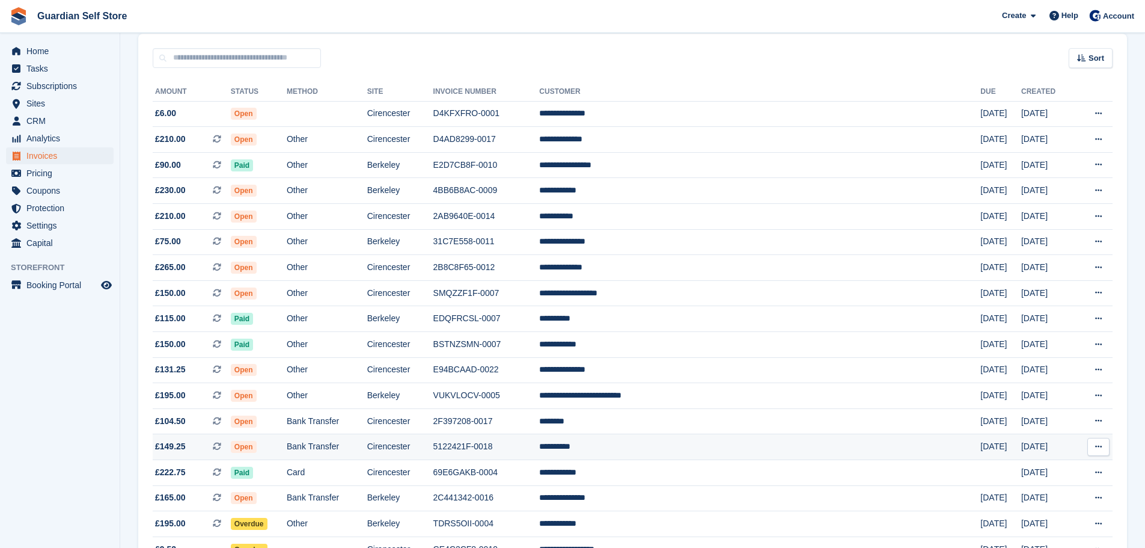
click at [540, 455] on td "5122421F-0018" at bounding box center [486, 447] width 106 height 26
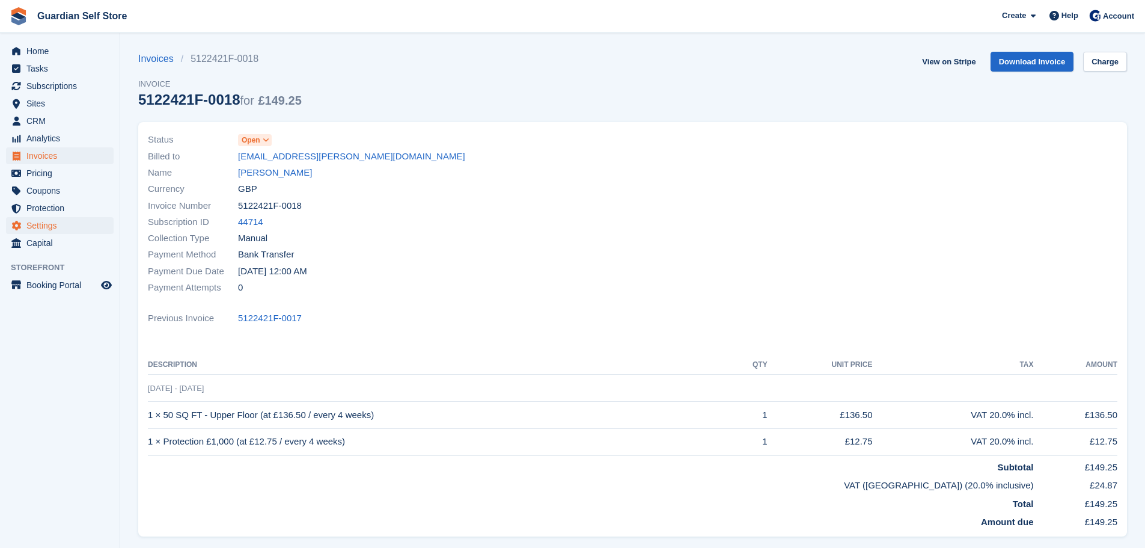
drag, startPoint x: 270, startPoint y: 174, endPoint x: 36, endPoint y: 218, distance: 238.0
click at [269, 174] on link "[PERSON_NAME]" at bounding box center [275, 173] width 74 height 14
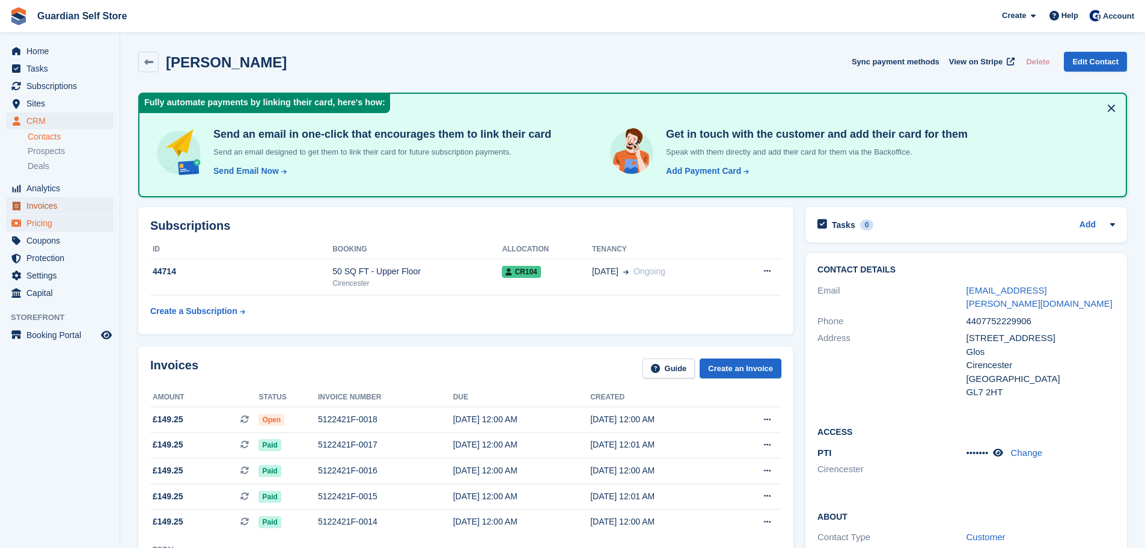
drag, startPoint x: 70, startPoint y: 210, endPoint x: 83, endPoint y: 215, distance: 14.1
click at [70, 210] on span "Invoices" at bounding box center [62, 205] width 72 height 17
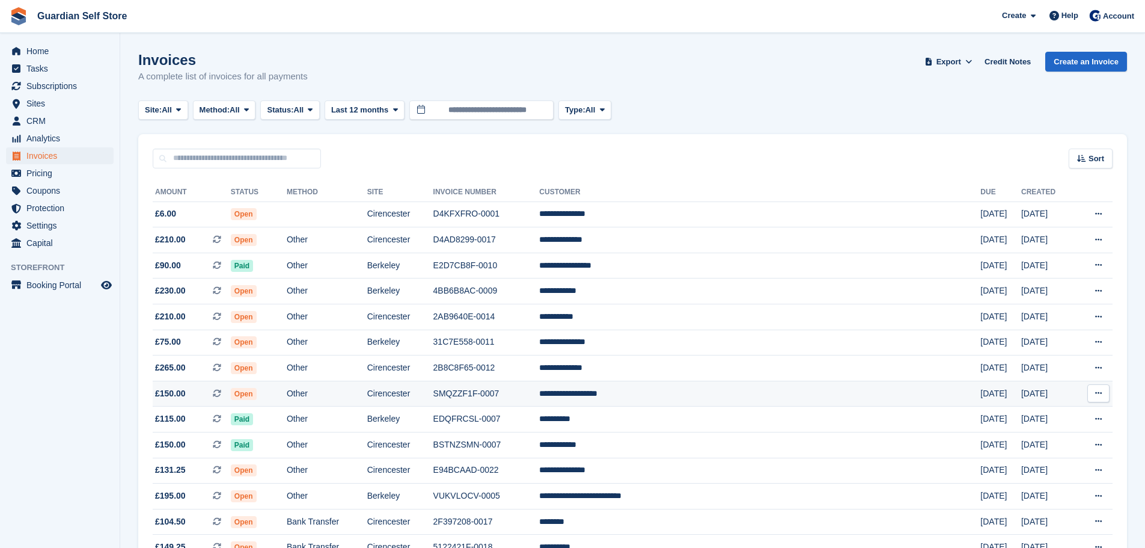
scroll to position [100, 0]
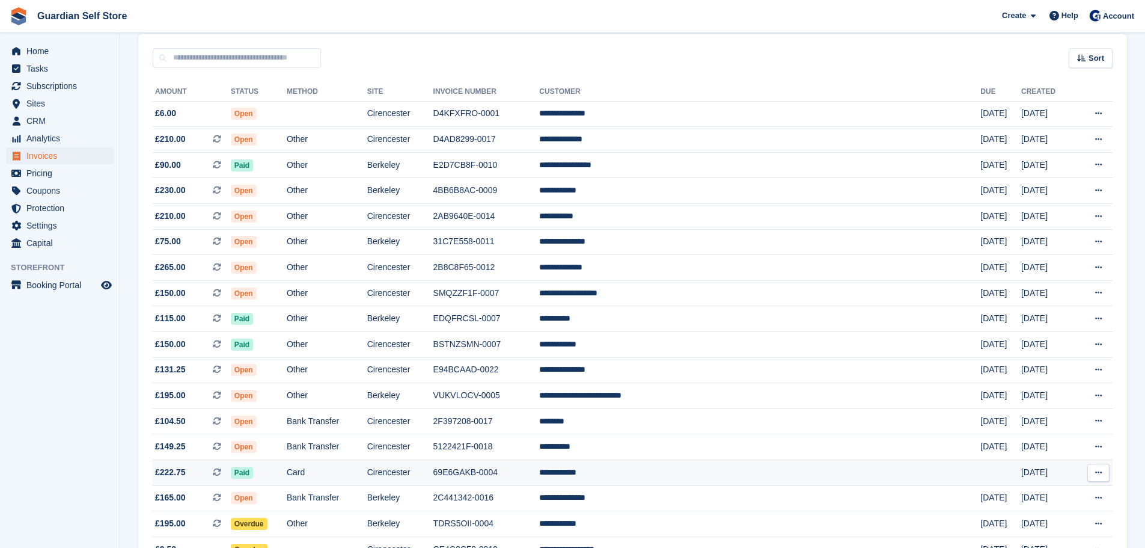
click at [433, 478] on td "Cirencester" at bounding box center [400, 473] width 66 height 26
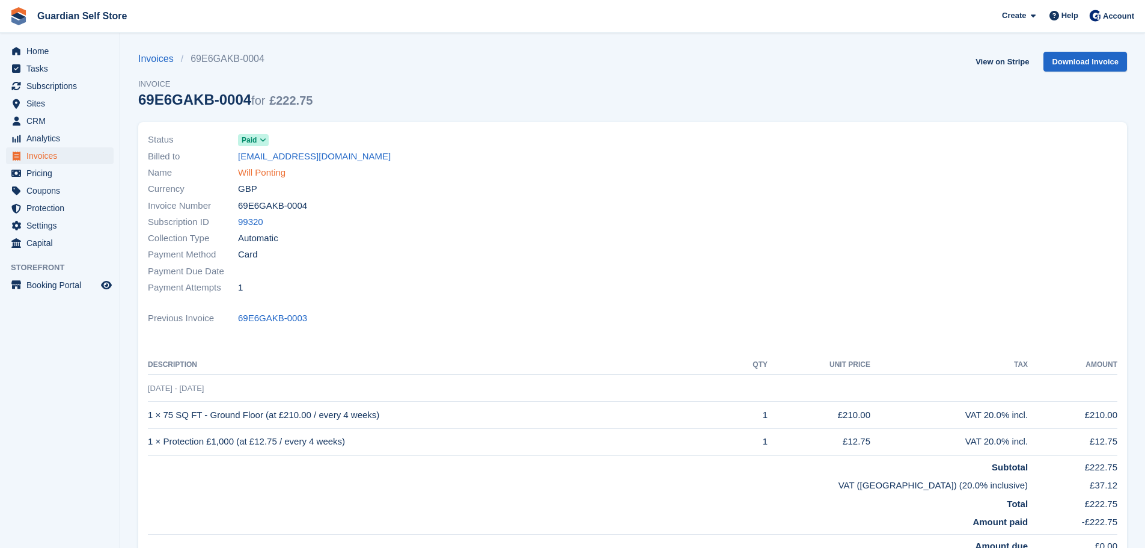
click at [259, 169] on link "Will Ponting" at bounding box center [261, 173] width 47 height 14
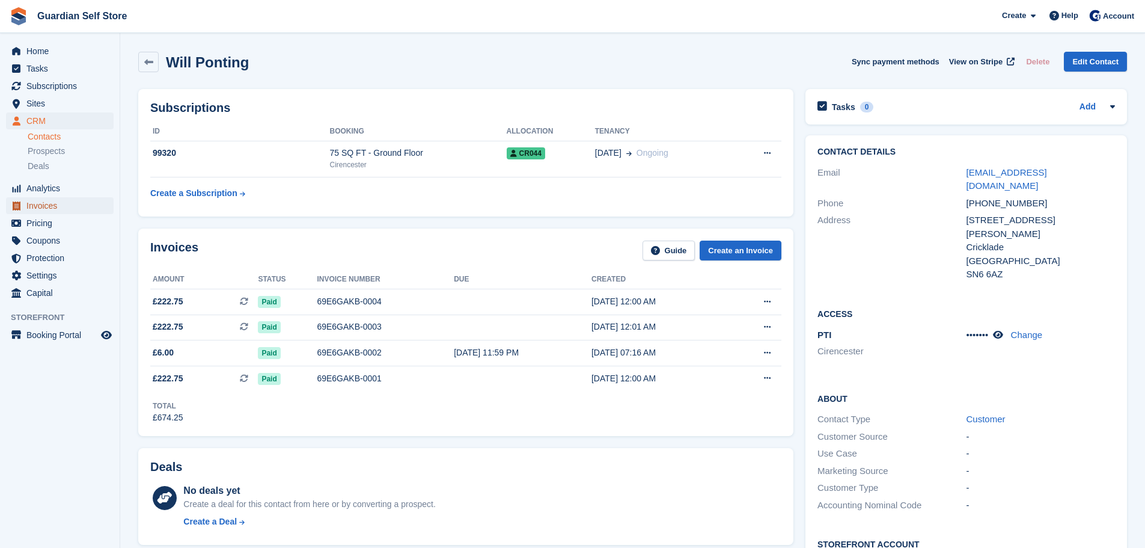
click at [68, 198] on span "Invoices" at bounding box center [62, 205] width 72 height 17
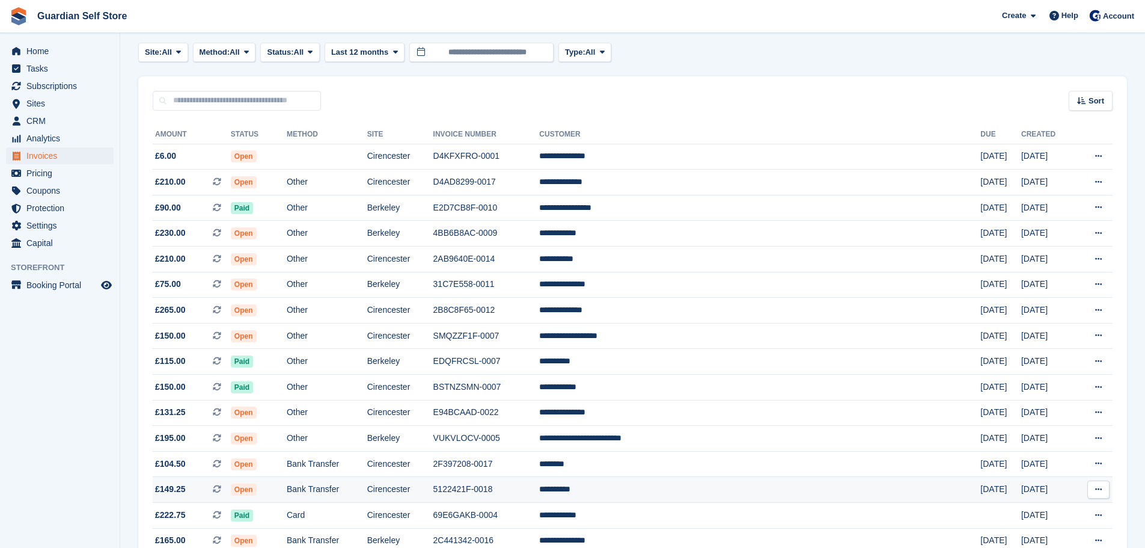
scroll to position [100, 0]
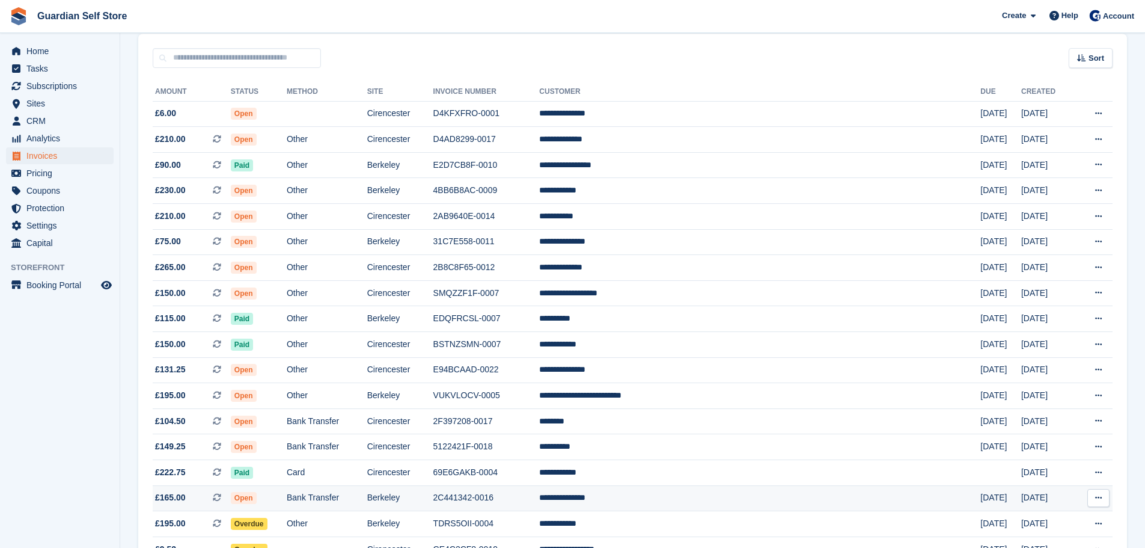
click at [540, 489] on td "2C441342-0016" at bounding box center [486, 498] width 106 height 26
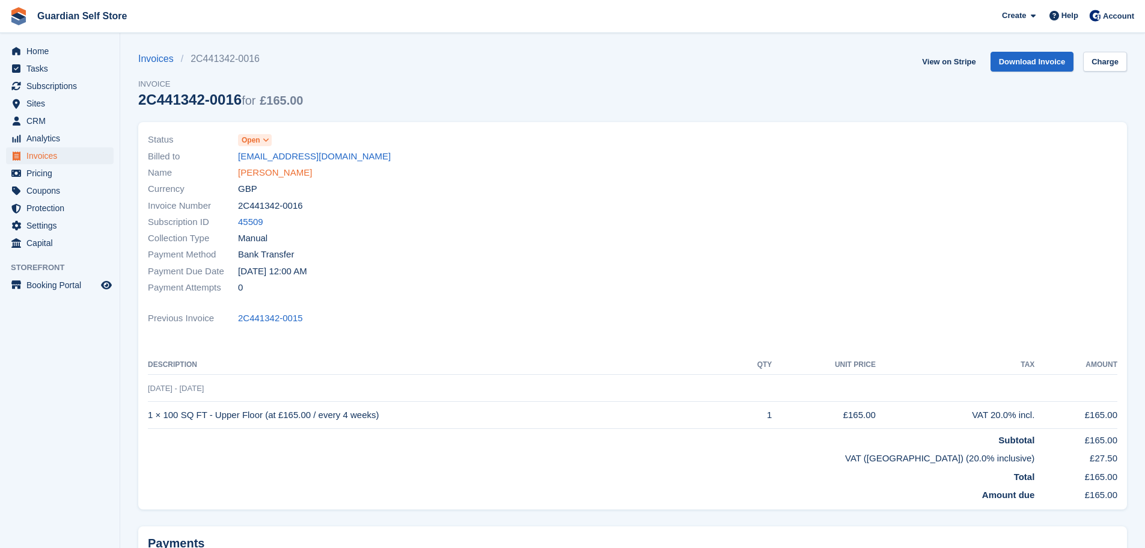
click at [272, 168] on link "[PERSON_NAME]" at bounding box center [275, 173] width 74 height 14
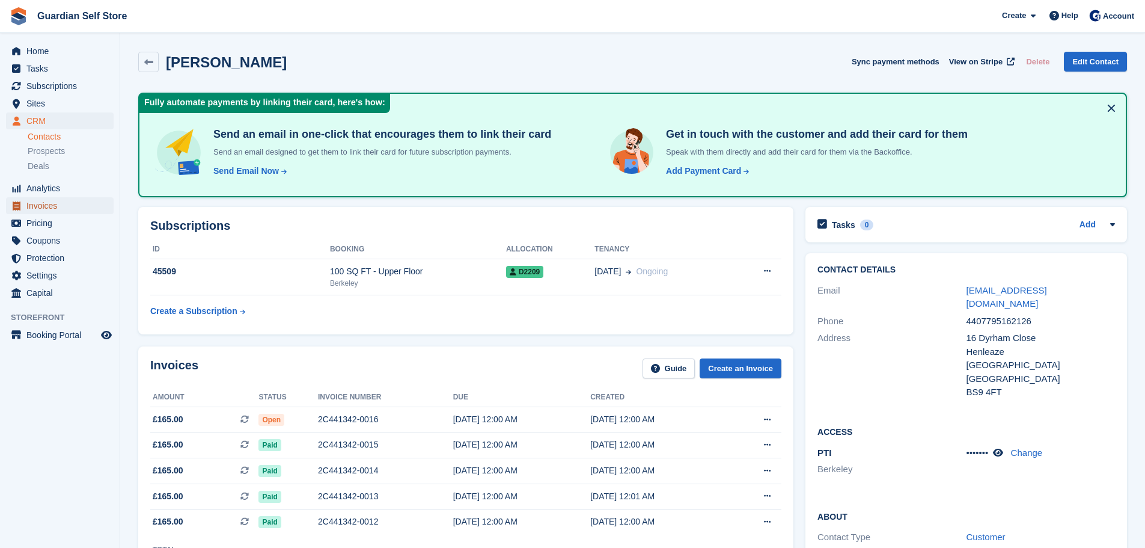
click at [60, 200] on span "Invoices" at bounding box center [62, 205] width 72 height 17
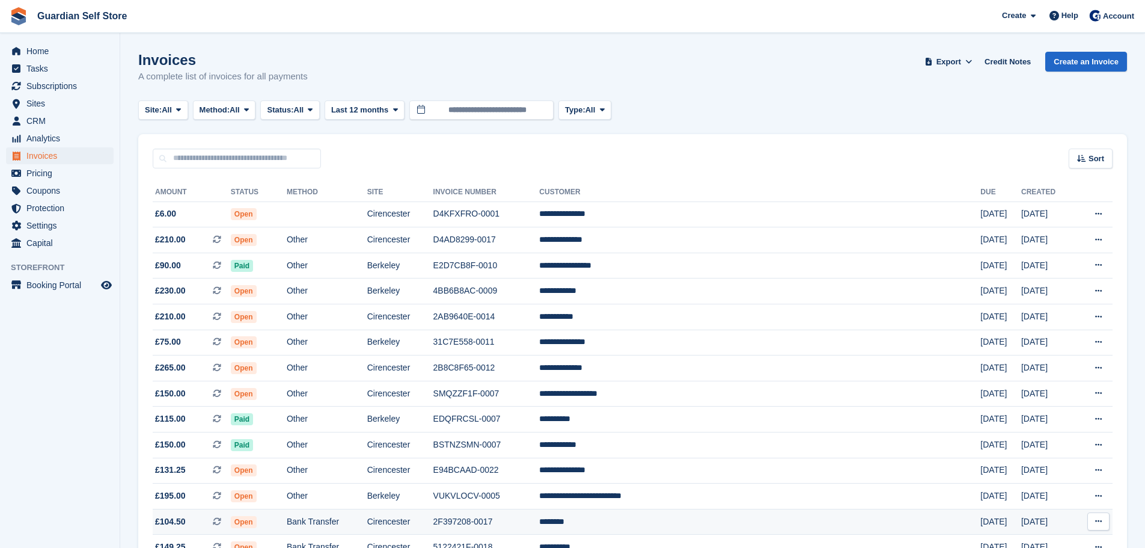
scroll to position [100, 0]
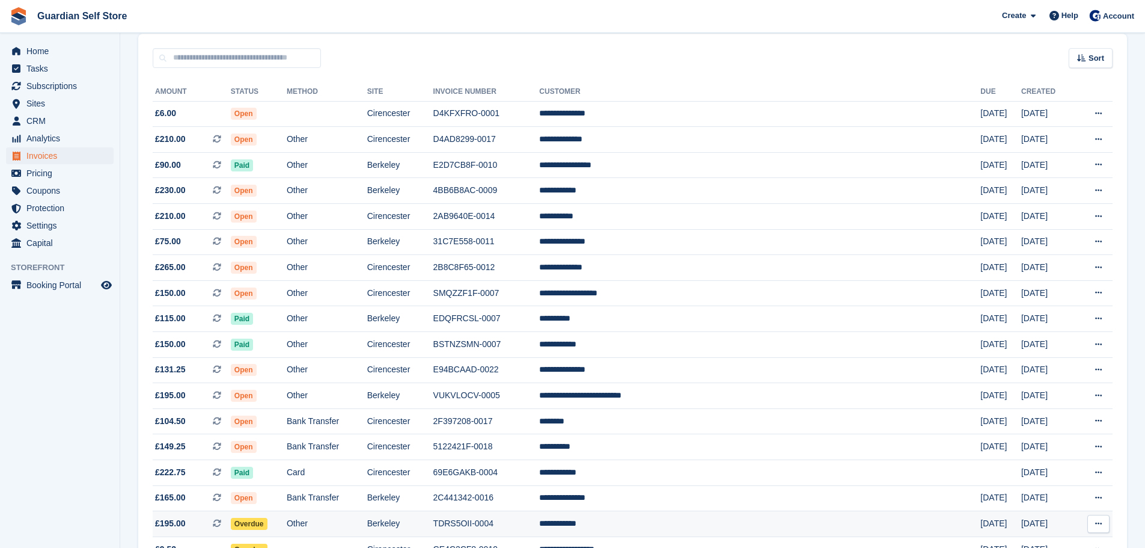
click at [531, 524] on td "TDRS5OII-0004" at bounding box center [486, 524] width 106 height 26
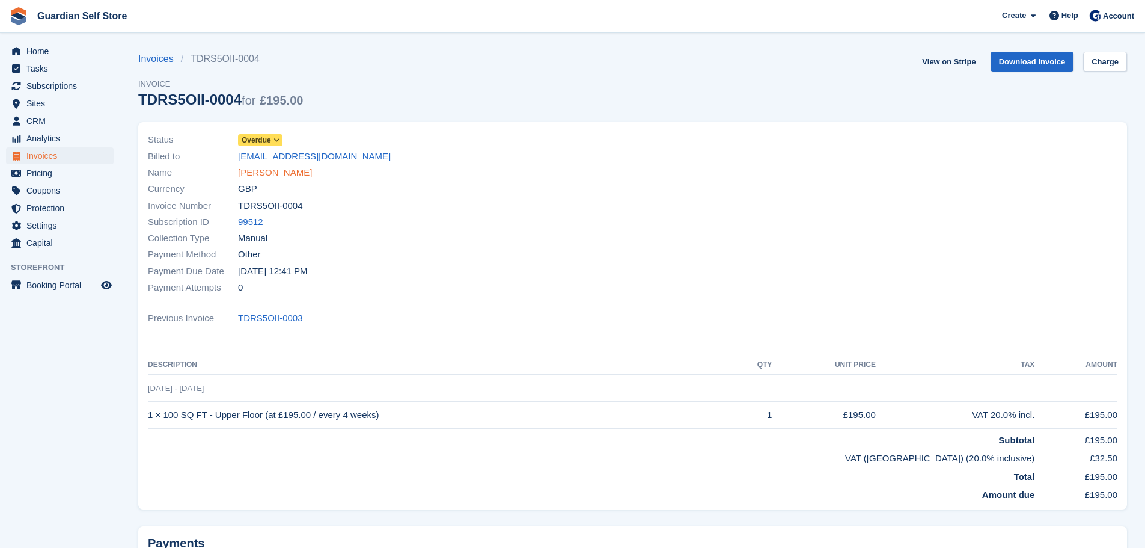
click at [268, 177] on link "[PERSON_NAME]" at bounding box center [275, 173] width 74 height 14
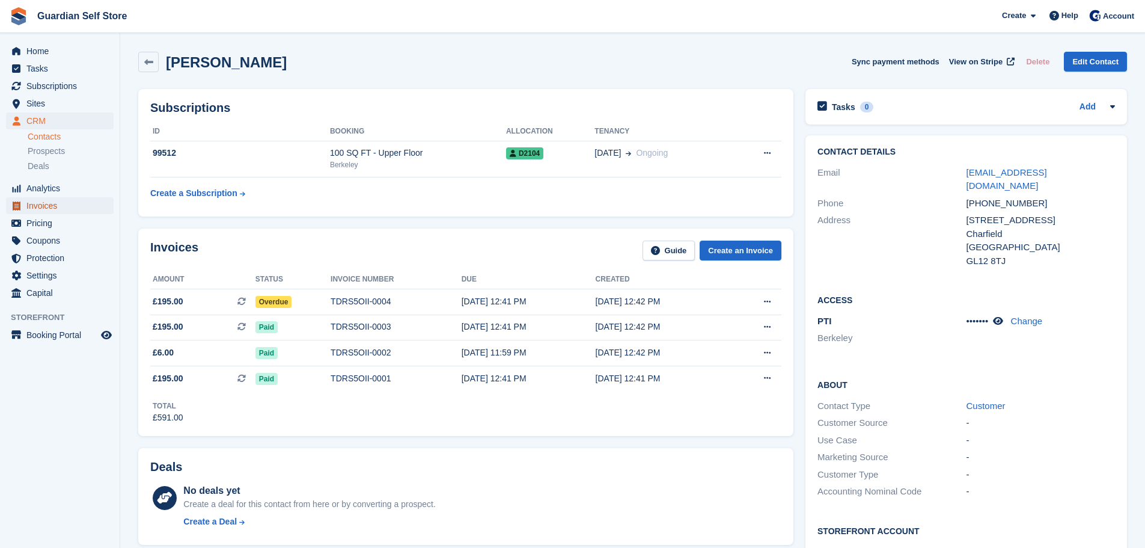
click at [60, 204] on span "Invoices" at bounding box center [62, 205] width 72 height 17
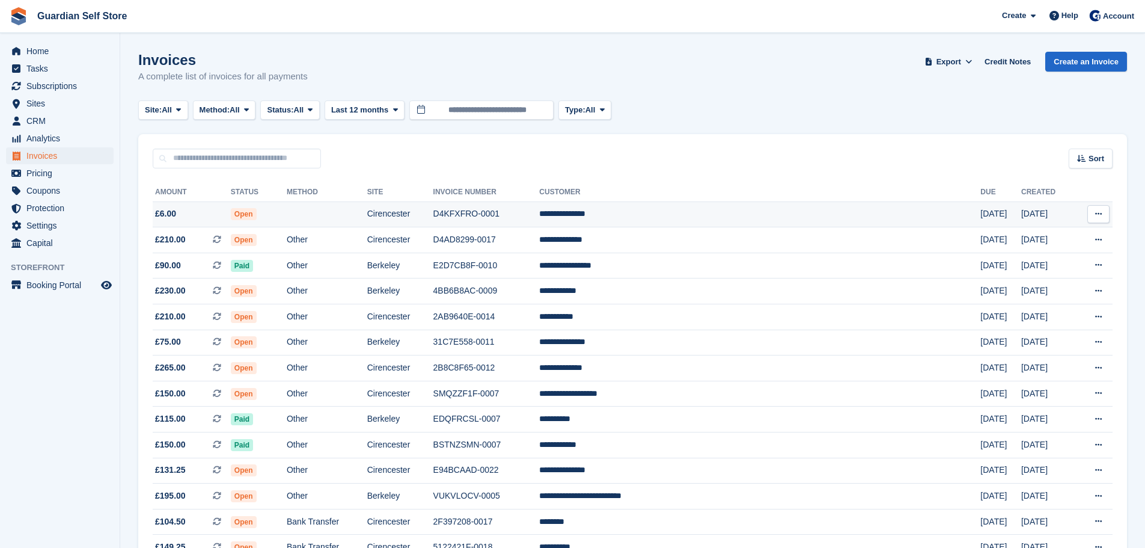
click at [433, 218] on td "Cirencester" at bounding box center [400, 214] width 66 height 26
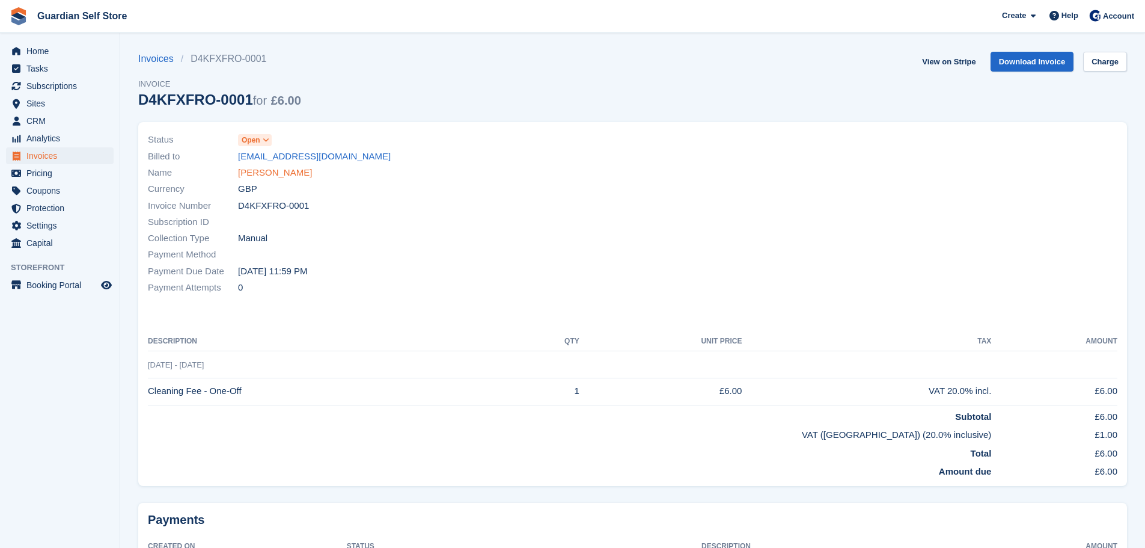
click at [267, 173] on link "[PERSON_NAME]" at bounding box center [275, 173] width 74 height 14
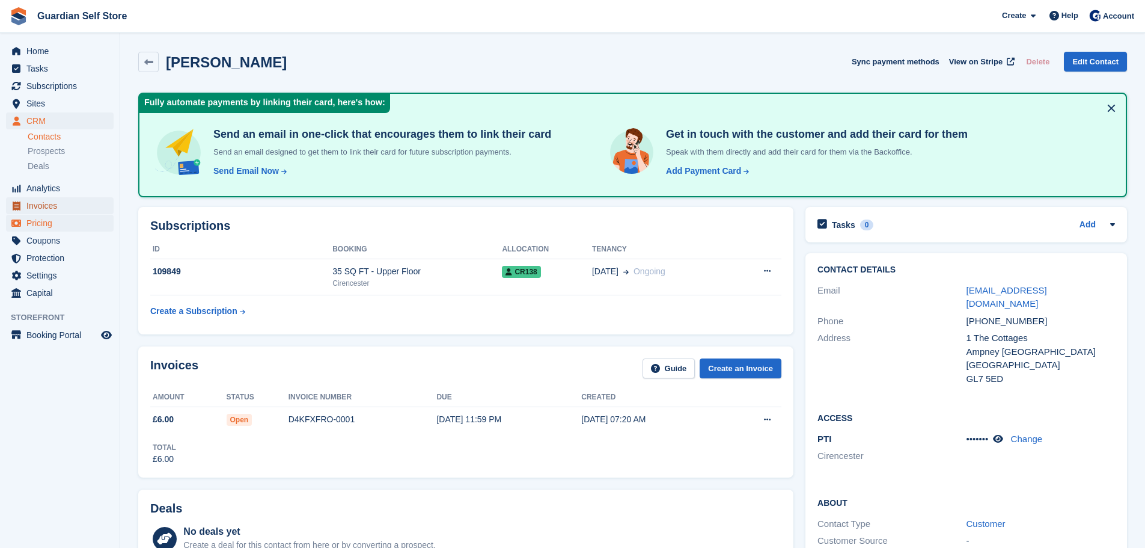
drag, startPoint x: 77, startPoint y: 207, endPoint x: 102, endPoint y: 218, distance: 27.7
click at [77, 207] on span "Invoices" at bounding box center [62, 205] width 72 height 17
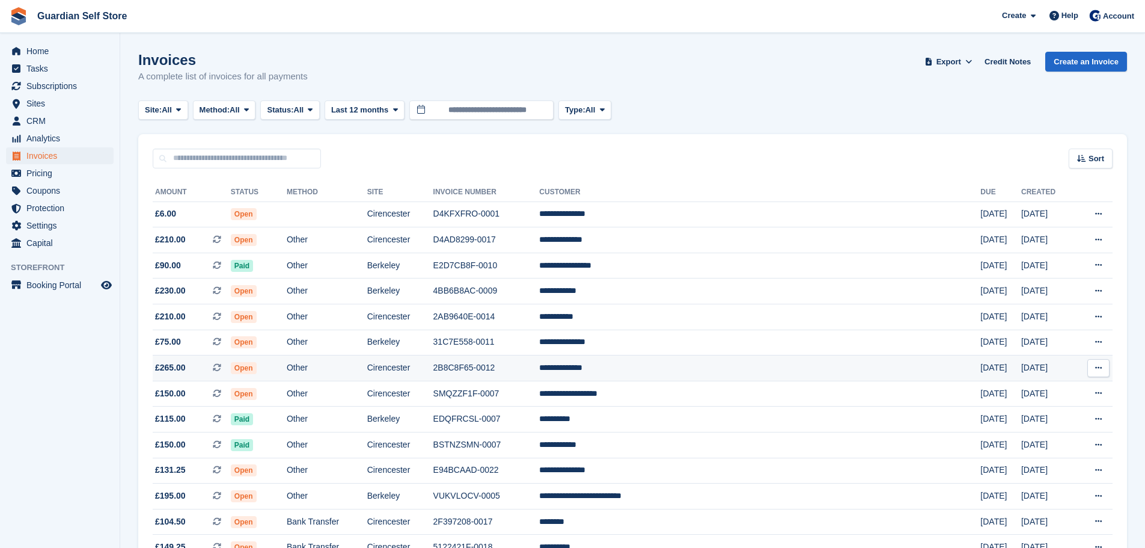
click at [540, 361] on td "2B8C8F65-0012" at bounding box center [486, 368] width 106 height 26
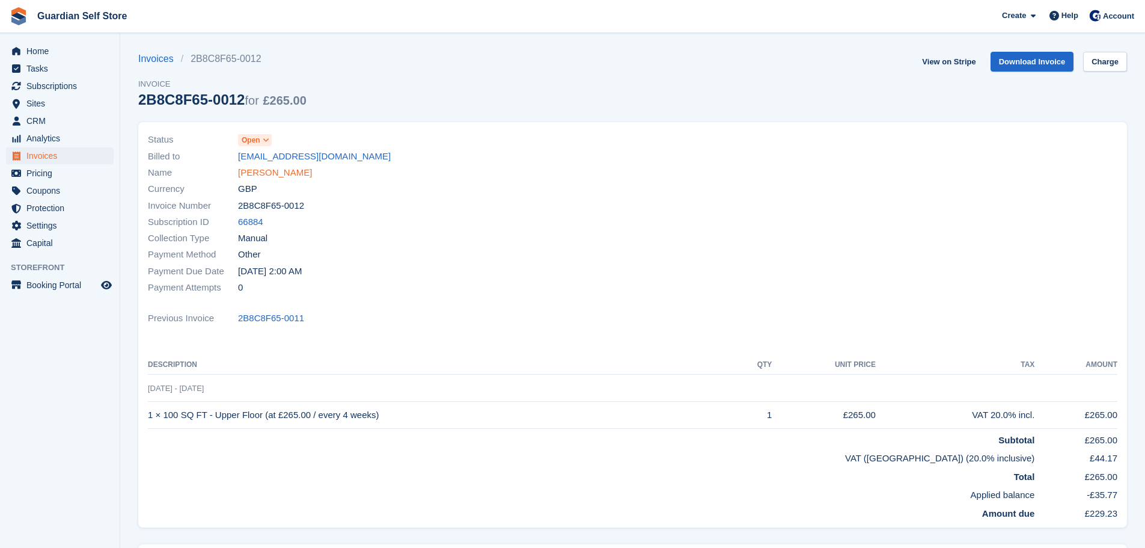
click at [286, 173] on link "Trish Jennings" at bounding box center [275, 173] width 74 height 14
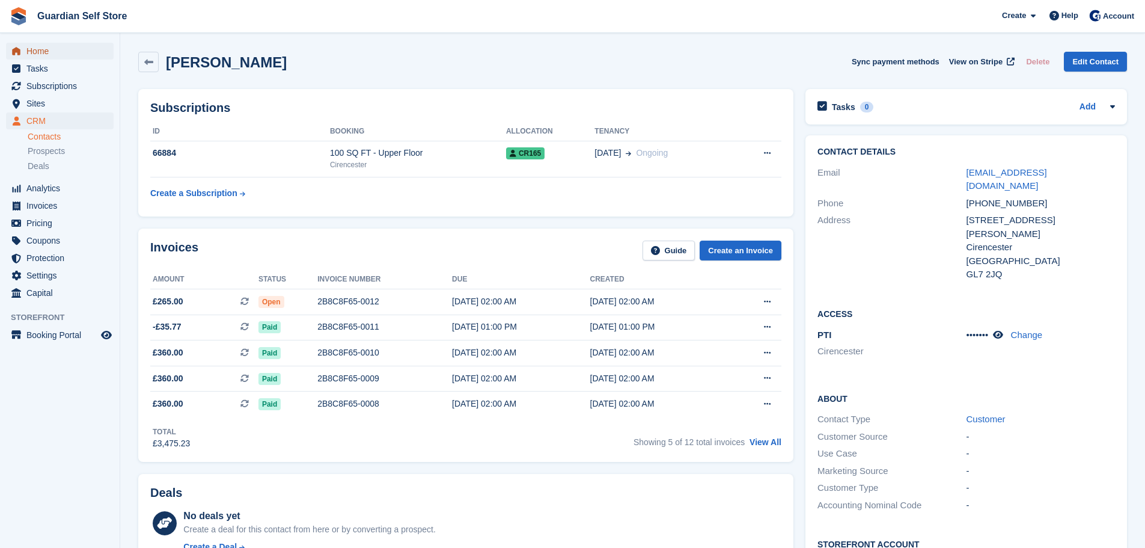
click at [41, 51] on span "Home" at bounding box center [62, 51] width 72 height 17
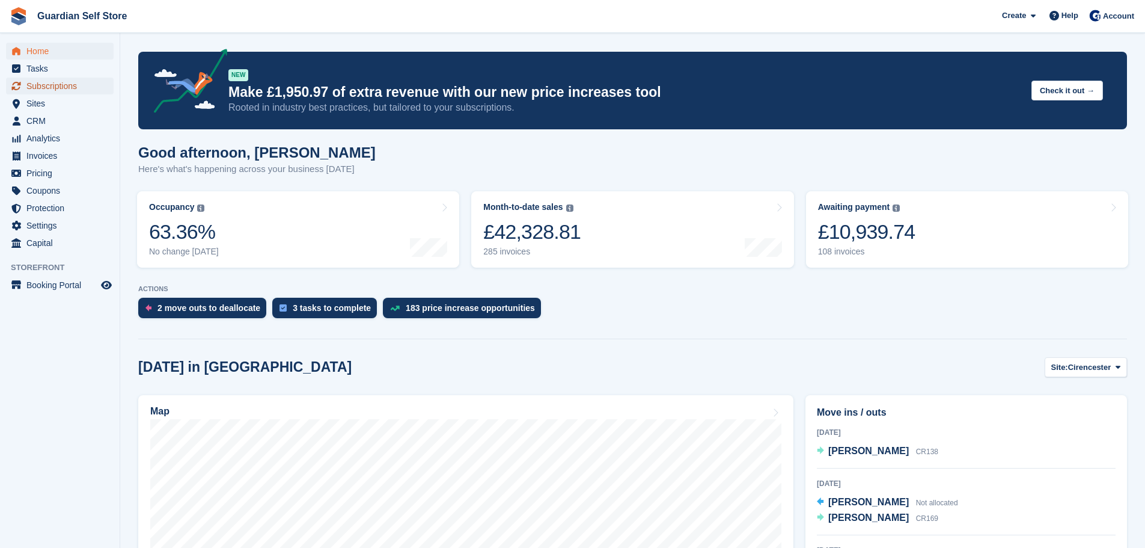
click at [41, 91] on span "Subscriptions" at bounding box center [62, 86] width 72 height 17
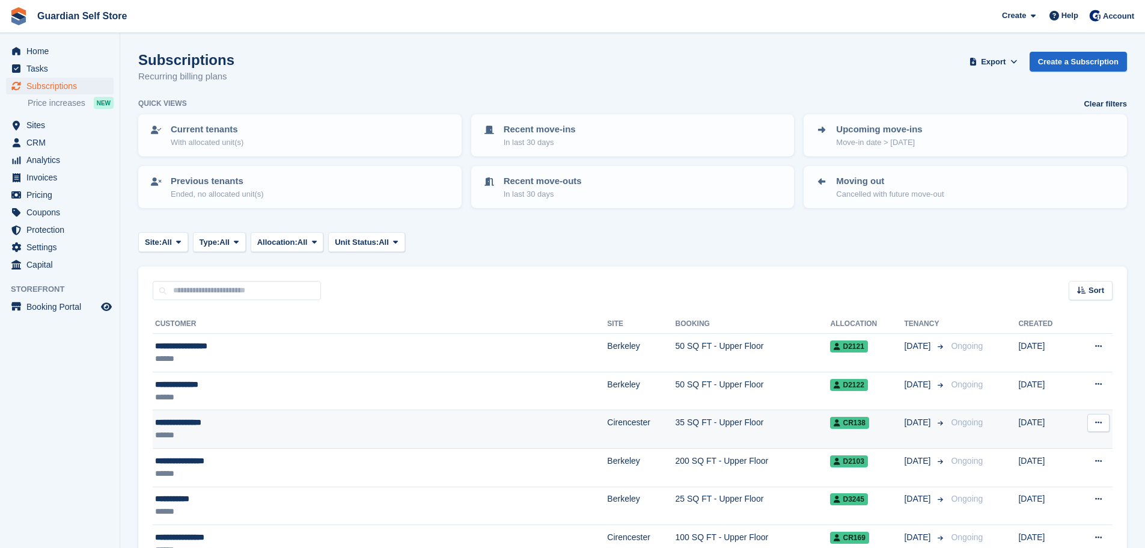
click at [209, 429] on div "**********" at bounding box center [297, 422] width 285 height 13
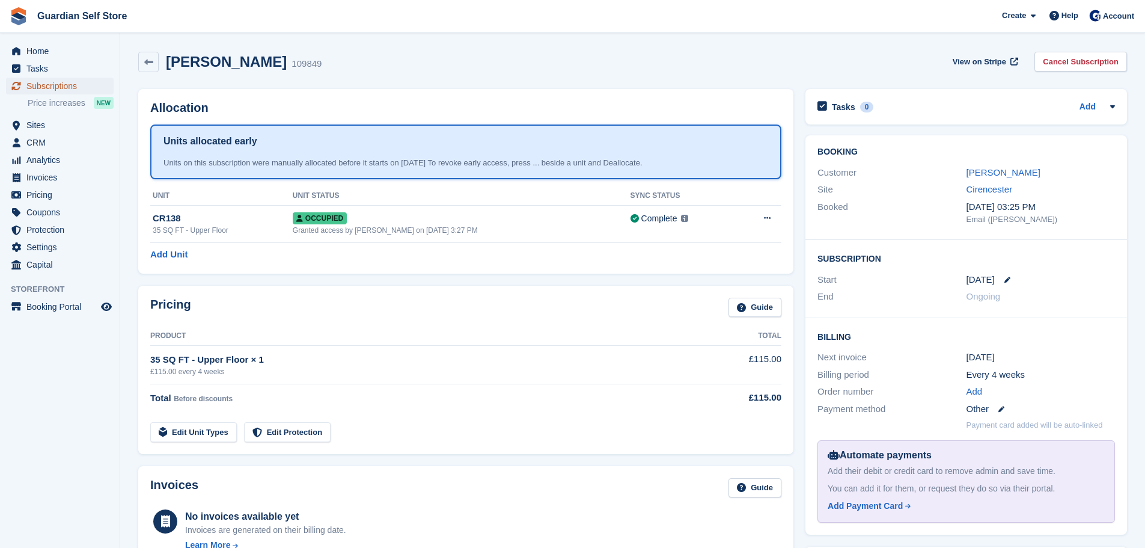
click at [55, 92] on span "Subscriptions" at bounding box center [62, 86] width 72 height 17
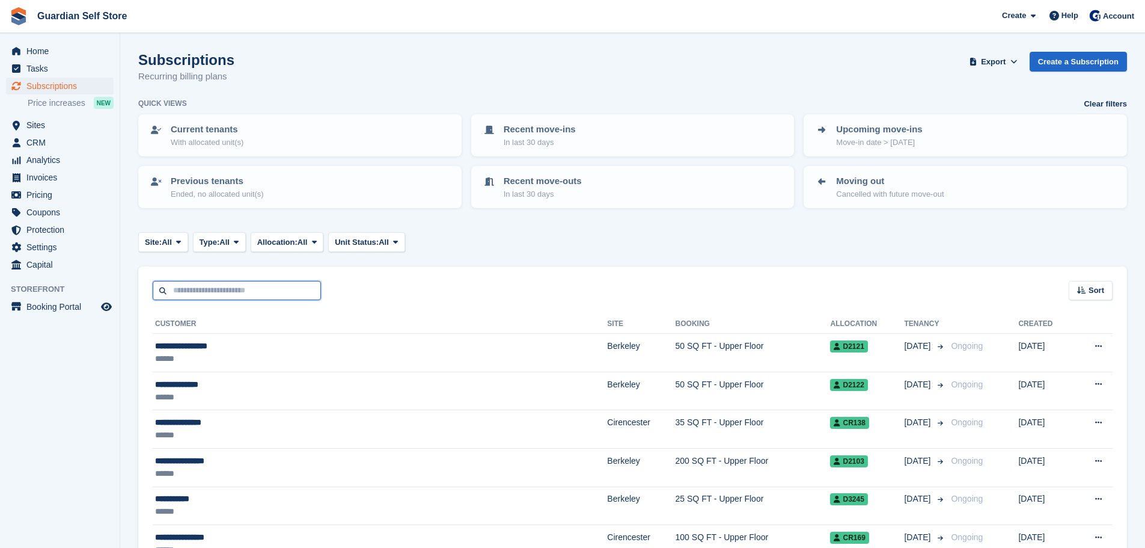
click at [201, 284] on input "text" at bounding box center [237, 291] width 168 height 20
type input "*******"
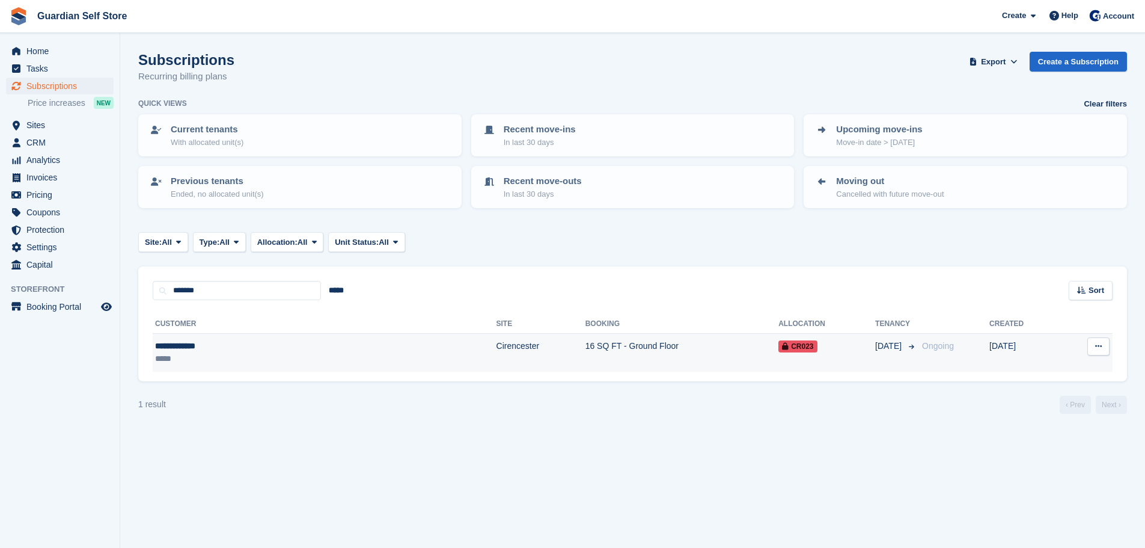
click at [215, 343] on div "**********" at bounding box center [237, 346] width 164 height 13
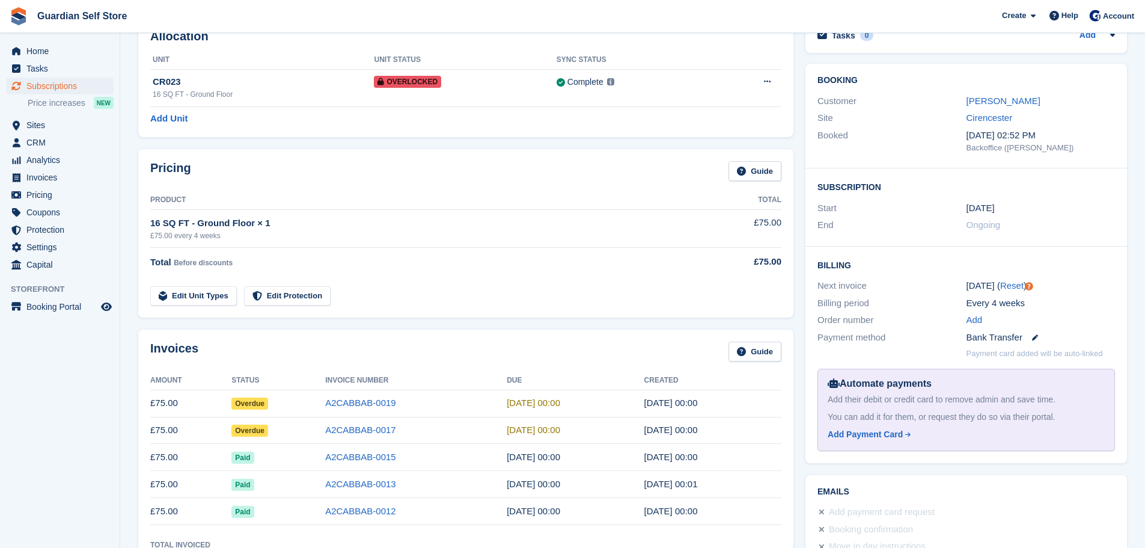
scroll to position [100, 0]
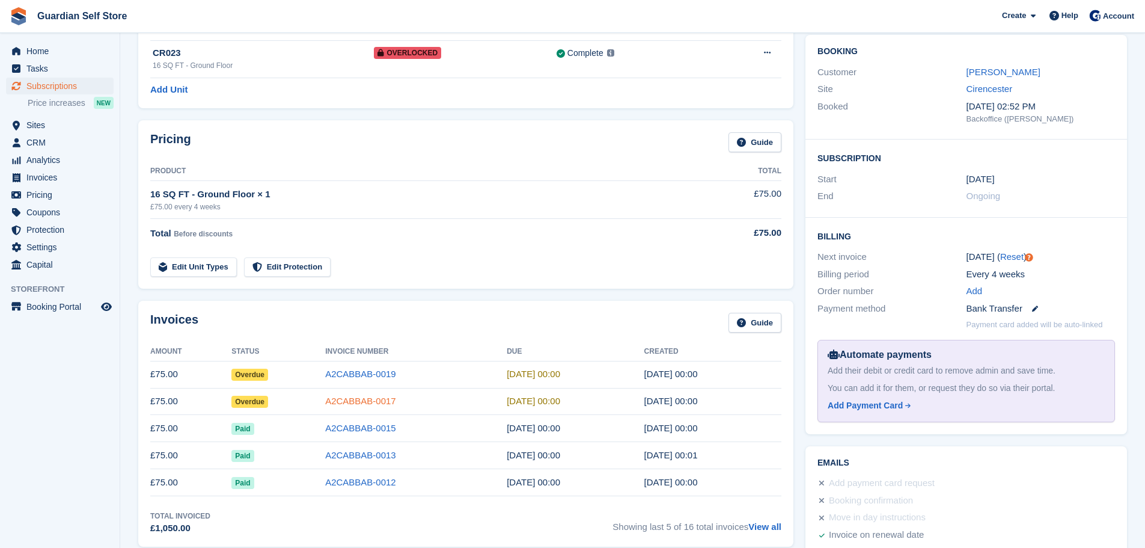
click at [341, 396] on link "A2CABBAB-0017" at bounding box center [360, 401] width 71 height 10
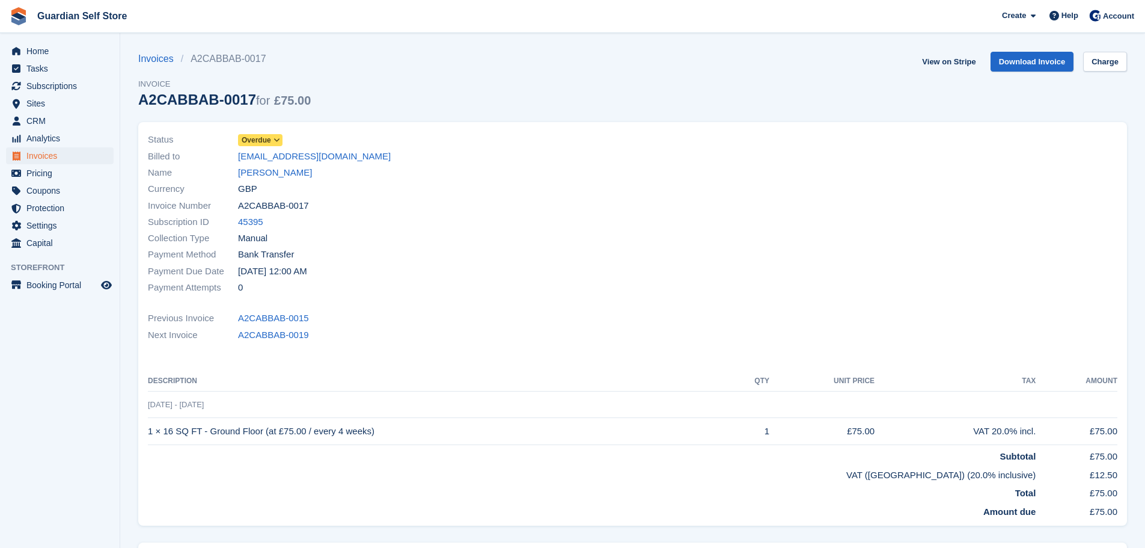
click at [858, 162] on div at bounding box center [879, 213] width 492 height 179
click at [90, 156] on span "Invoices" at bounding box center [62, 155] width 72 height 17
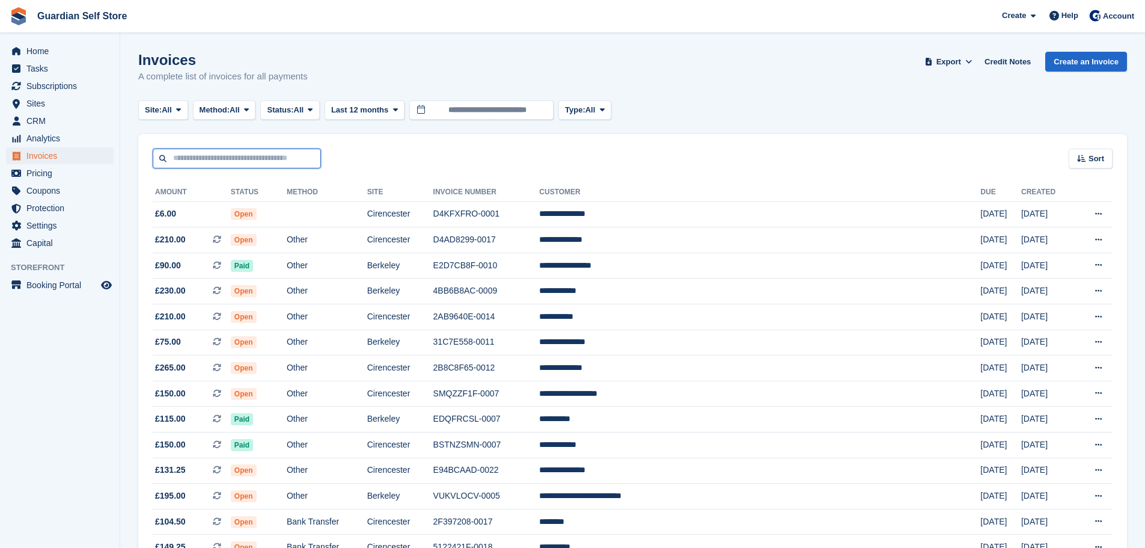
click at [199, 158] on input "text" at bounding box center [237, 158] width 168 height 20
type input "*******"
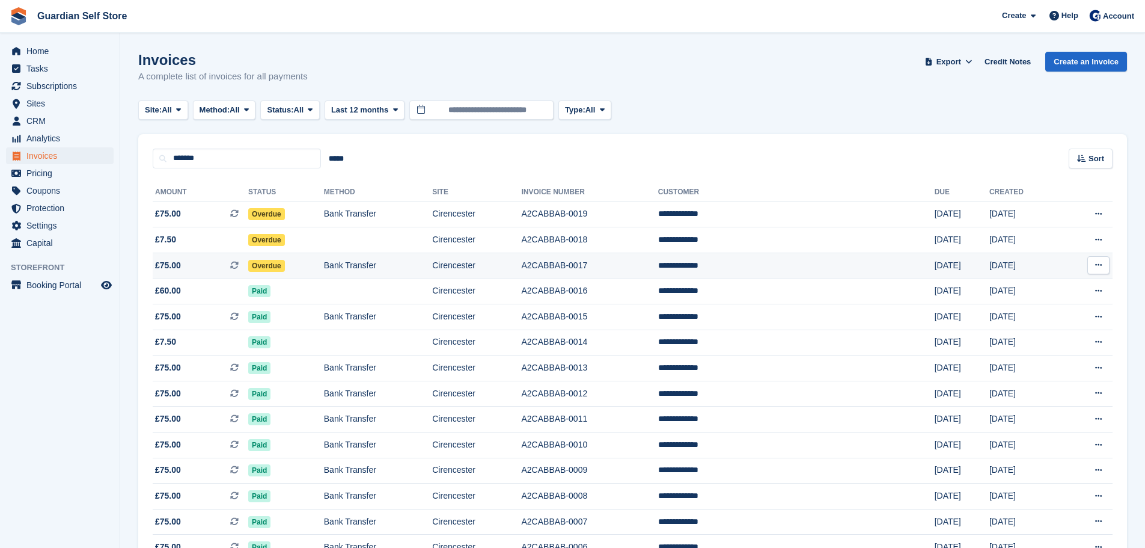
click at [215, 260] on span "£75.00 This is a recurring subscription invoice." at bounding box center [201, 265] width 96 height 13
click at [243, 217] on span "£75.00 This is a recurring subscription invoice. This is a recurring subscripti…" at bounding box center [201, 213] width 96 height 13
